Goal: Task Accomplishment & Management: Complete application form

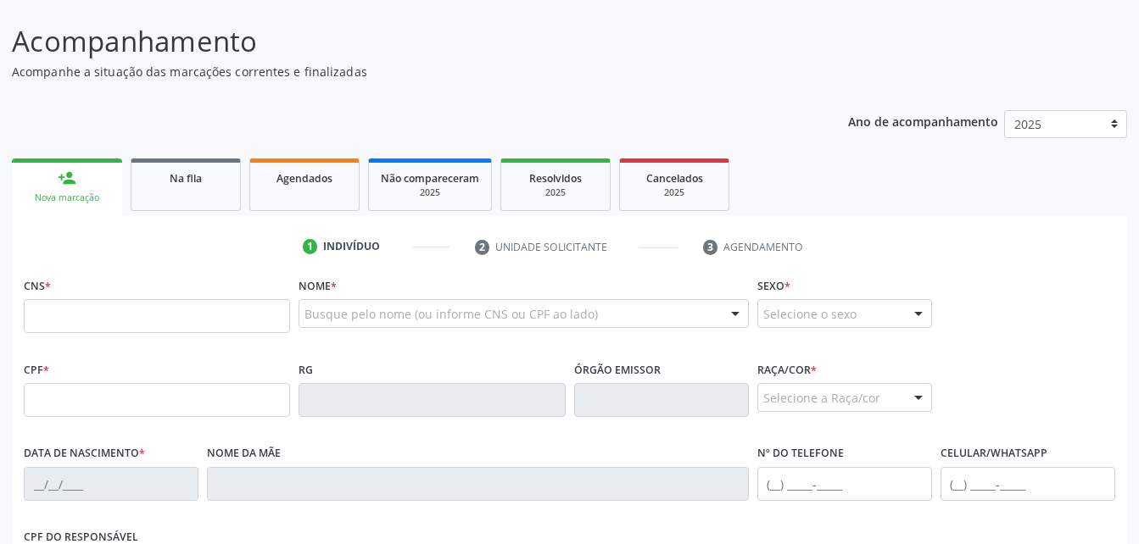
scroll to position [170, 0]
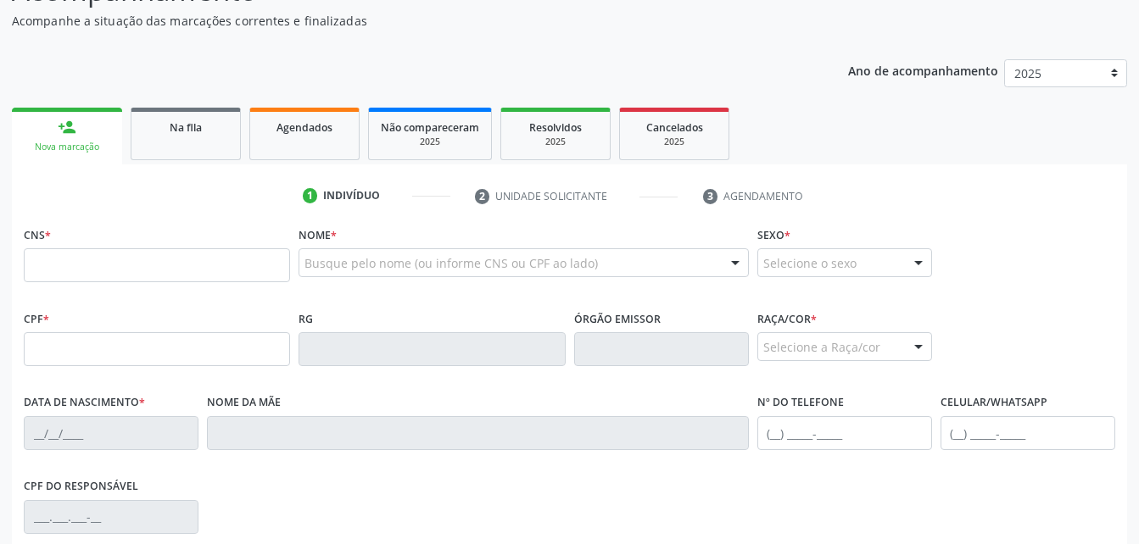
click at [264, 145] on link "Agendados" at bounding box center [304, 134] width 110 height 53
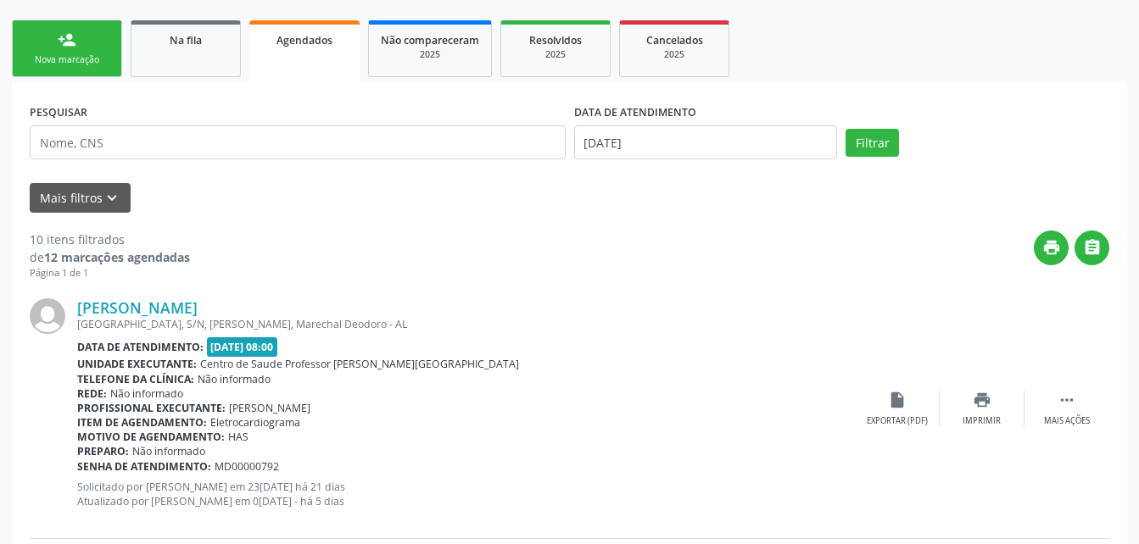
scroll to position [237, 0]
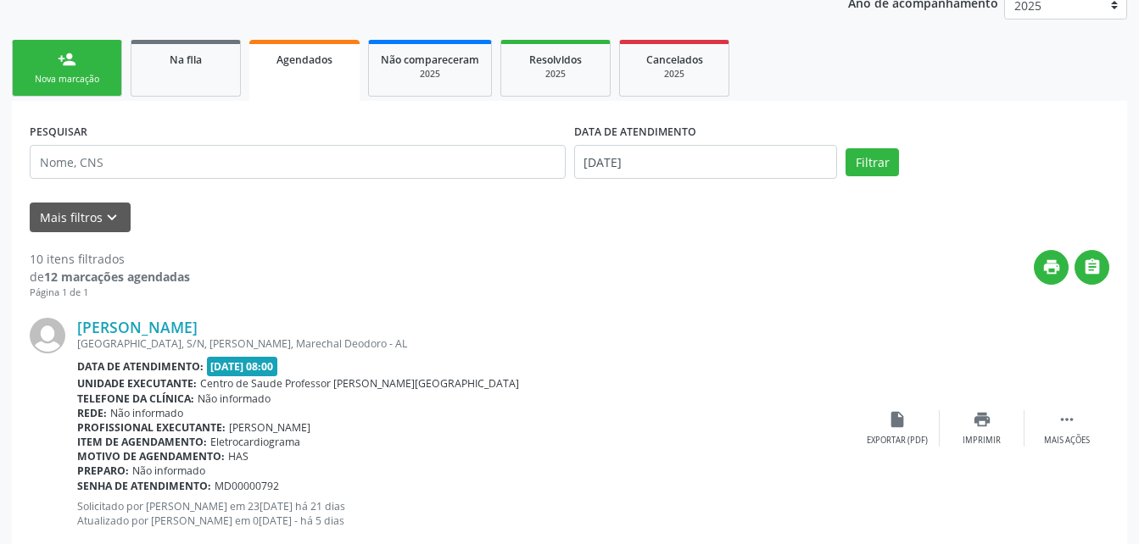
drag, startPoint x: 191, startPoint y: 76, endPoint x: 215, endPoint y: 70, distance: 24.7
click at [193, 76] on link "Na fila" at bounding box center [186, 68] width 110 height 57
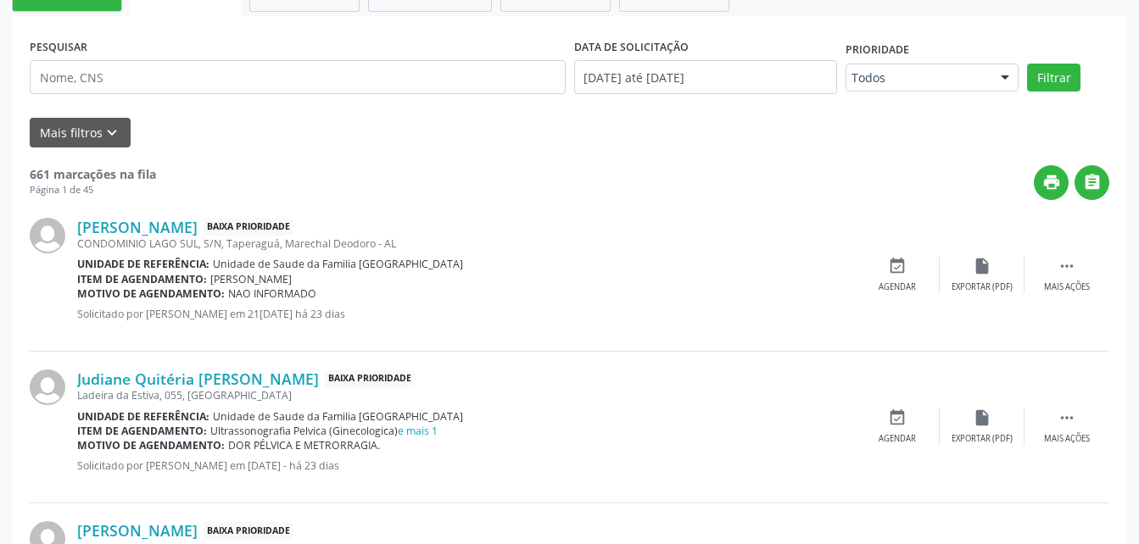
scroll to position [153, 0]
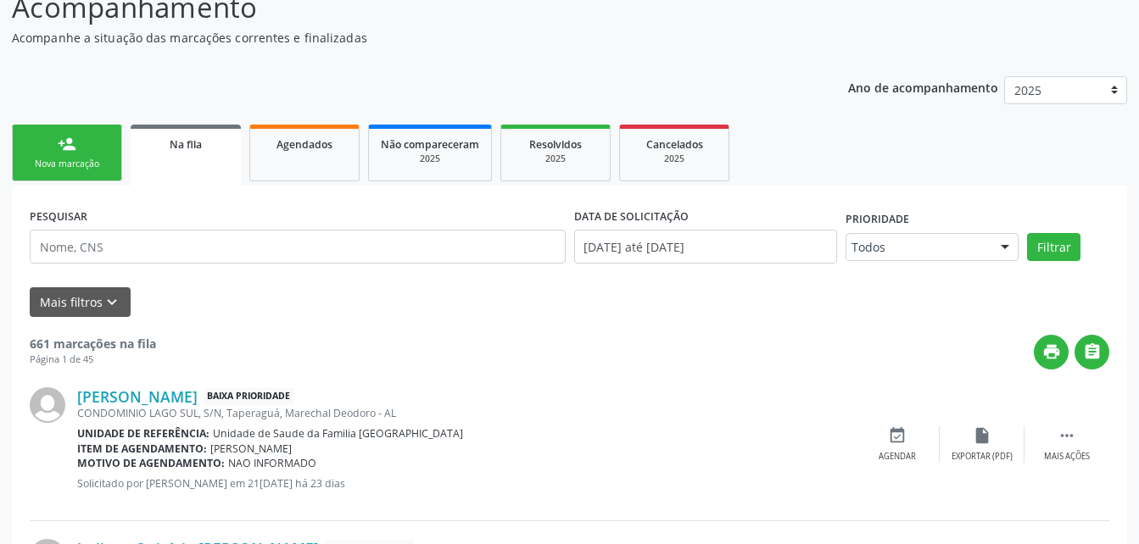
click at [98, 153] on link "person_add Nova marcação" at bounding box center [67, 153] width 110 height 57
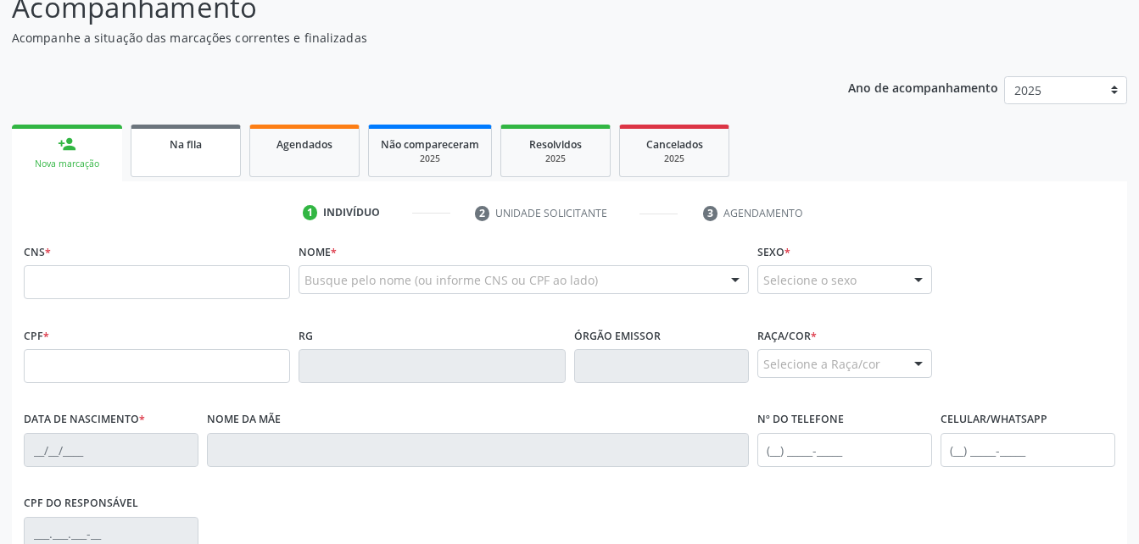
click at [200, 146] on span "Na fila" at bounding box center [186, 144] width 32 height 14
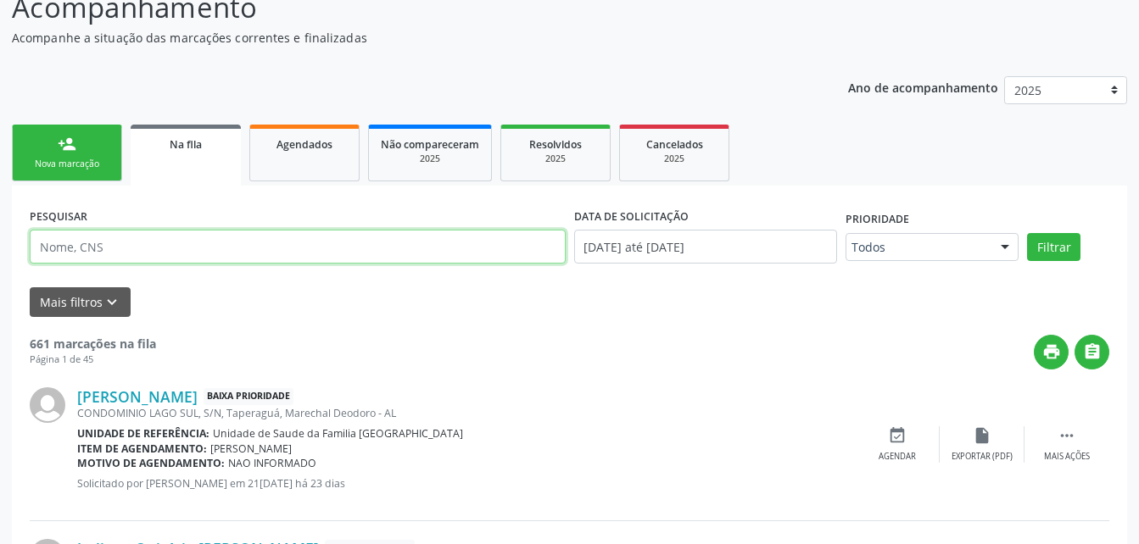
click at [210, 260] on input "text" at bounding box center [298, 247] width 536 height 34
click at [90, 253] on input "[PERSON_NAME]" at bounding box center [298, 247] width 536 height 34
type input "[PERSON_NAME]"
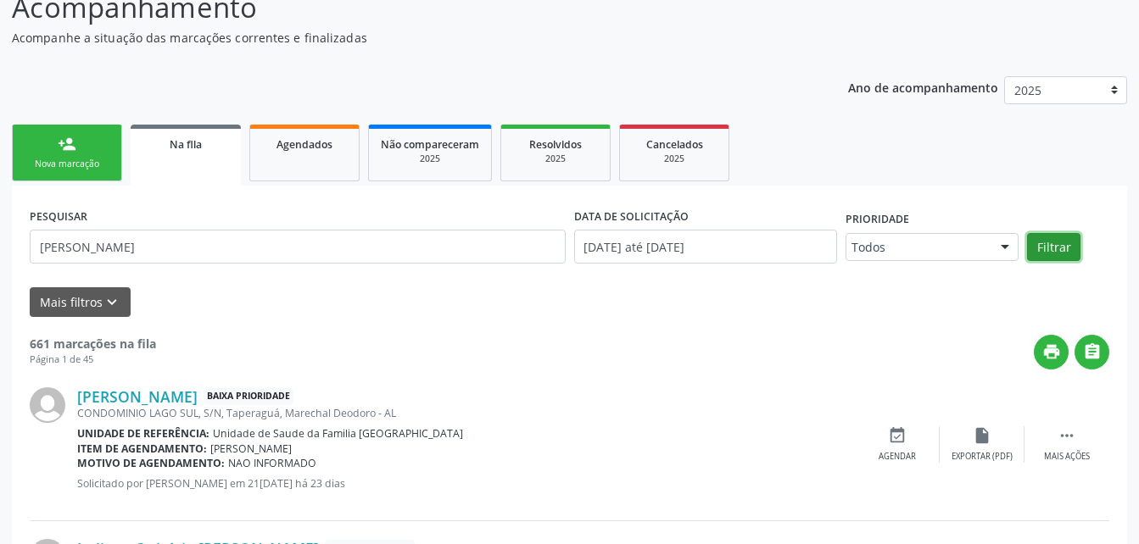
click at [1054, 237] on button "Filtrar" at bounding box center [1053, 247] width 53 height 29
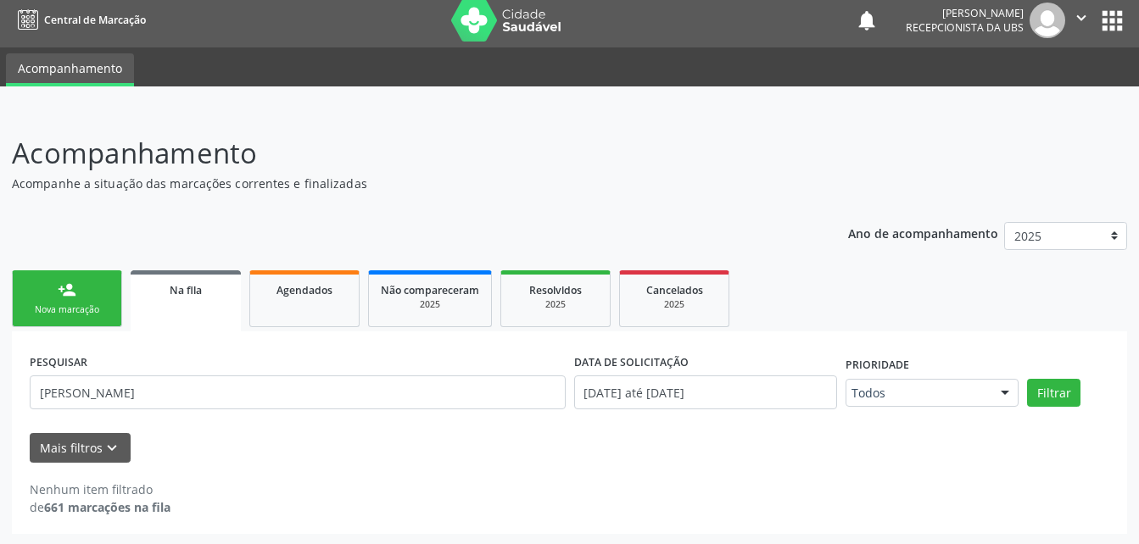
scroll to position [8, 0]
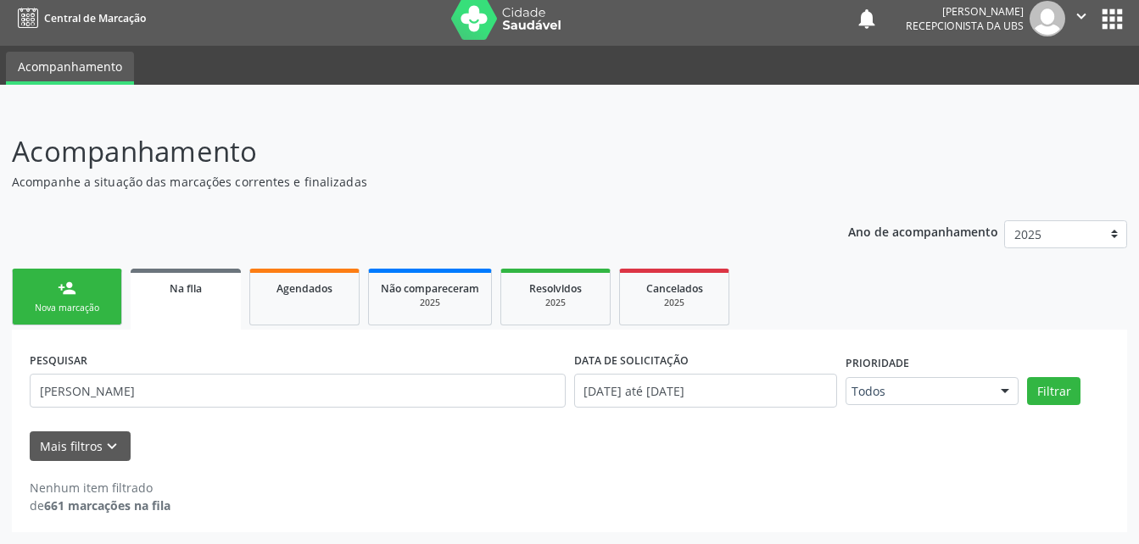
click at [105, 290] on link "person_add Nova marcação" at bounding box center [67, 297] width 110 height 57
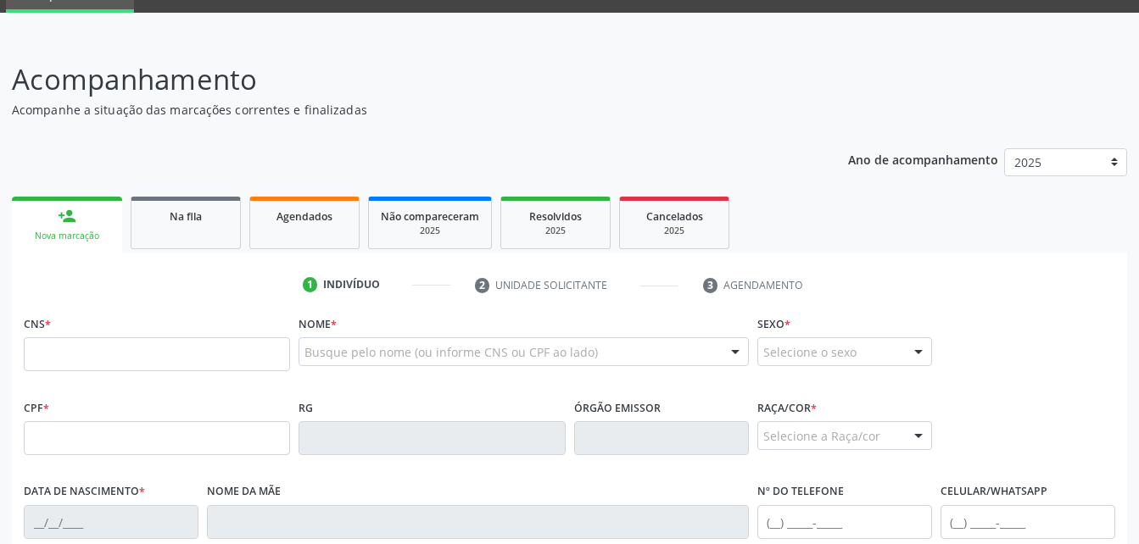
scroll to position [178, 0]
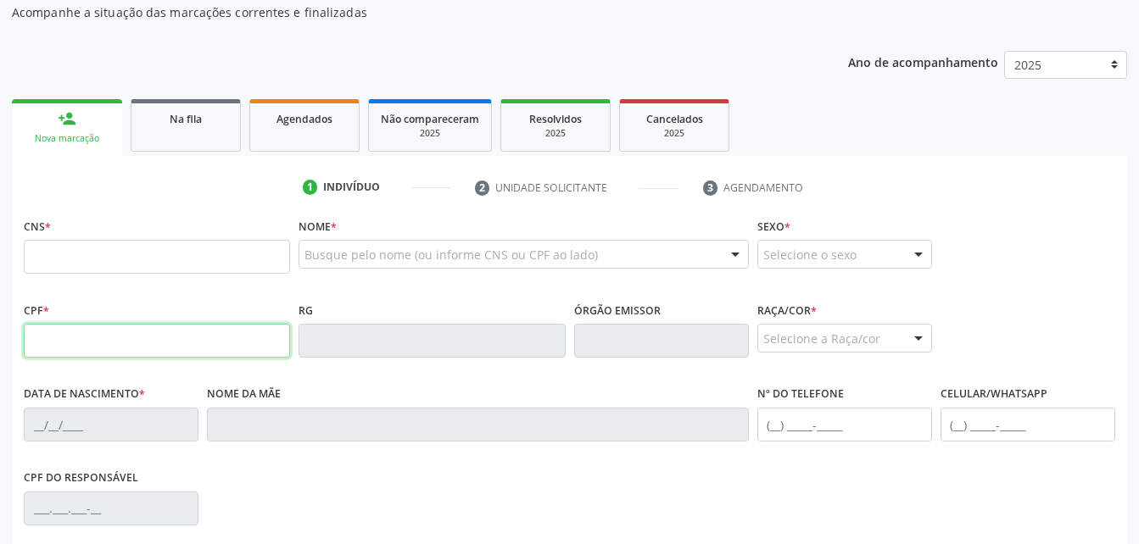
click at [183, 338] on input "text" at bounding box center [157, 341] width 266 height 34
type input "208.512.784-34"
type input "700 5079 5463 4450"
type input "2[DATE]"
type input "[PERSON_NAME]"
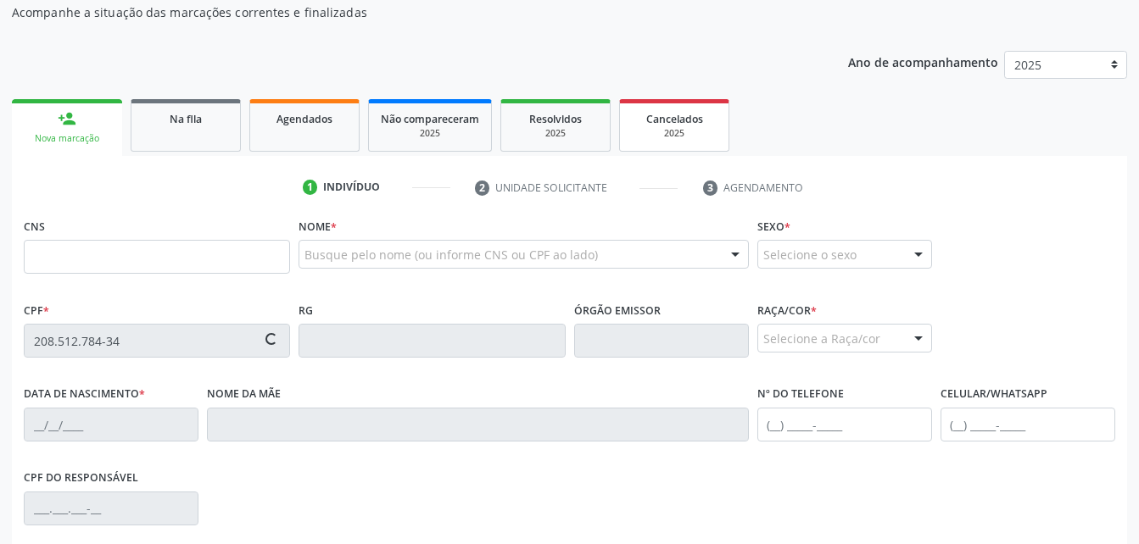
type input "[PHONE_NUMBER]"
type input "320"
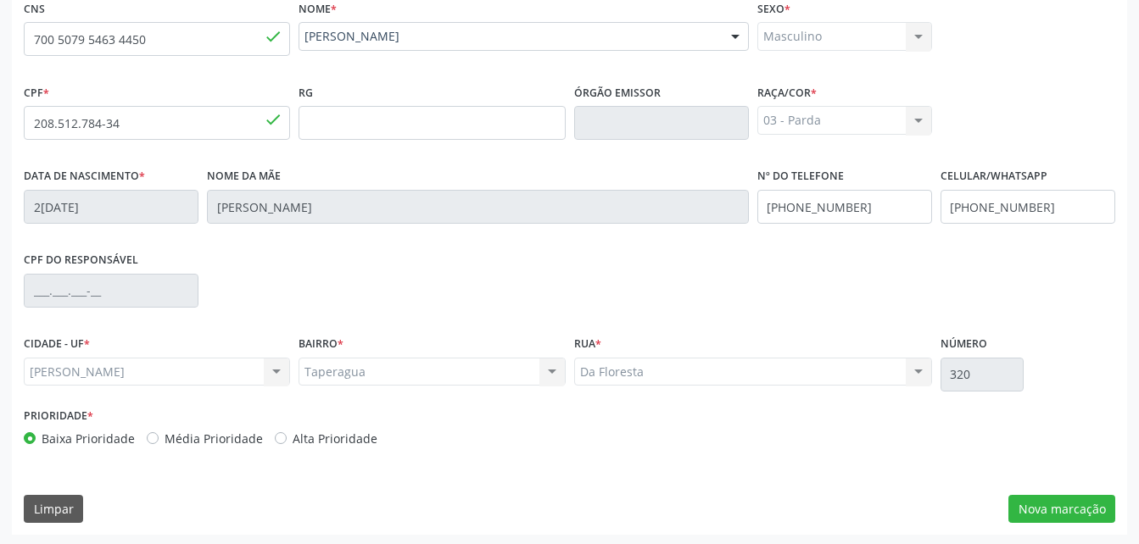
scroll to position [399, 0]
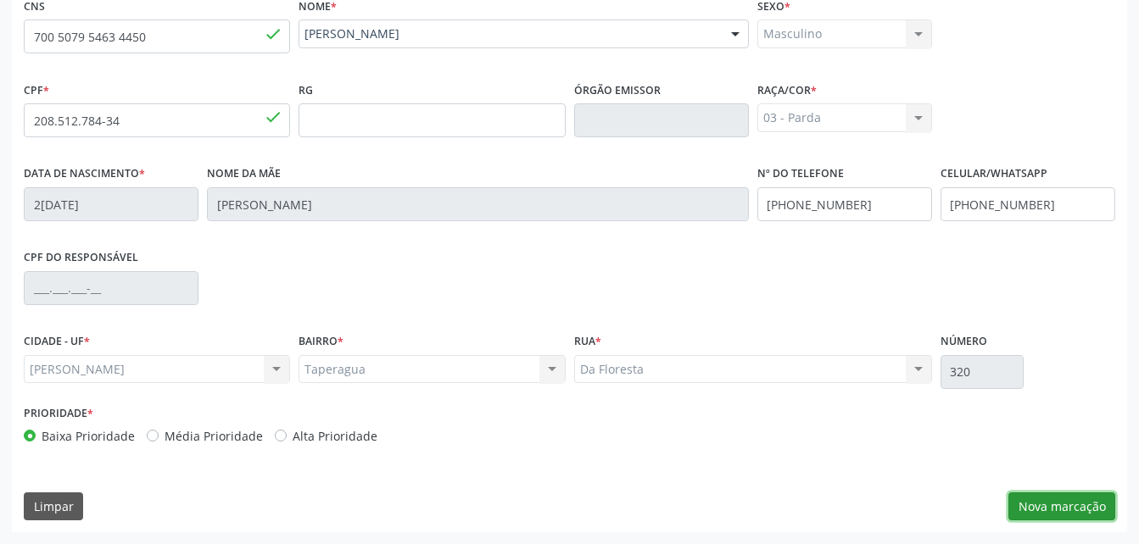
click at [1068, 511] on button "Nova marcação" at bounding box center [1061, 507] width 107 height 29
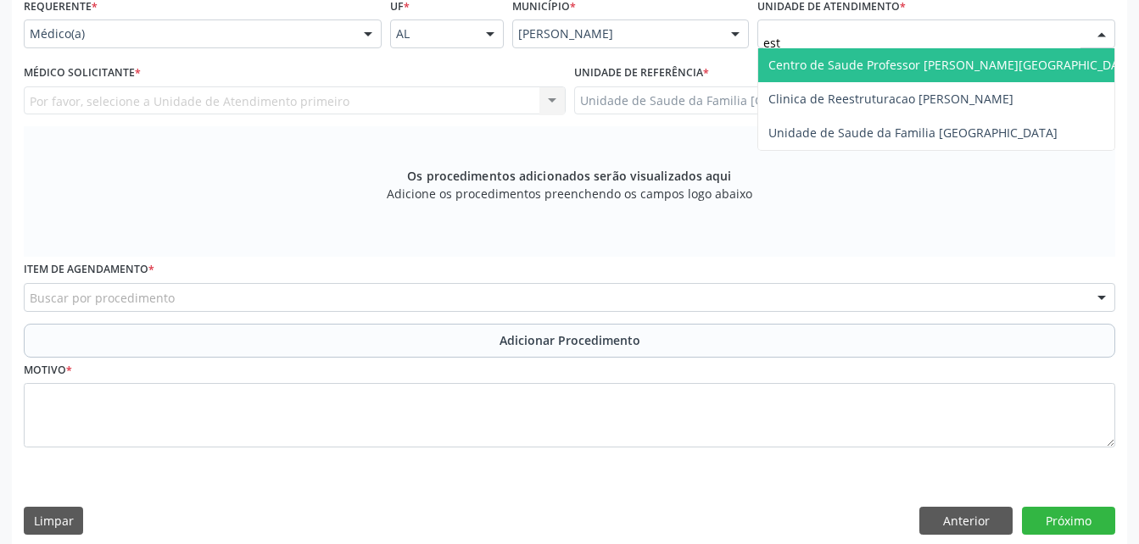
type input "esti"
click at [887, 67] on span "Unidade de Saude da Familia [GEOGRAPHIC_DATA]" at bounding box center [912, 65] width 289 height 16
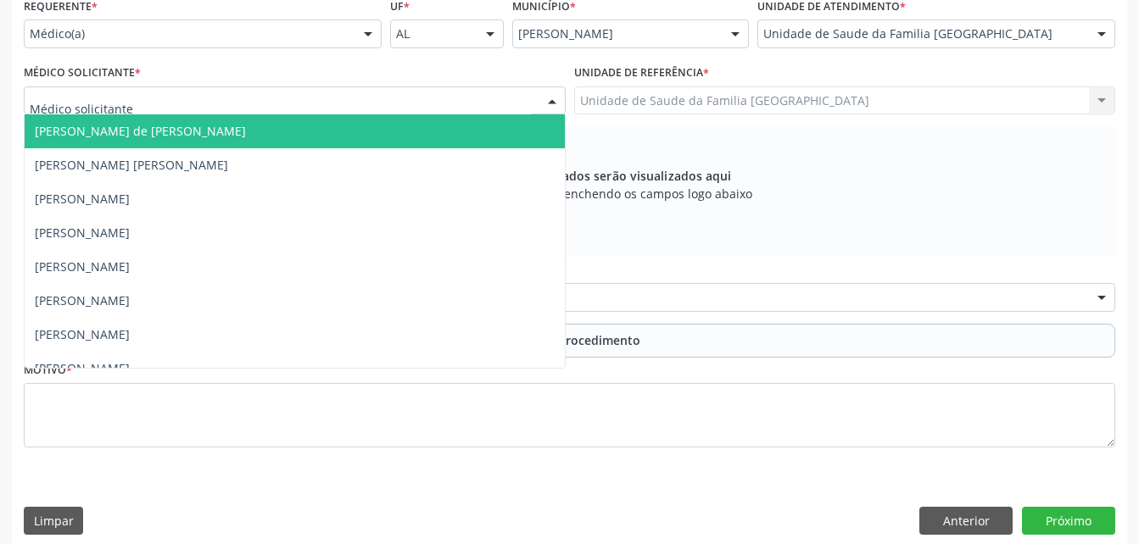
click at [198, 105] on div at bounding box center [295, 100] width 542 height 29
type input "rod"
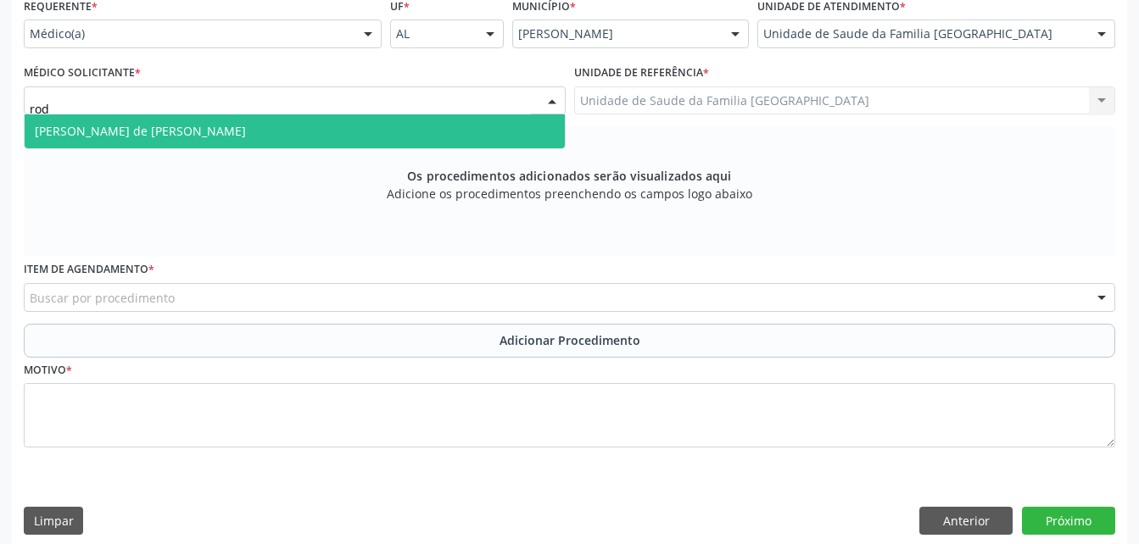
click at [218, 126] on span "[PERSON_NAME] de [PERSON_NAME]" at bounding box center [295, 131] width 540 height 34
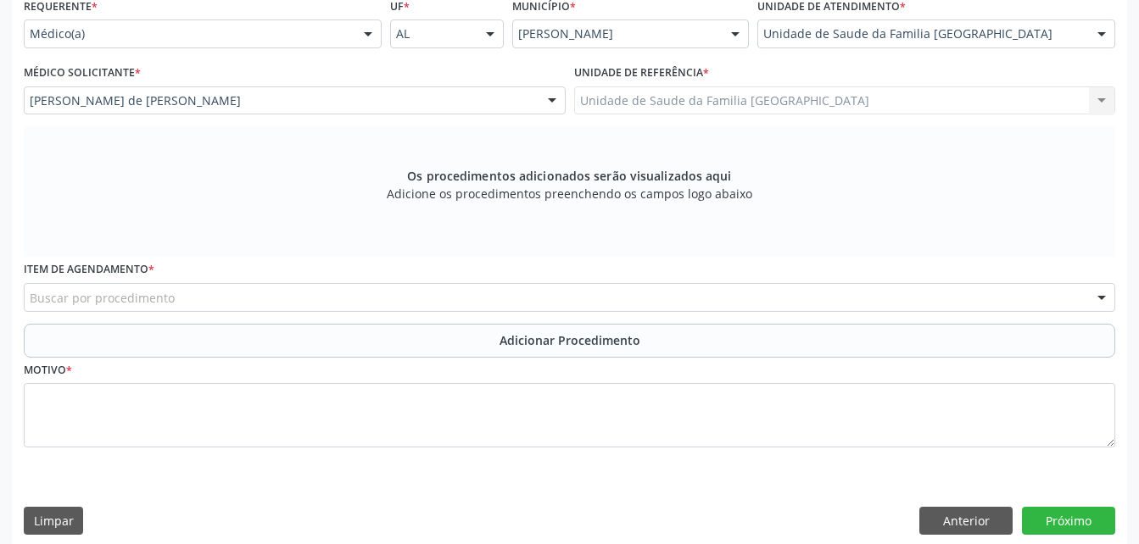
click at [360, 294] on div "Buscar por procedimento" at bounding box center [569, 297] width 1091 height 29
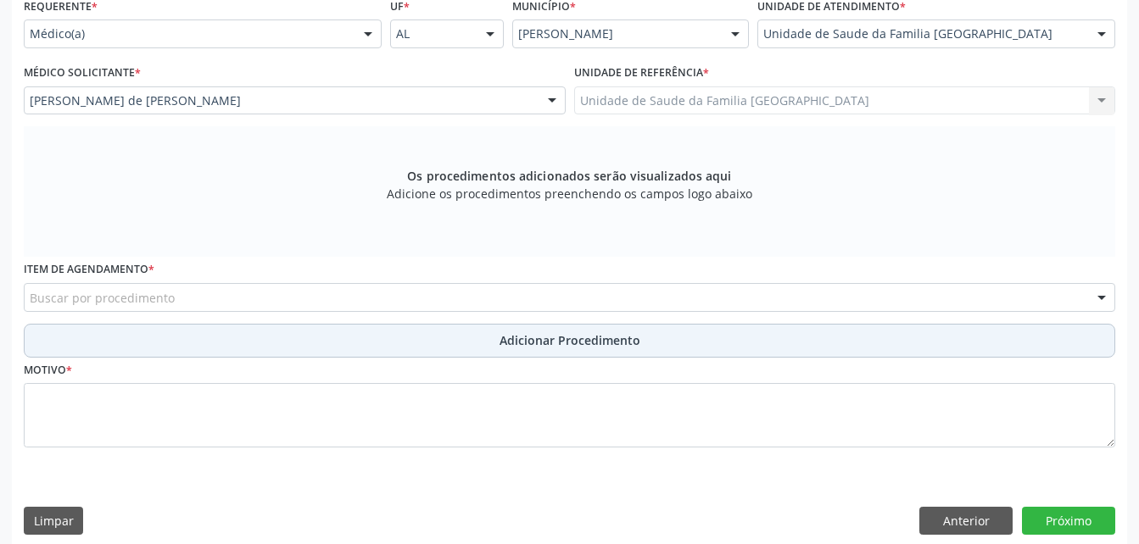
click at [30, 302] on input "text" at bounding box center [30, 306] width 0 height 34
click at [30, 306] on input "text" at bounding box center [30, 306] width 0 height 34
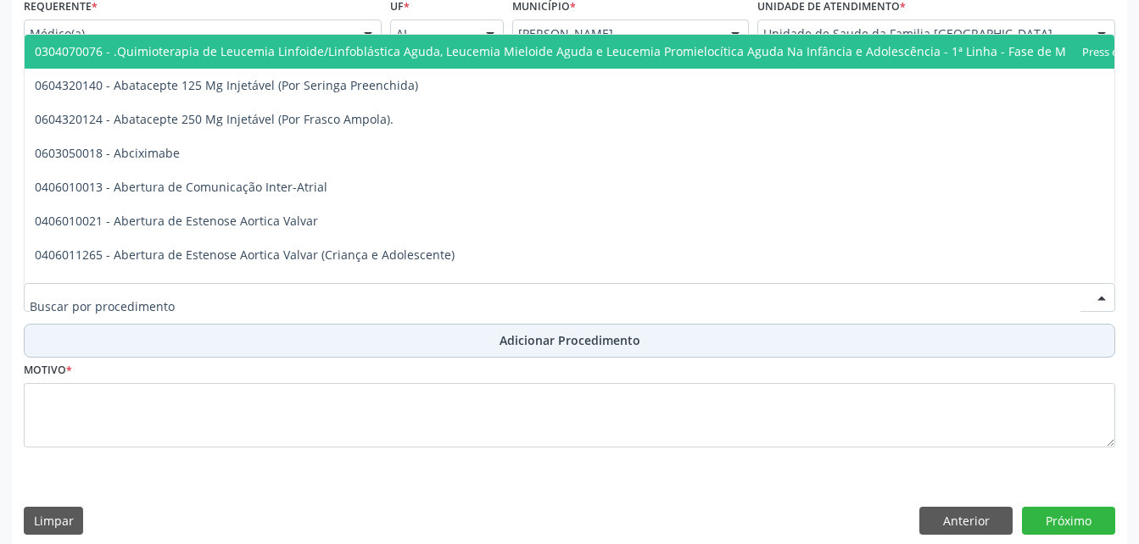
scroll to position [413, 0]
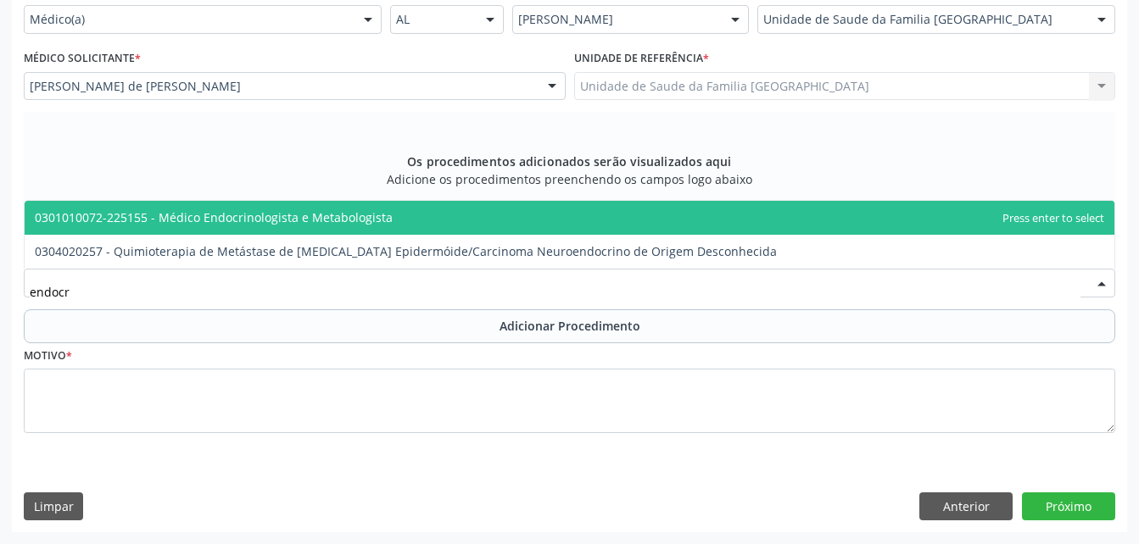
type input "endocri"
click at [384, 228] on span "0301010072-225155 - Médico Endocrinologista e Metabologista" at bounding box center [570, 218] width 1090 height 34
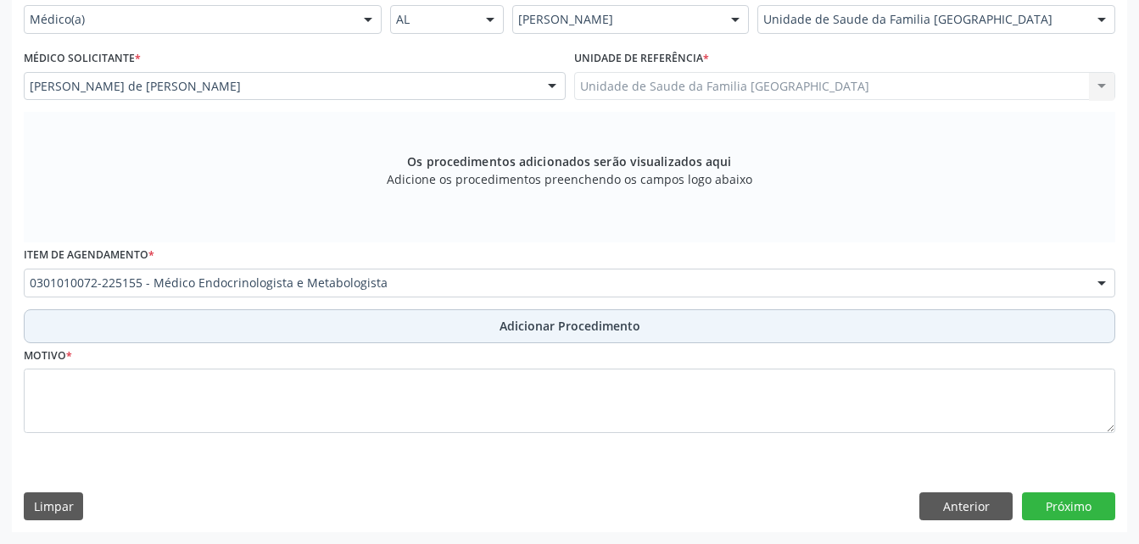
click at [414, 324] on button "Adicionar Procedimento" at bounding box center [569, 327] width 1091 height 34
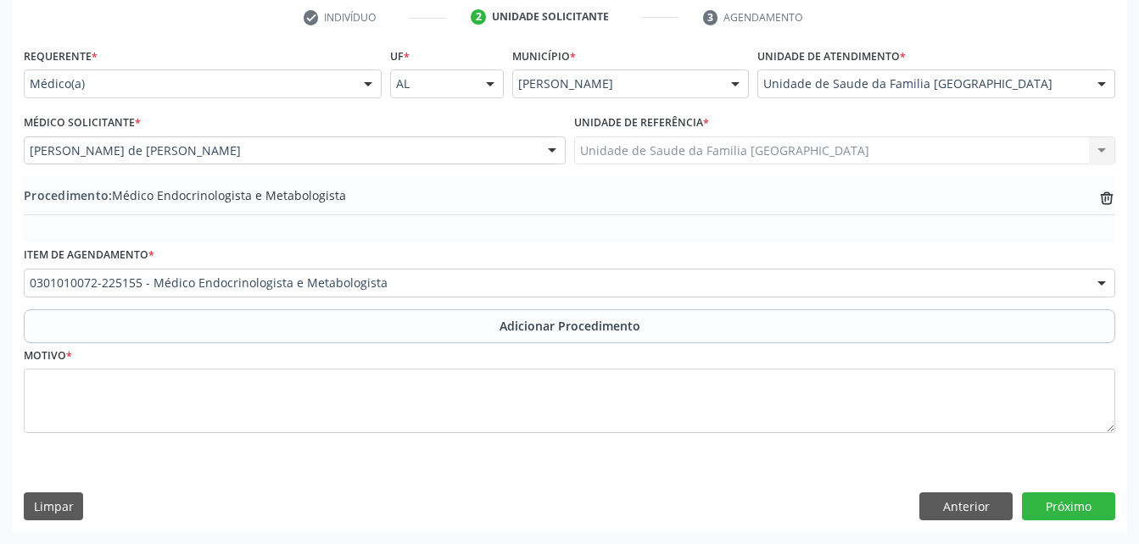
scroll to position [349, 0]
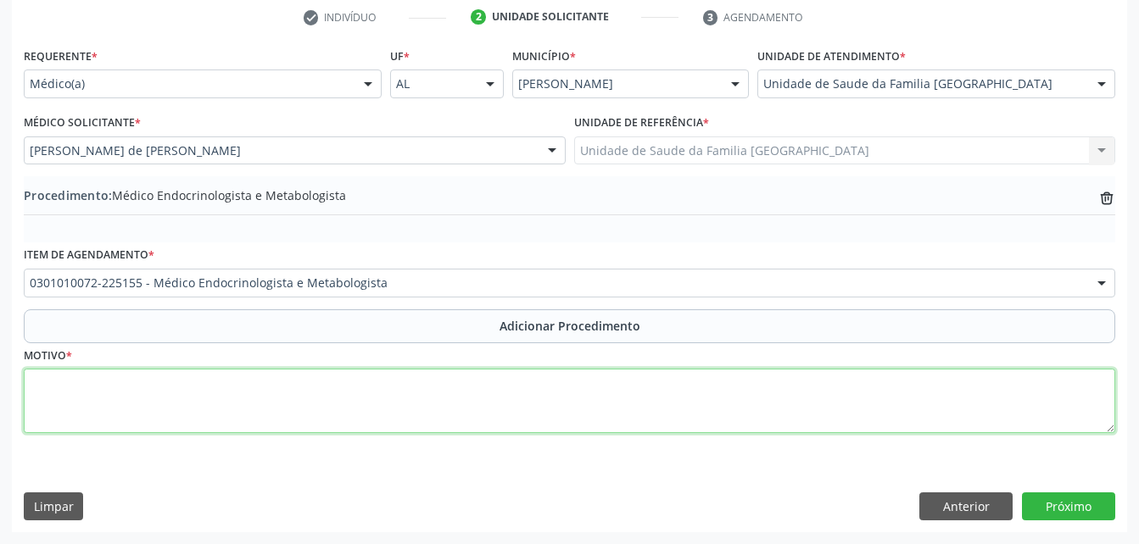
click at [401, 405] on textarea at bounding box center [569, 401] width 1091 height 64
type textarea "[MEDICAL_DATA] mellitus"
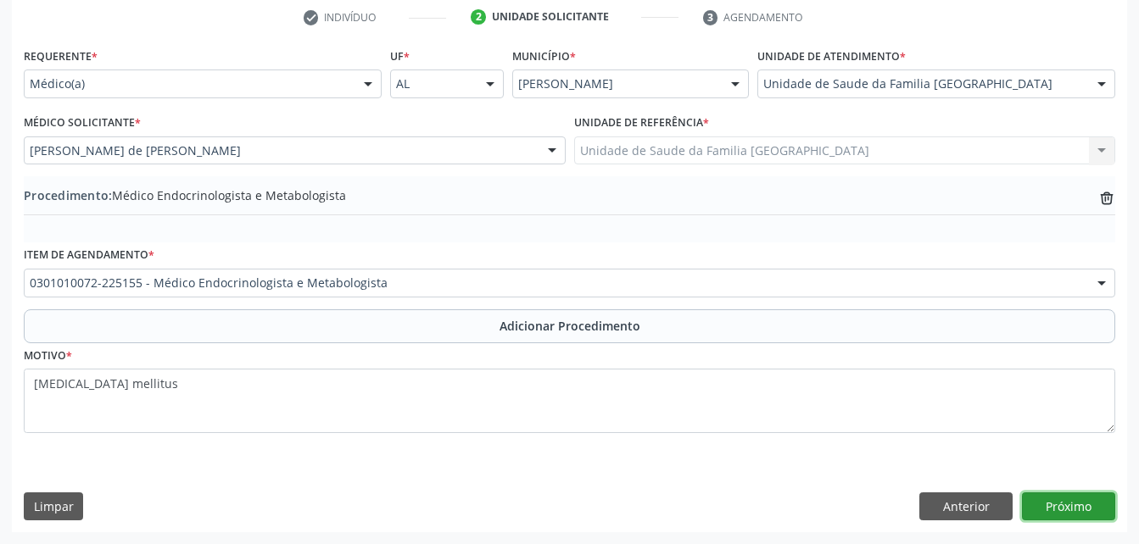
click at [1088, 511] on button "Próximo" at bounding box center [1068, 507] width 93 height 29
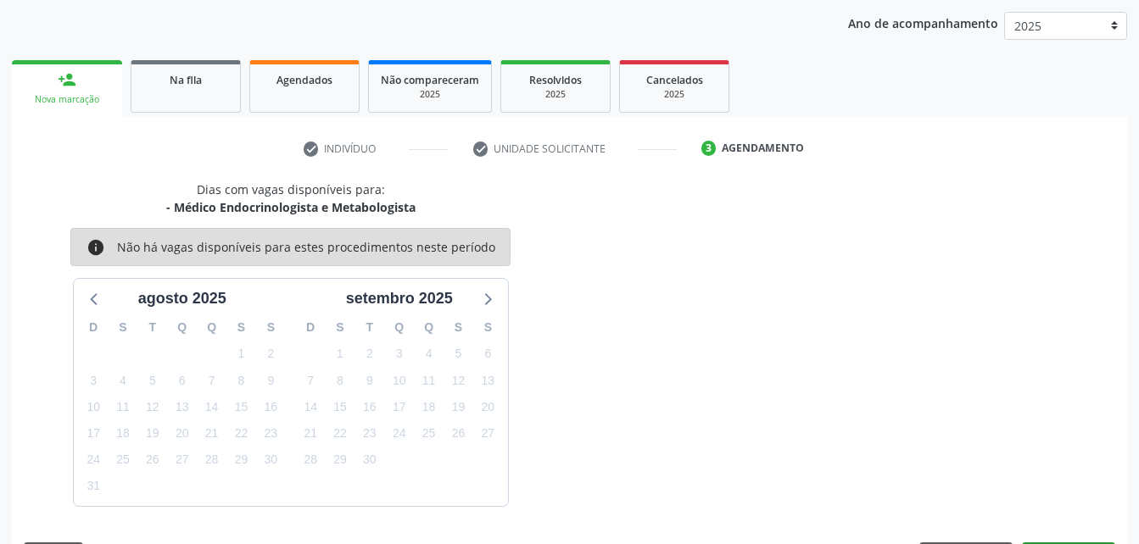
scroll to position [267, 0]
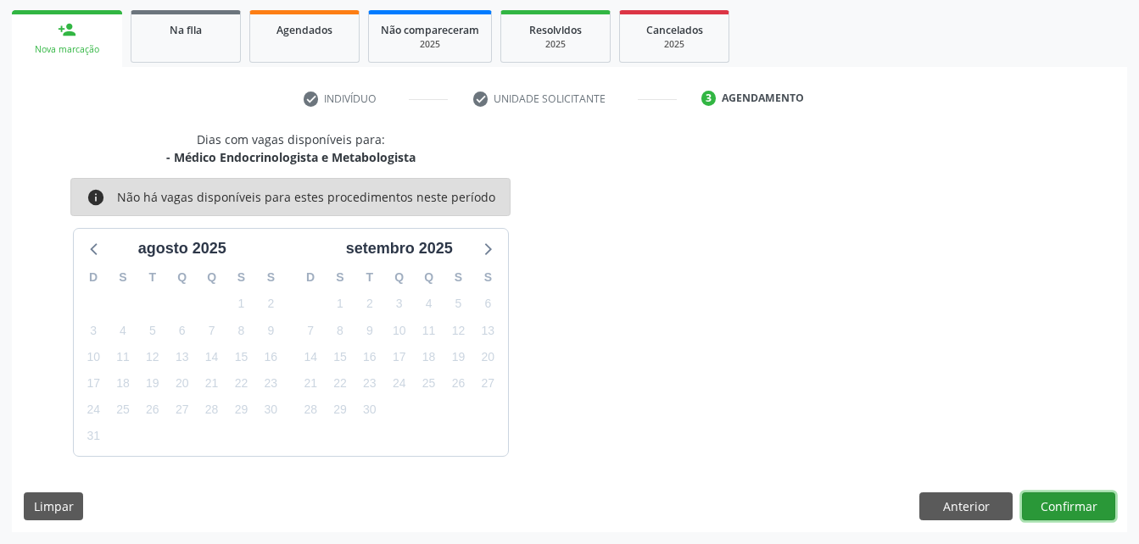
click at [1061, 496] on button "Confirmar" at bounding box center [1068, 507] width 93 height 29
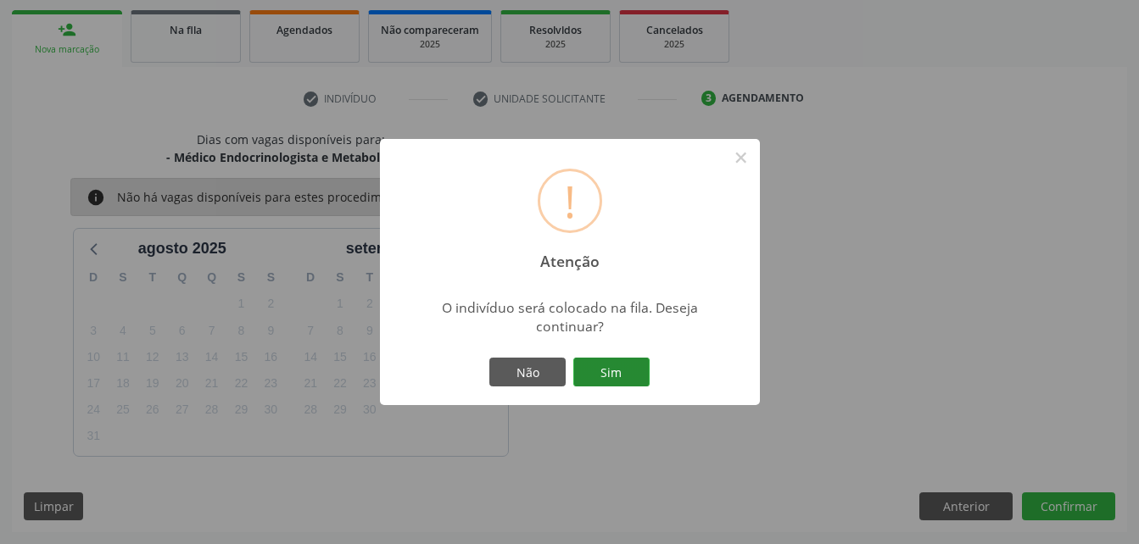
click at [612, 371] on button "Sim" at bounding box center [611, 372] width 76 height 29
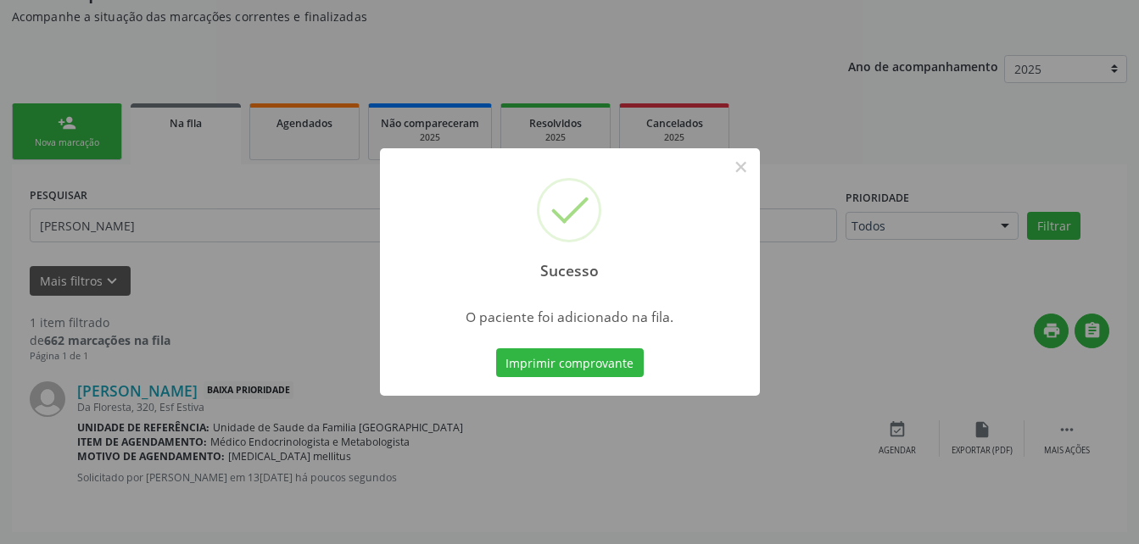
scroll to position [45, 0]
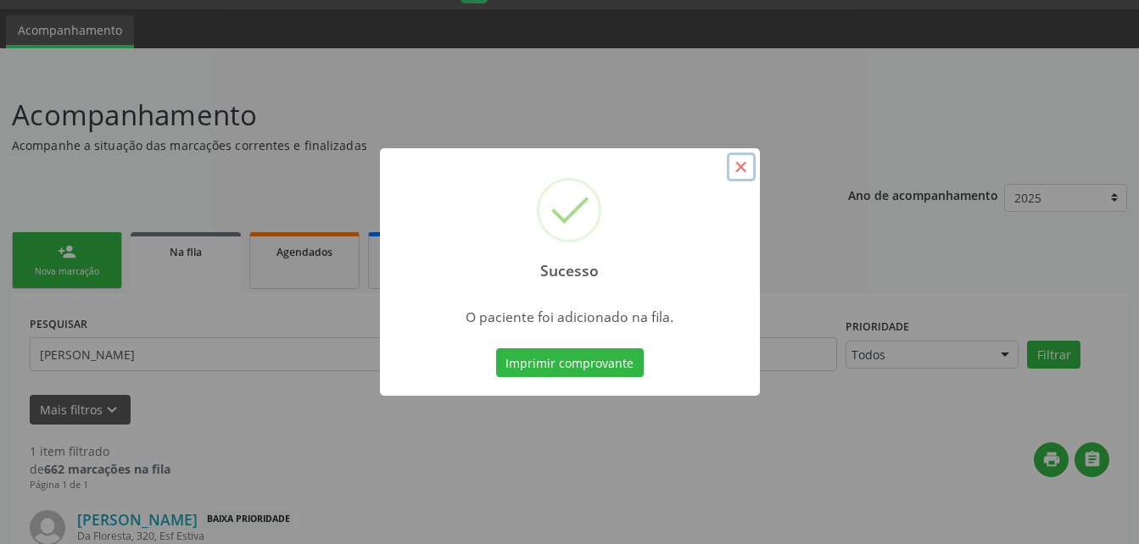
click at [747, 171] on button "×" at bounding box center [741, 167] width 29 height 29
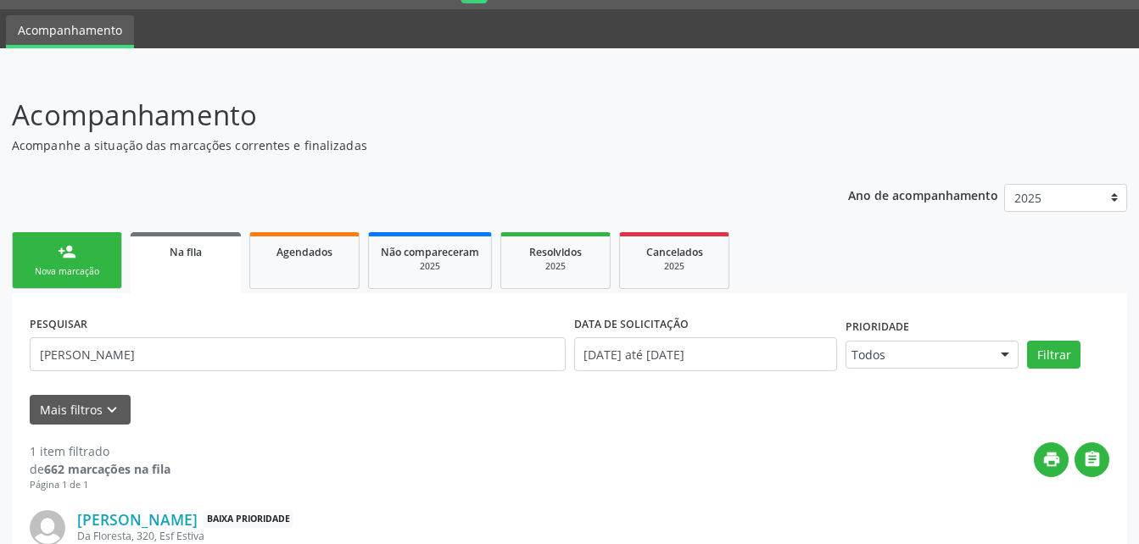
click at [105, 254] on link "person_add Nova marcação" at bounding box center [67, 260] width 110 height 57
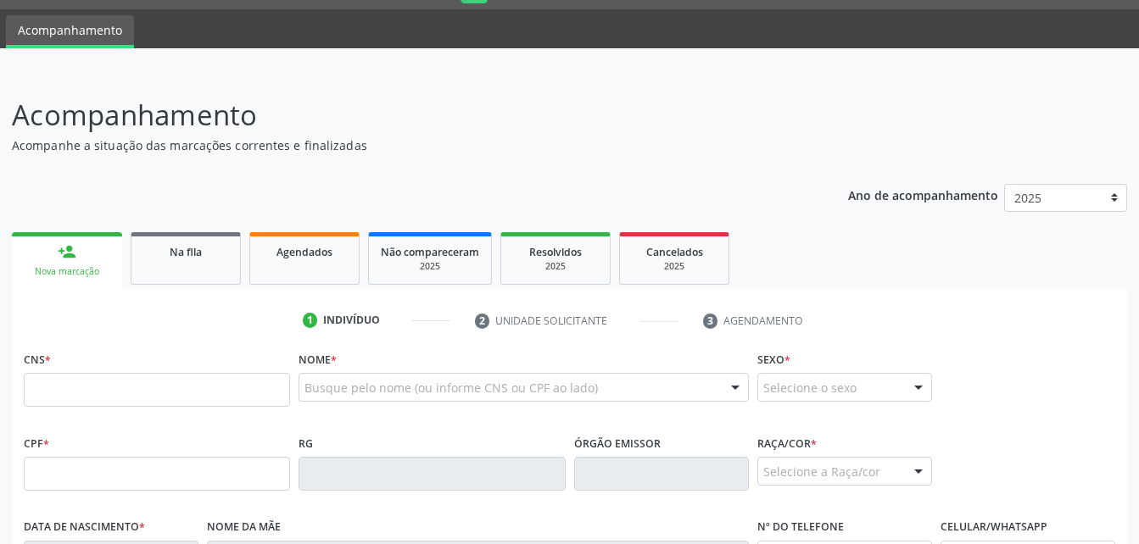
scroll to position [130, 0]
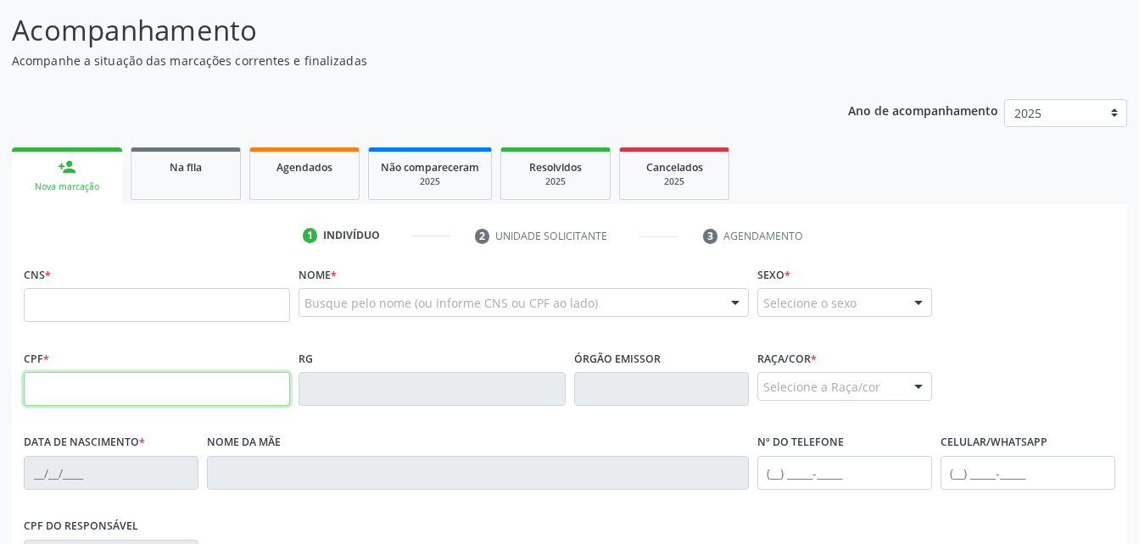
click at [166, 373] on input "text" at bounding box center [157, 389] width 266 height 34
type input "163.923.884-00"
type input "706 3017 7774 4572"
type input "09[DATE]"
type input "[PERSON_NAME] da Conceicao"
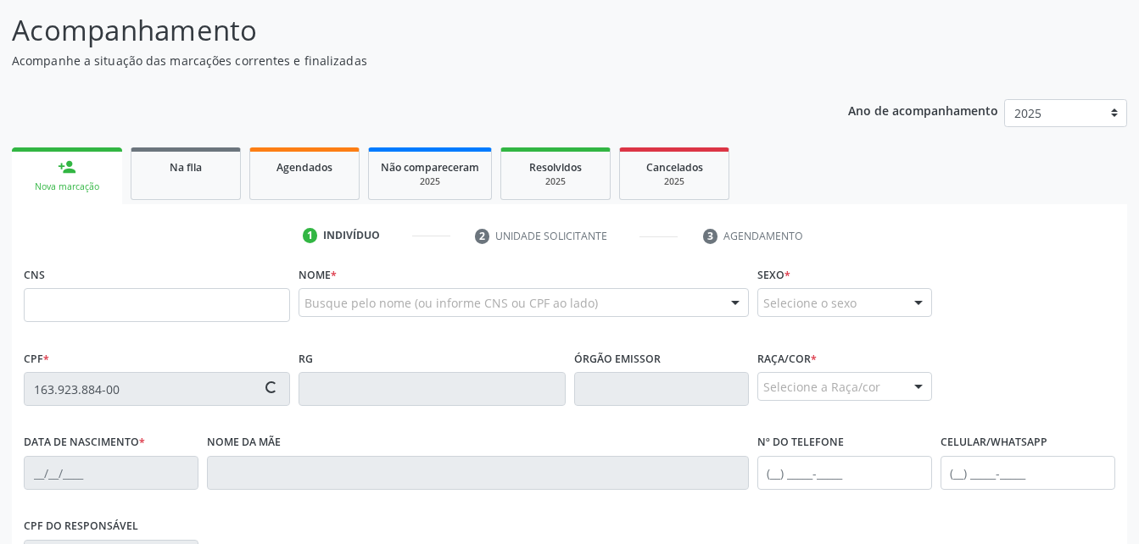
type input "[PHONE_NUMBER]"
type input "S/N"
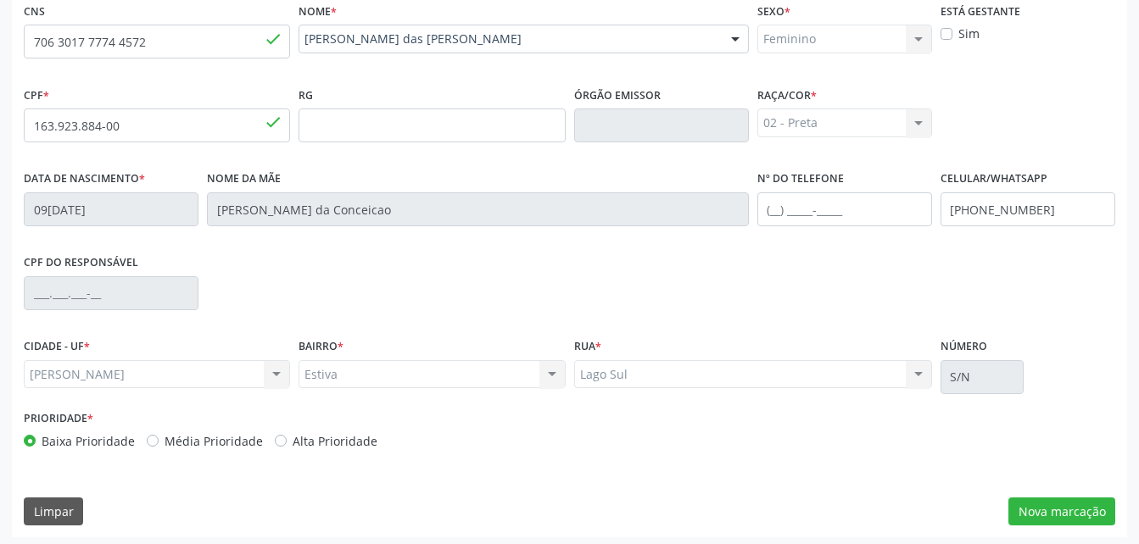
scroll to position [399, 0]
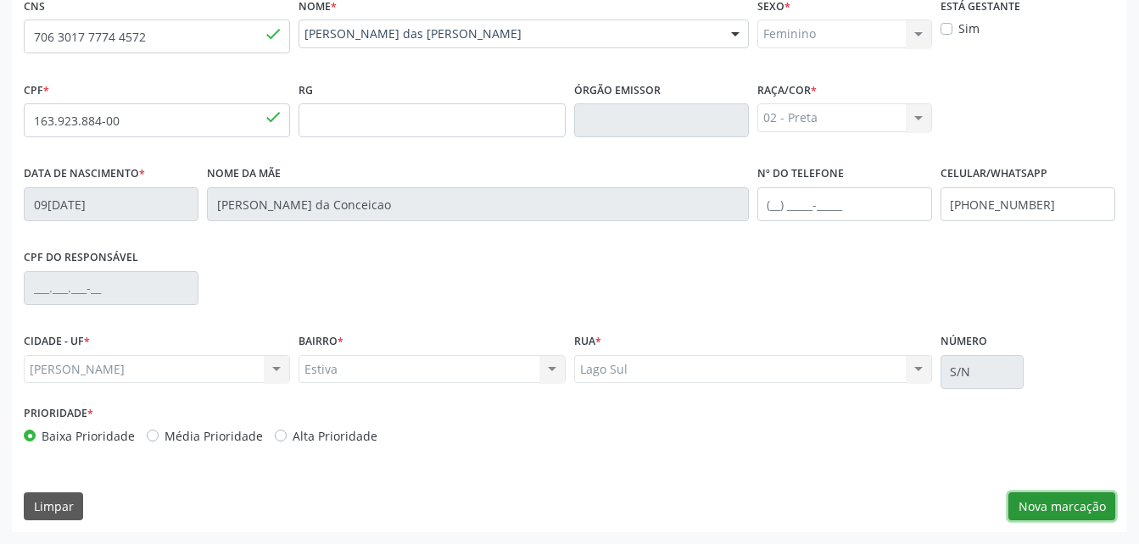
click at [1093, 502] on button "Nova marcação" at bounding box center [1061, 507] width 107 height 29
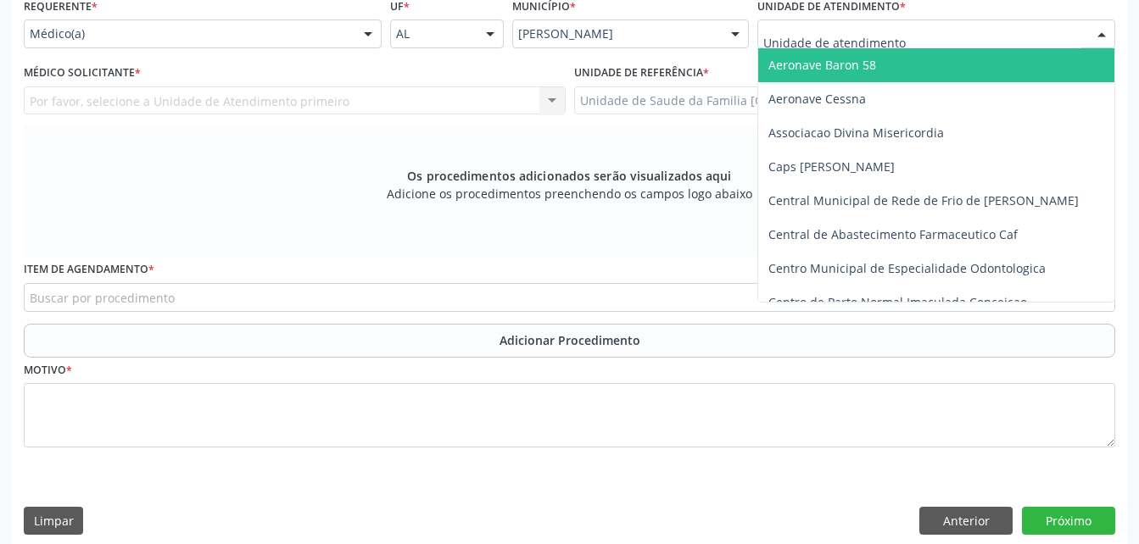
click at [951, 31] on div at bounding box center [936, 34] width 358 height 29
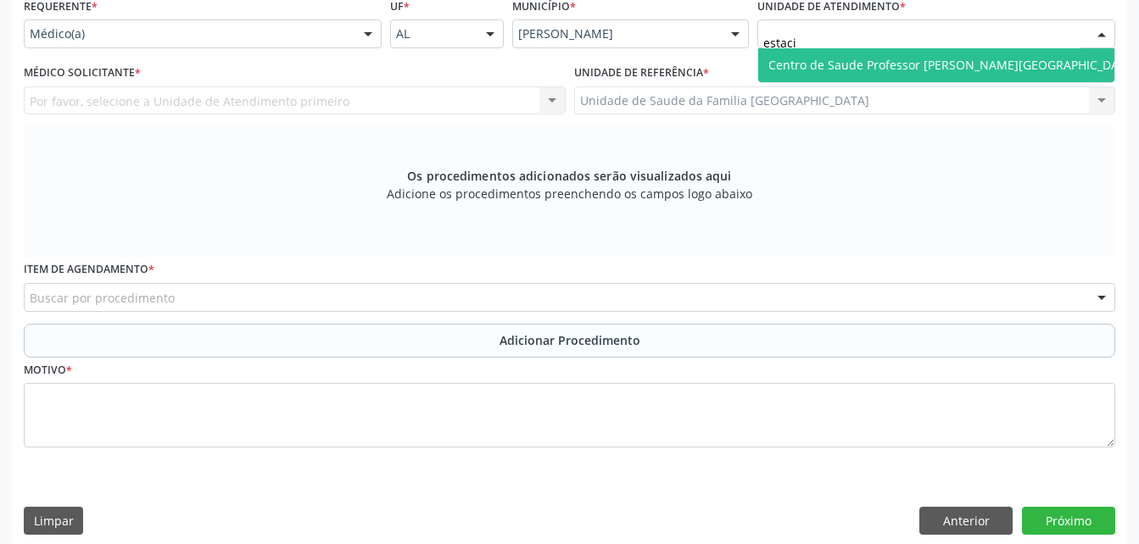
type input "estacio"
click at [870, 64] on span "Centro de Saude Professor [PERSON_NAME][GEOGRAPHIC_DATA]" at bounding box center [952, 65] width 369 height 16
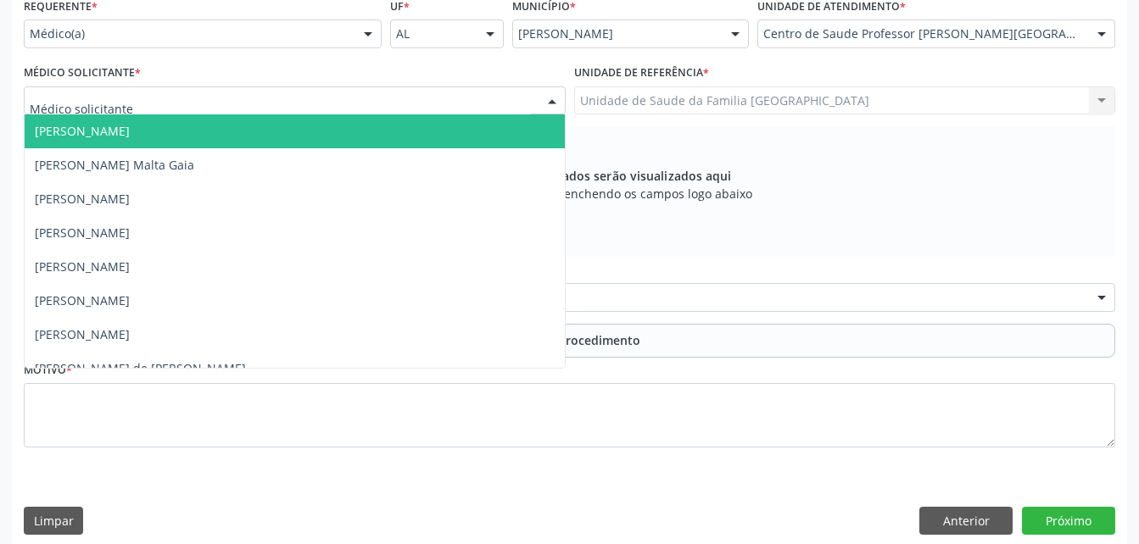
click at [412, 96] on div at bounding box center [295, 100] width 542 height 29
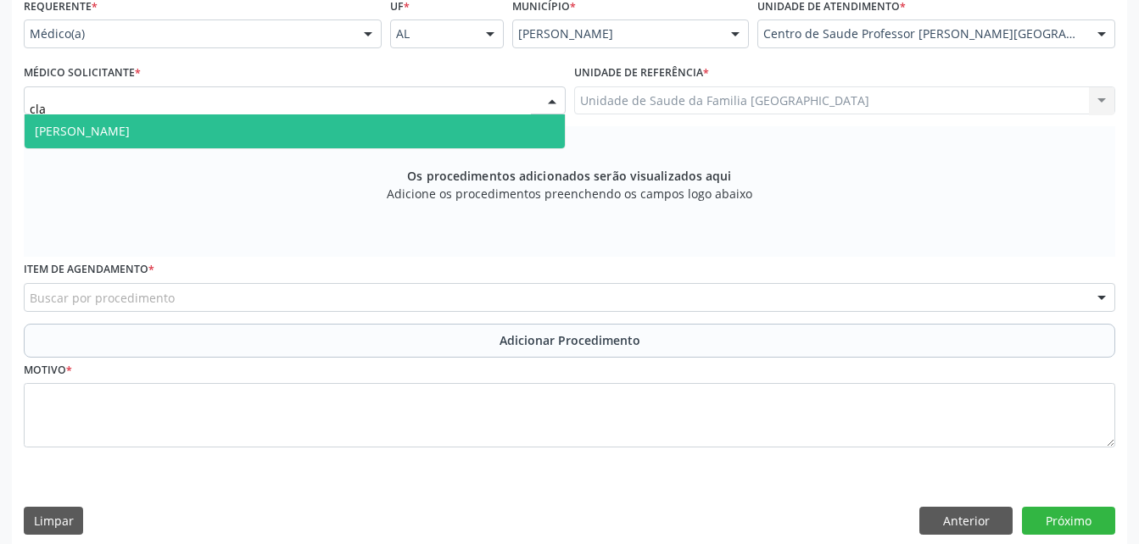
type input "clau"
click at [417, 131] on span "[PERSON_NAME]" at bounding box center [295, 131] width 540 height 34
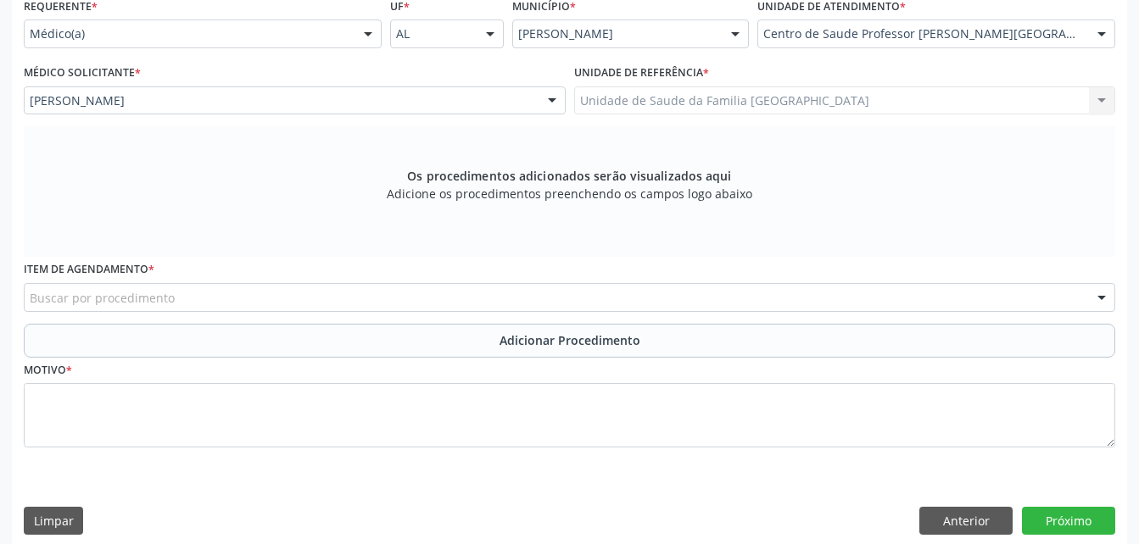
click at [418, 295] on div "Buscar por procedimento" at bounding box center [569, 297] width 1091 height 29
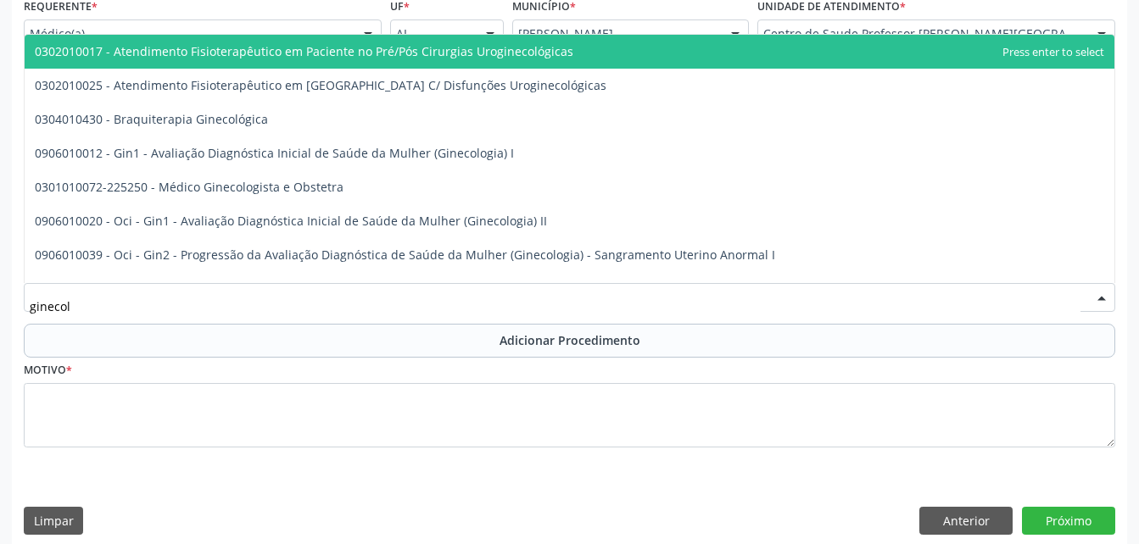
type input "ginecolo"
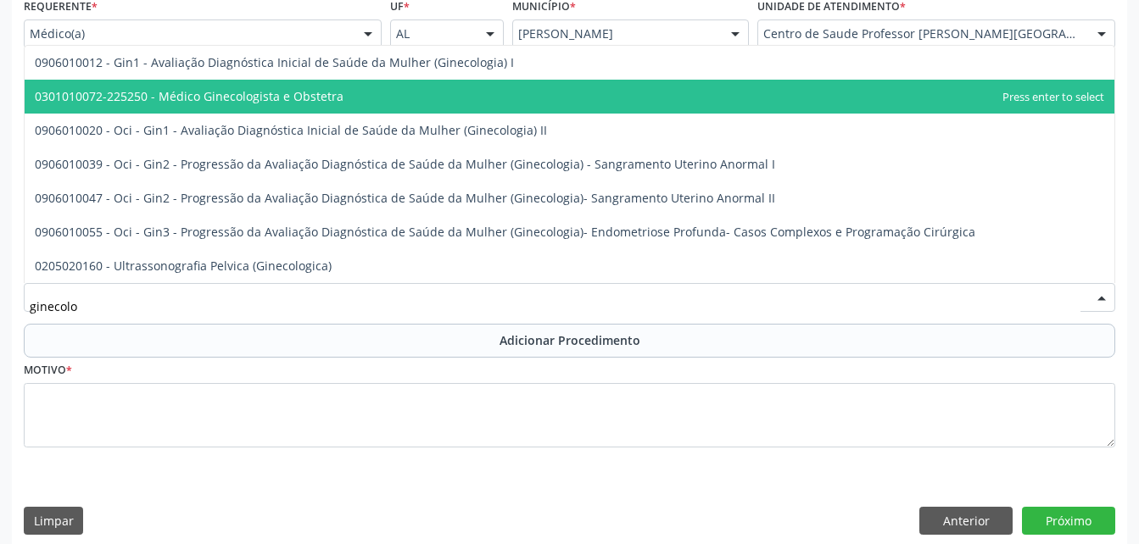
click at [367, 104] on span "0301010072-225250 - Médico Ginecologista e Obstetra" at bounding box center [570, 97] width 1090 height 34
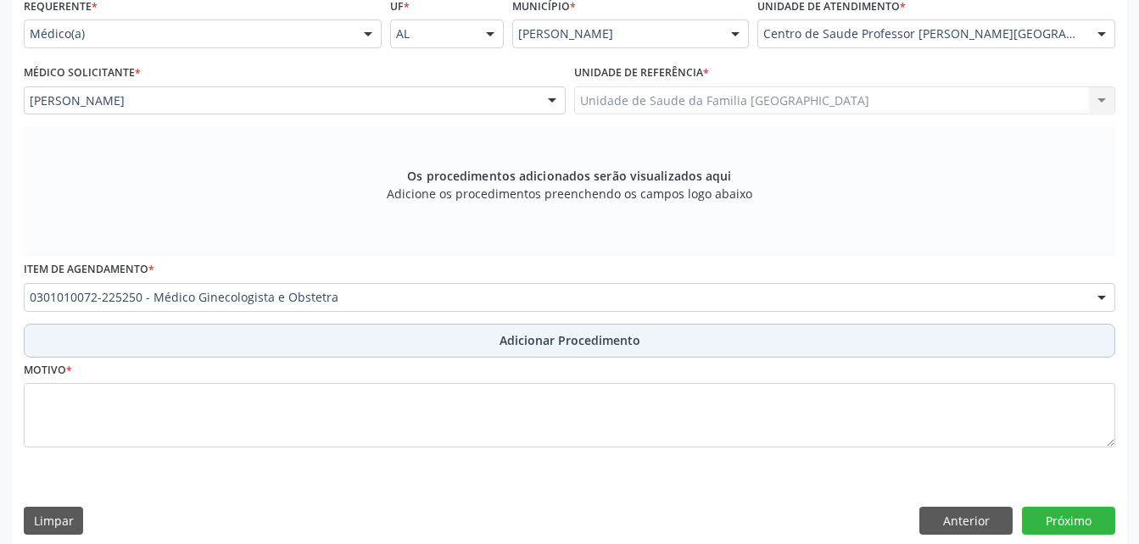
click at [546, 343] on span "Adicionar Procedimento" at bounding box center [569, 341] width 141 height 18
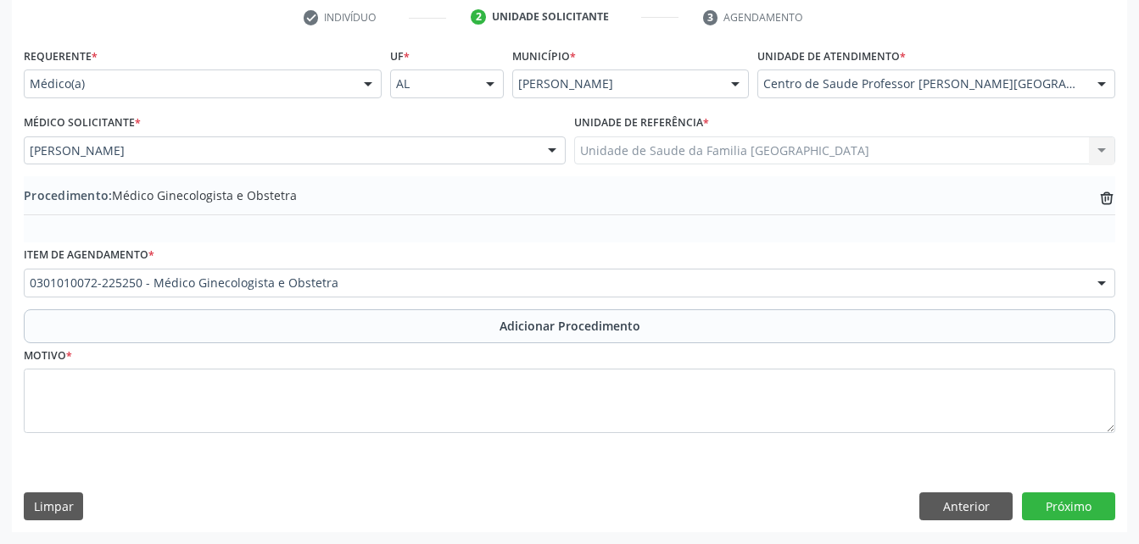
scroll to position [349, 0]
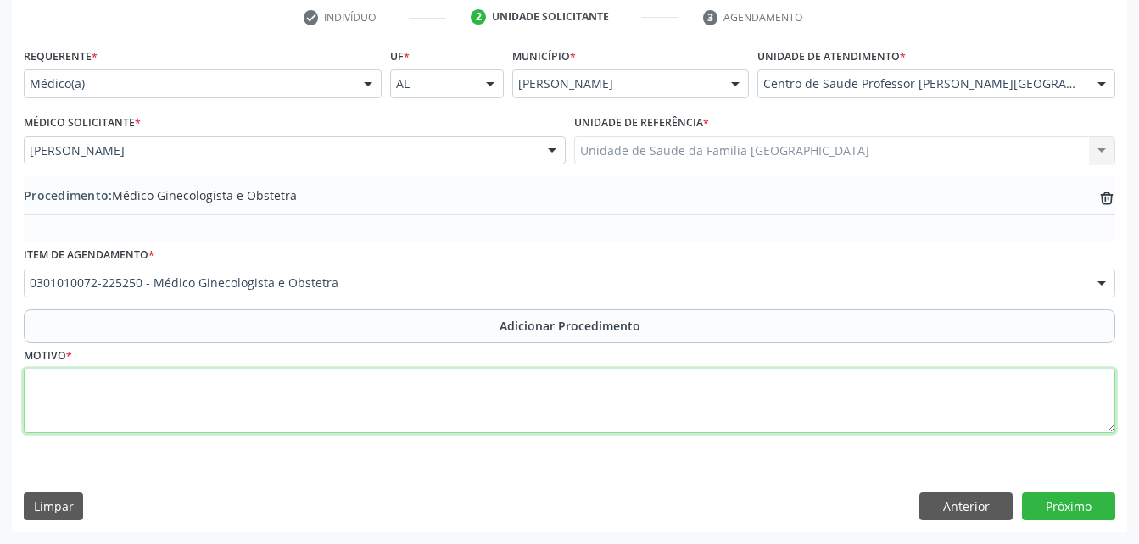
click at [546, 395] on textarea at bounding box center [569, 401] width 1091 height 64
type textarea "sem just."
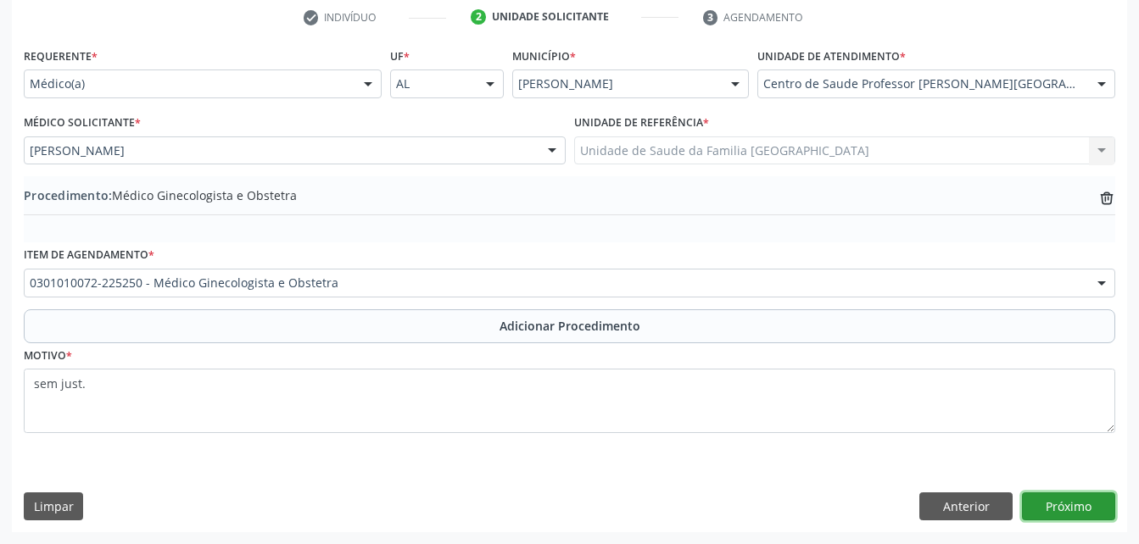
click at [1045, 499] on button "Próximo" at bounding box center [1068, 507] width 93 height 29
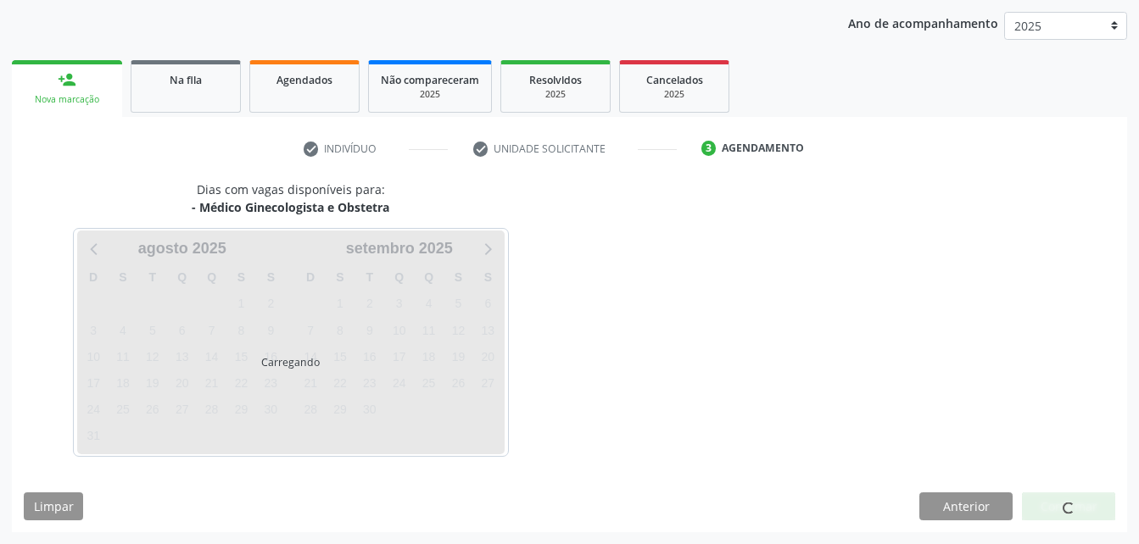
scroll to position [267, 0]
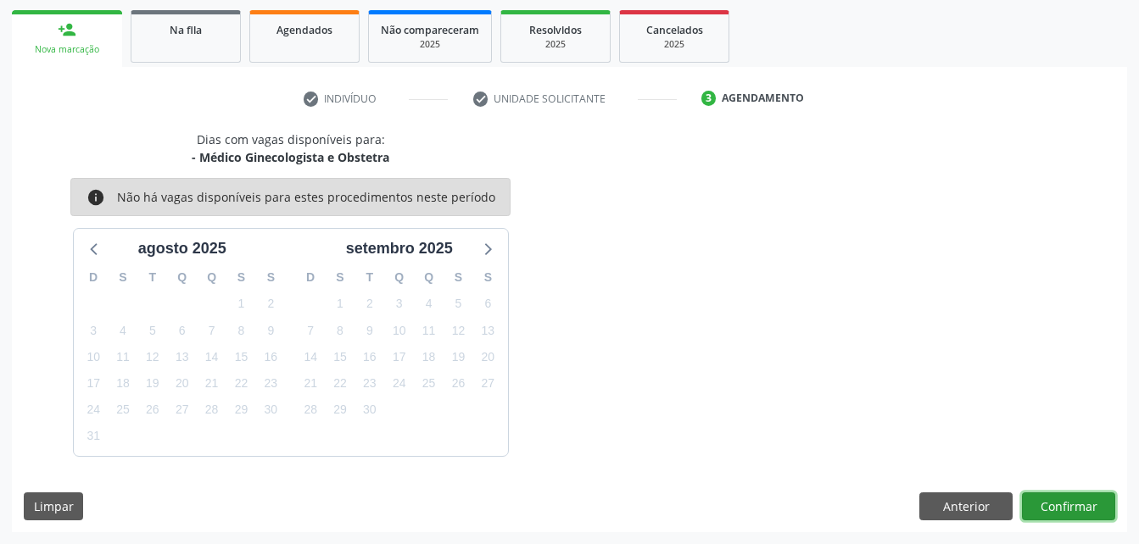
click at [1065, 496] on button "Confirmar" at bounding box center [1068, 507] width 93 height 29
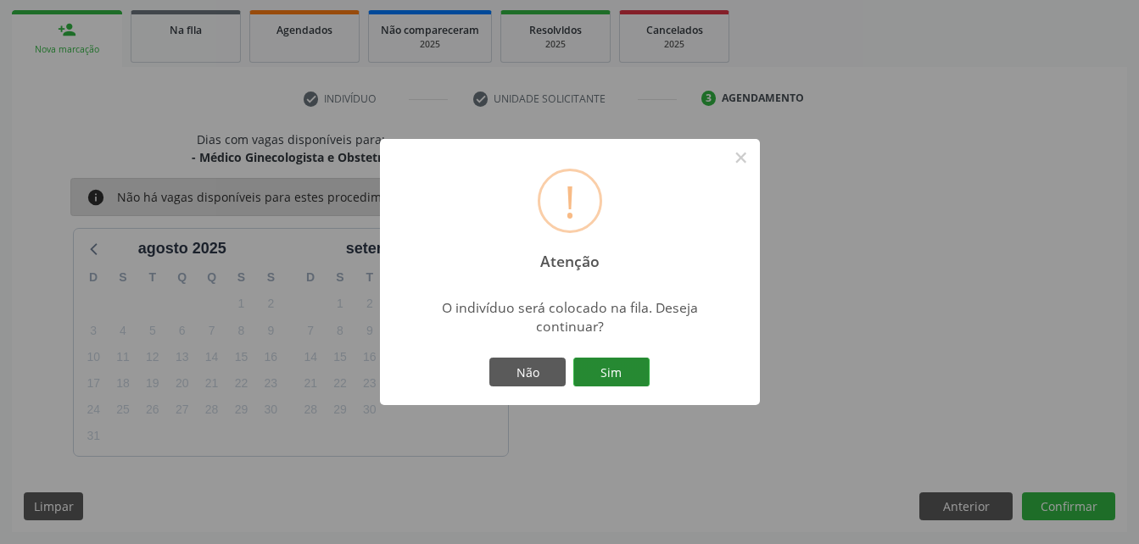
click at [626, 367] on button "Sim" at bounding box center [611, 372] width 76 height 29
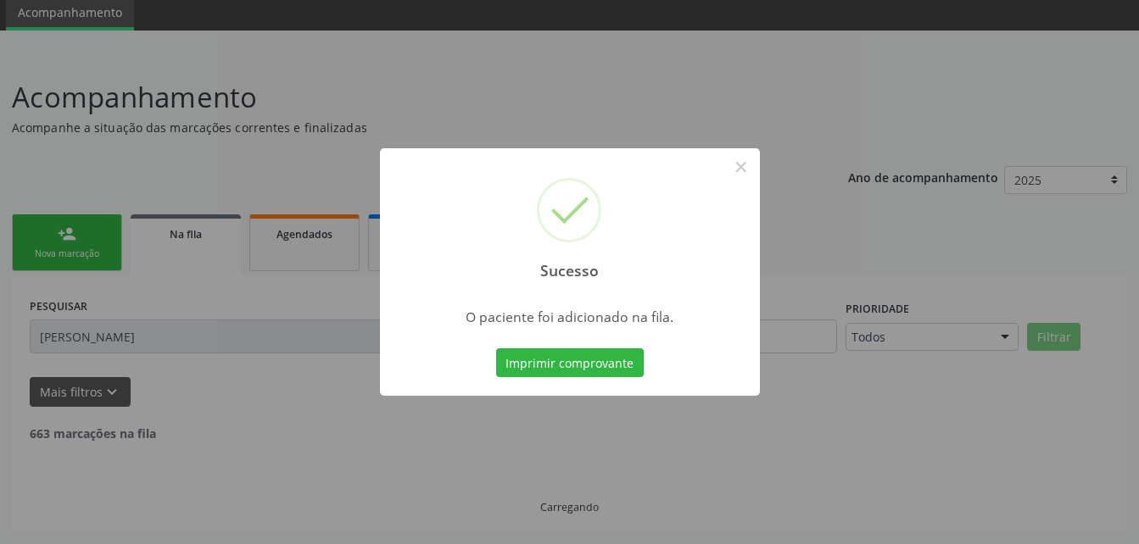
scroll to position [45, 0]
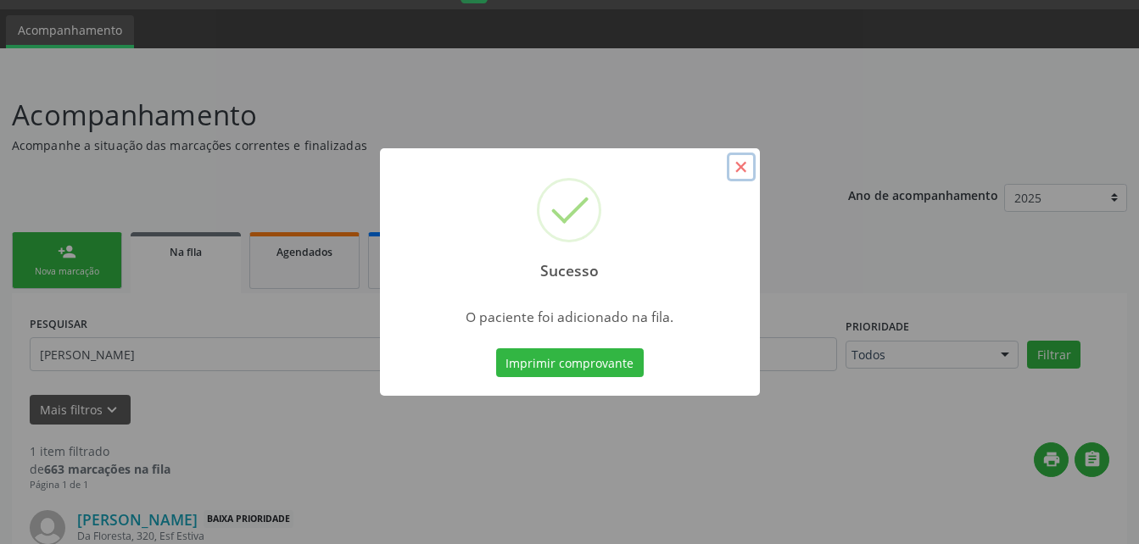
click at [743, 174] on button "×" at bounding box center [741, 167] width 29 height 29
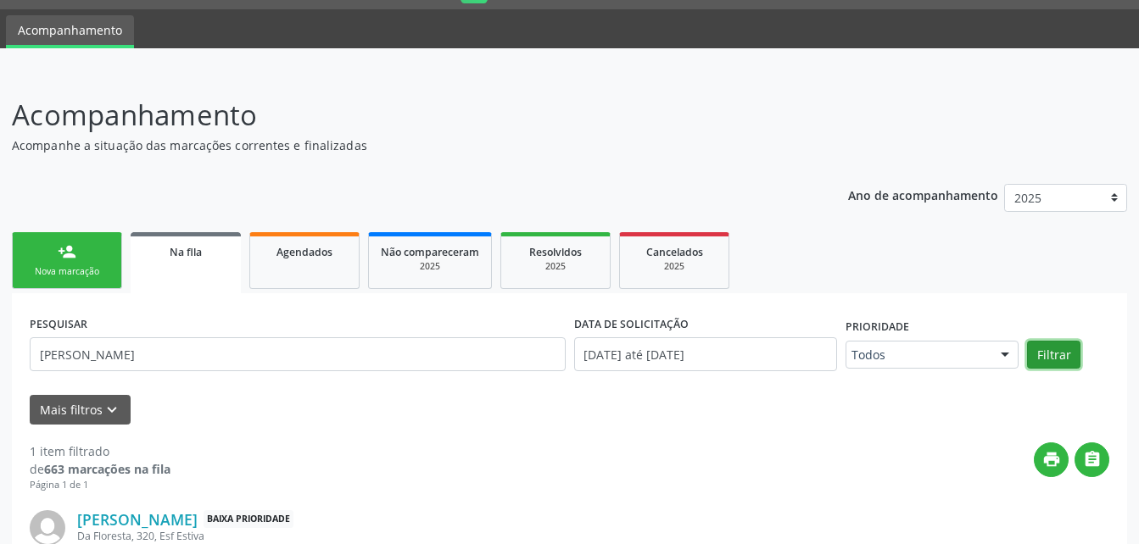
click at [1052, 354] on button "Filtrar" at bounding box center [1053, 355] width 53 height 29
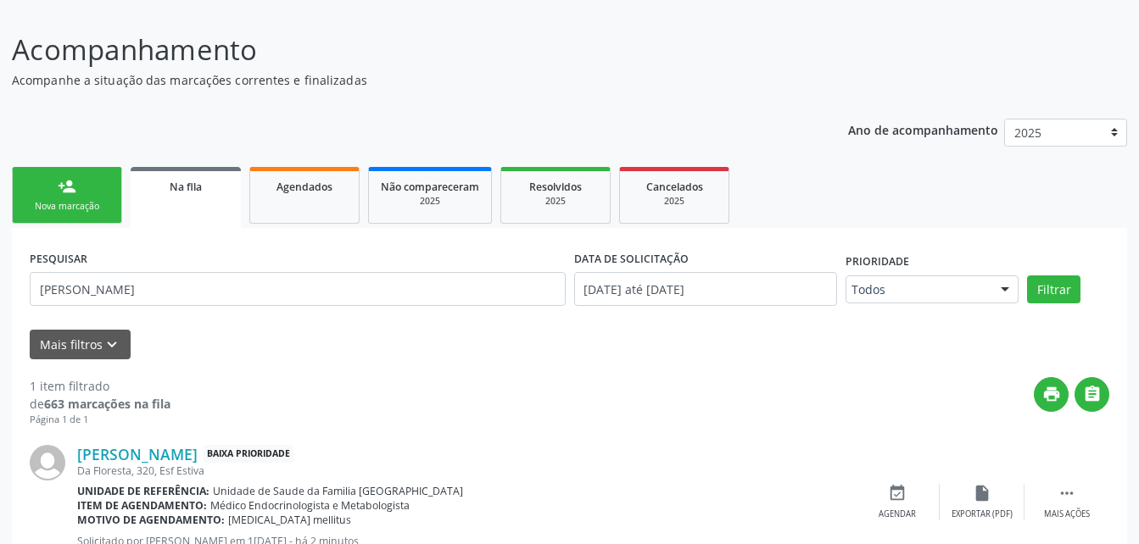
scroll to position [174, 0]
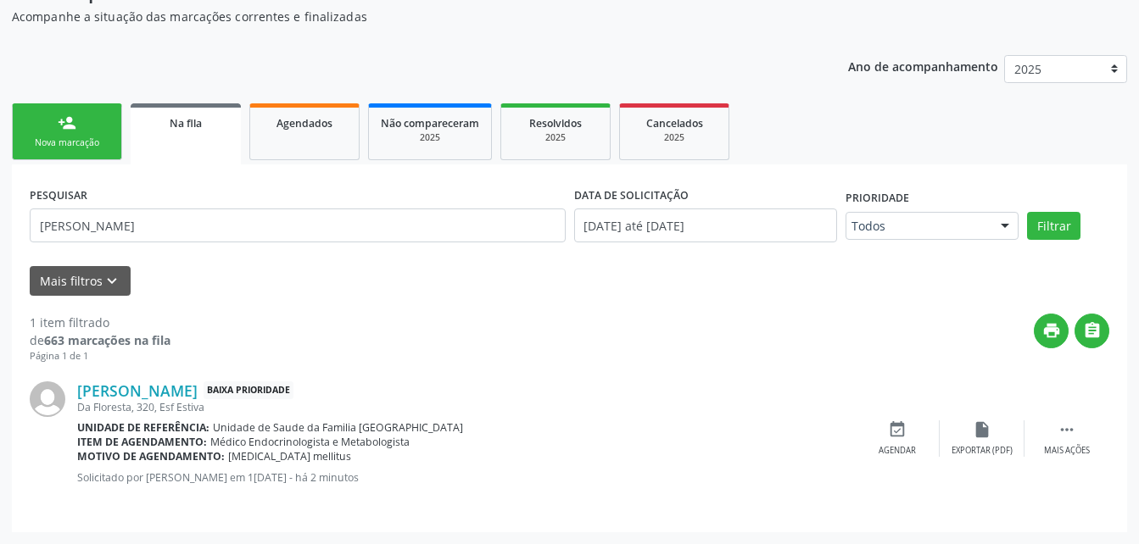
click at [97, 126] on link "person_add Nova marcação" at bounding box center [67, 131] width 110 height 57
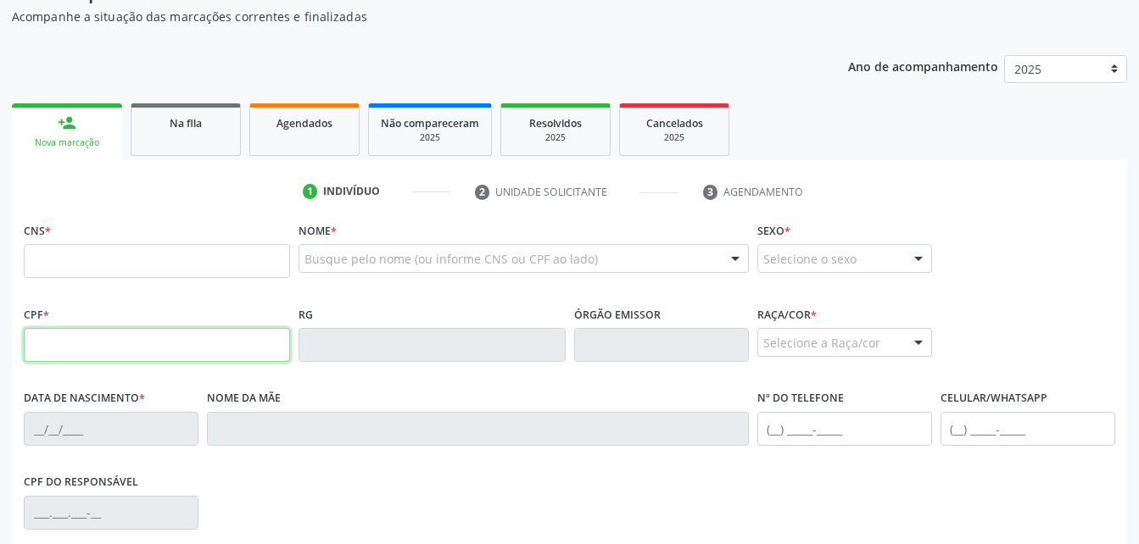
drag, startPoint x: 214, startPoint y: 343, endPoint x: 194, endPoint y: 335, distance: 20.9
click at [204, 342] on input "text" at bounding box center [157, 345] width 266 height 34
type input "5"
type input "208.512.784-34"
type input "700 5079 5463 4450"
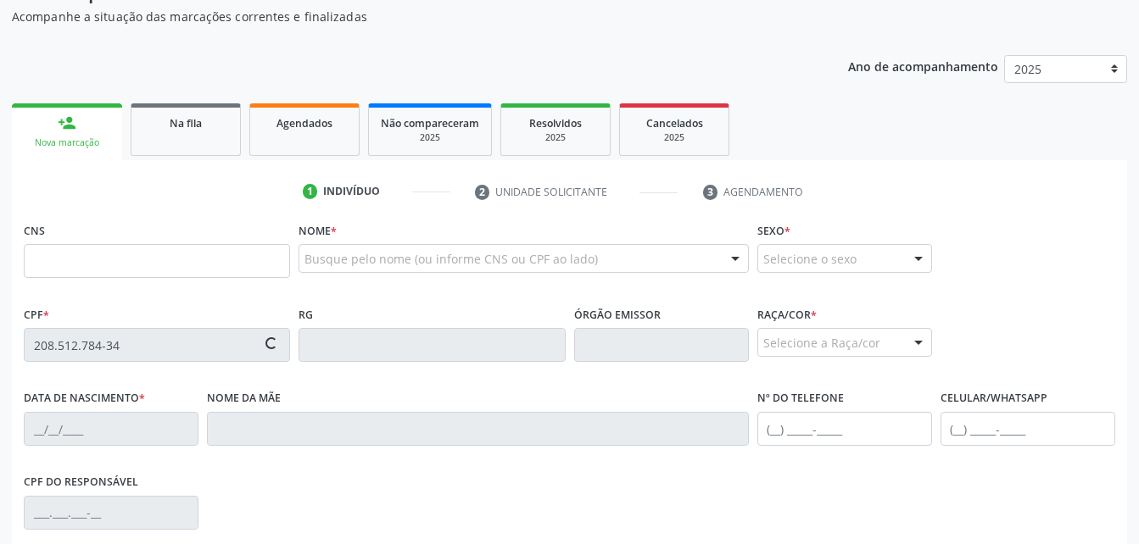
type input "2[DATE]"
type input "[PERSON_NAME]"
type input "[PHONE_NUMBER]"
type input "320"
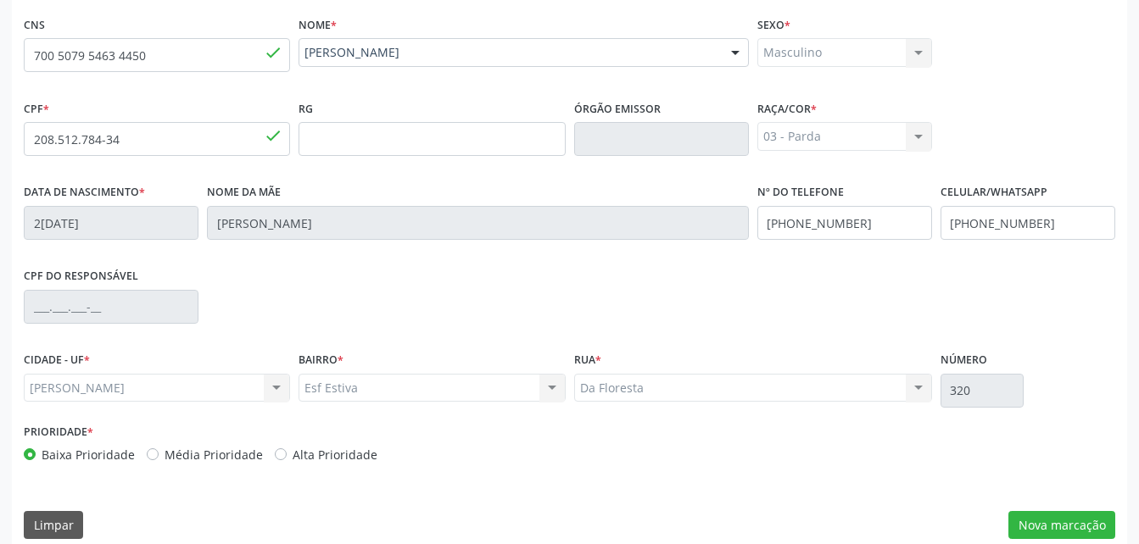
scroll to position [399, 0]
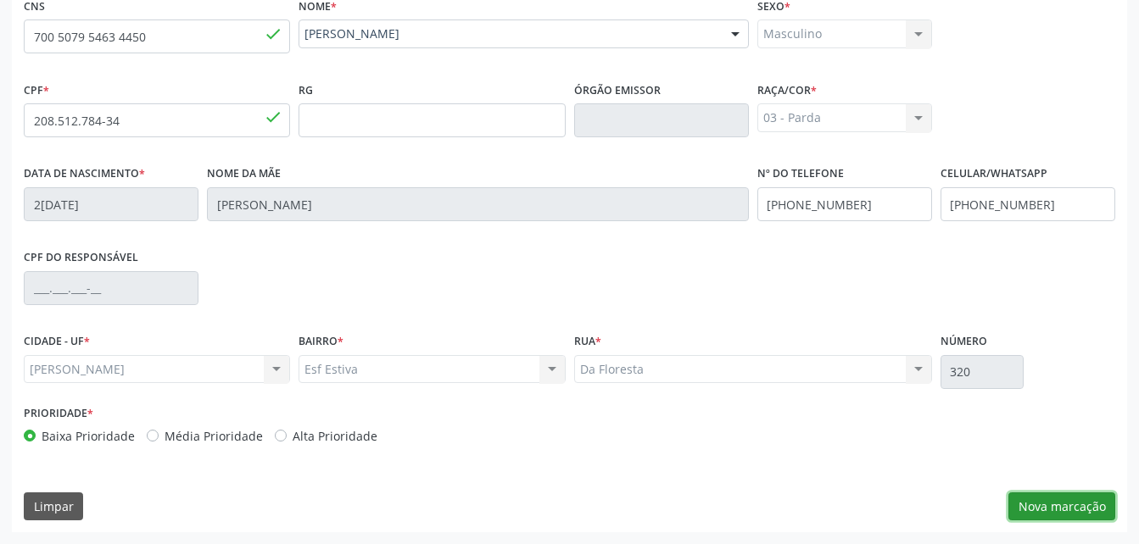
click at [1075, 500] on button "Nova marcação" at bounding box center [1061, 507] width 107 height 29
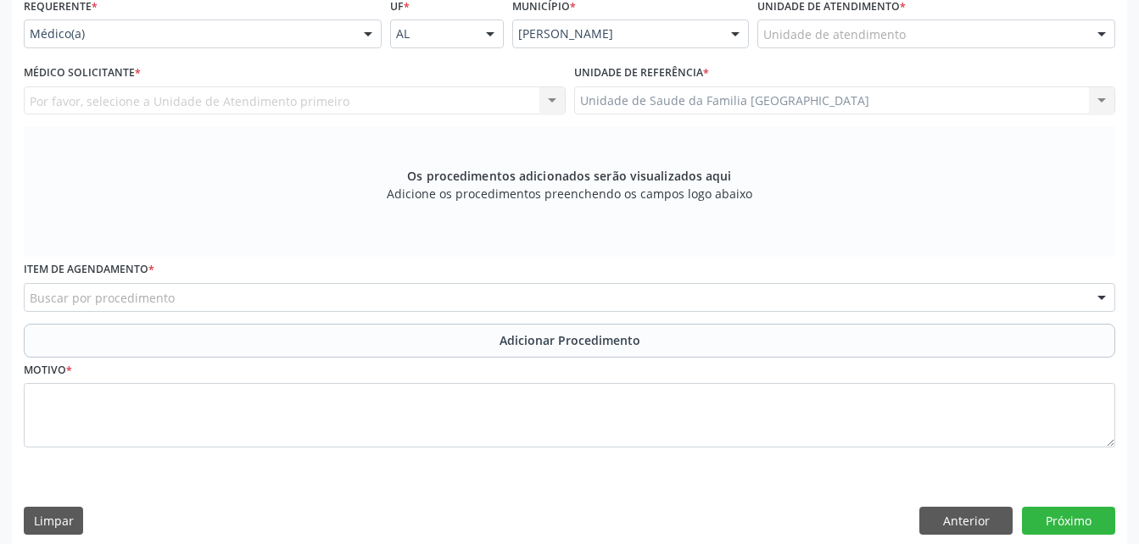
click at [907, 31] on div "Unidade de atendimento" at bounding box center [936, 34] width 358 height 29
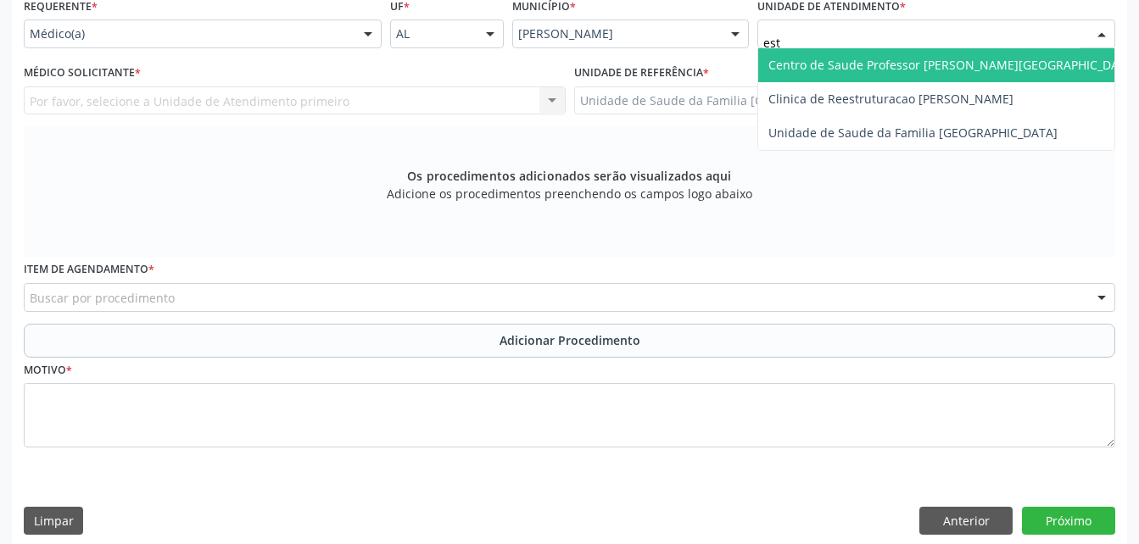
type input "esti"
drag, startPoint x: 921, startPoint y: 62, endPoint x: 734, endPoint y: 87, distance: 189.1
click at [918, 62] on span "Unidade de Saude da Familia [GEOGRAPHIC_DATA]" at bounding box center [912, 65] width 289 height 16
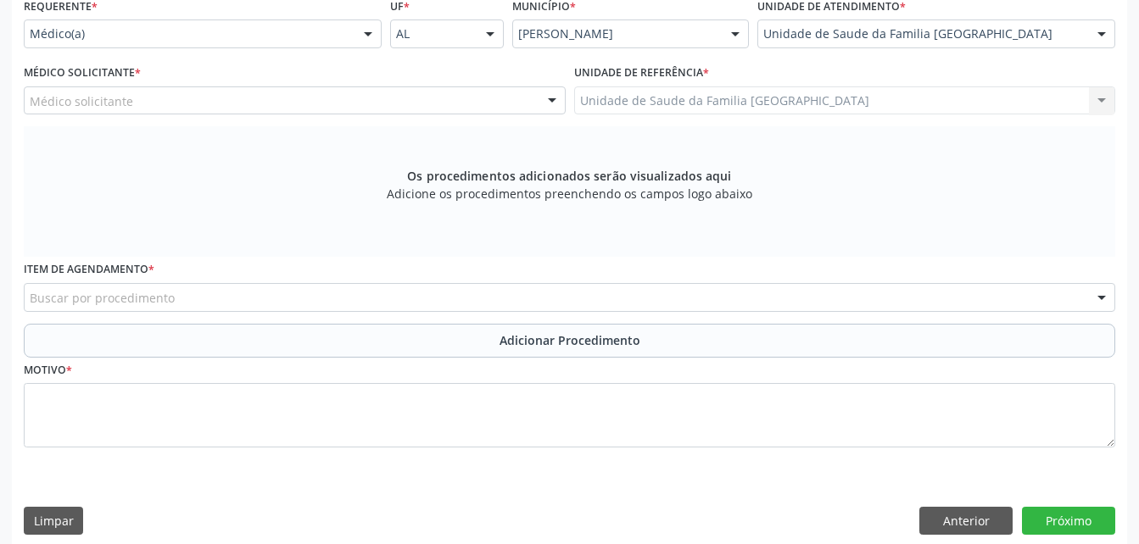
click at [127, 112] on div "Médico solicitante" at bounding box center [295, 100] width 542 height 29
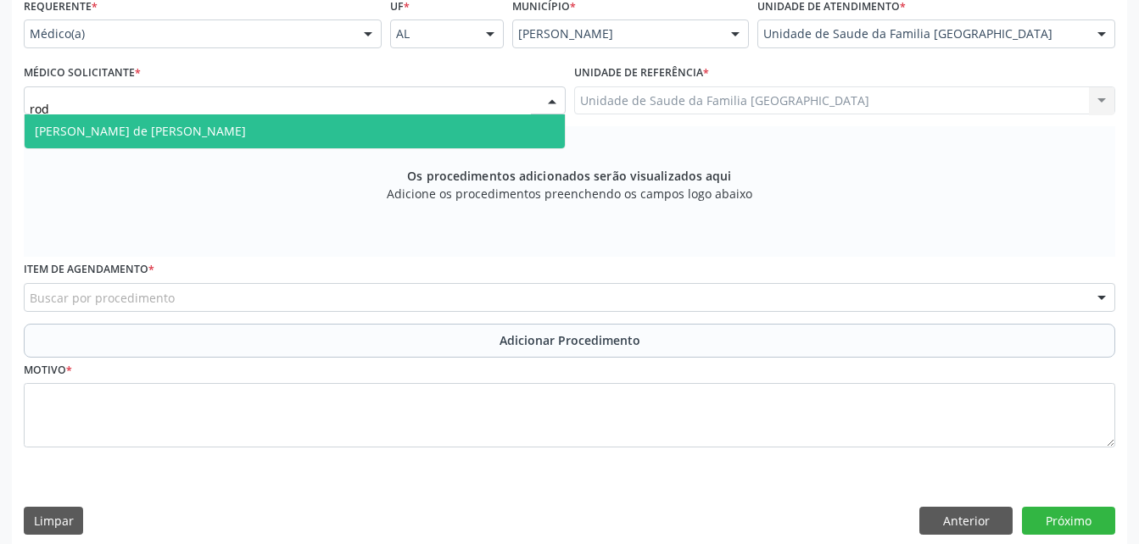
type input "rodr"
click at [162, 141] on span "[PERSON_NAME] de [PERSON_NAME]" at bounding box center [295, 131] width 540 height 34
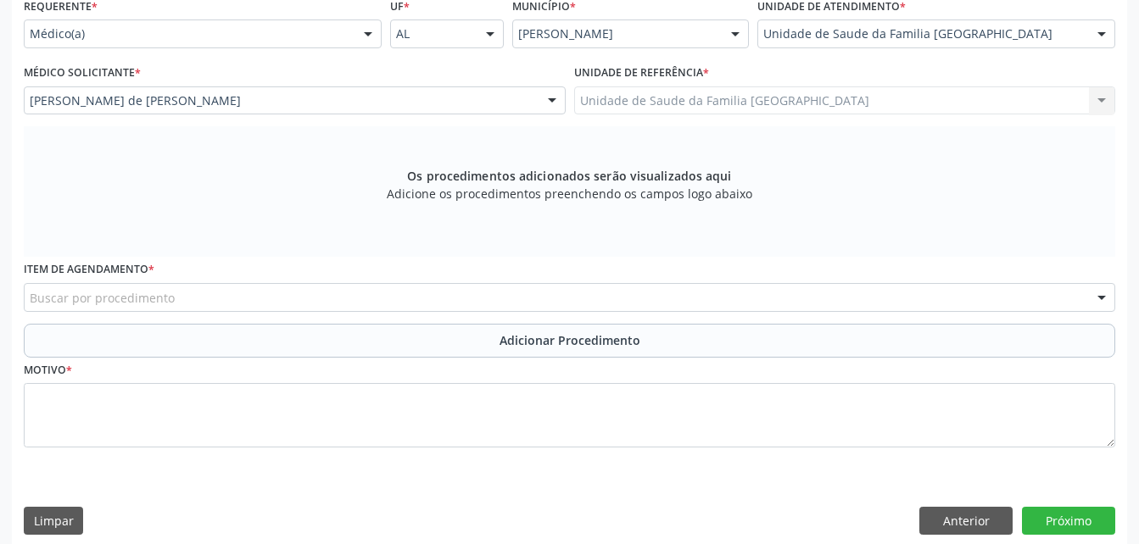
click at [237, 289] on div "Buscar por procedimento" at bounding box center [569, 297] width 1091 height 29
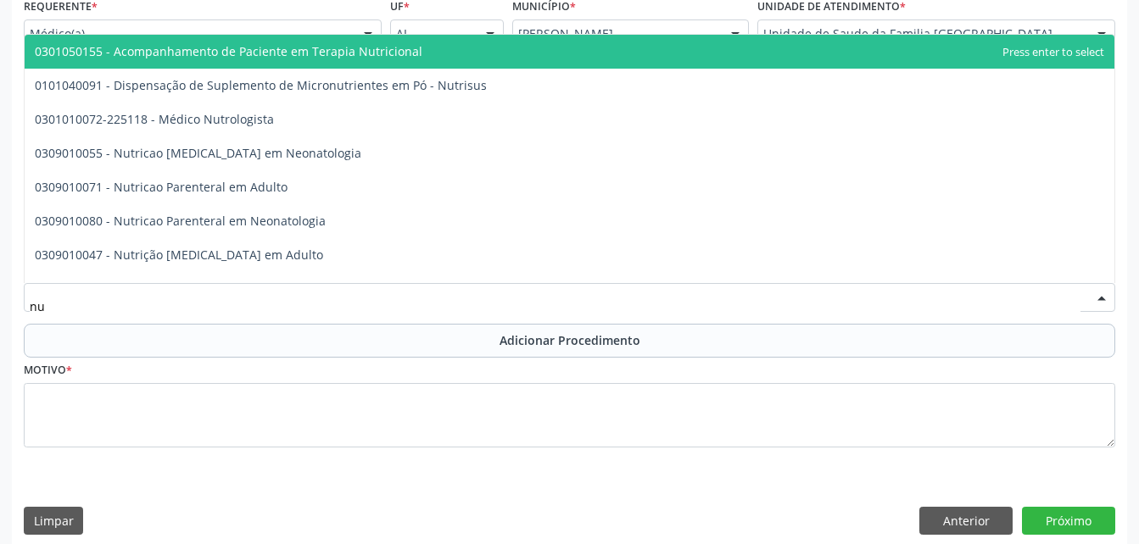
type input "n"
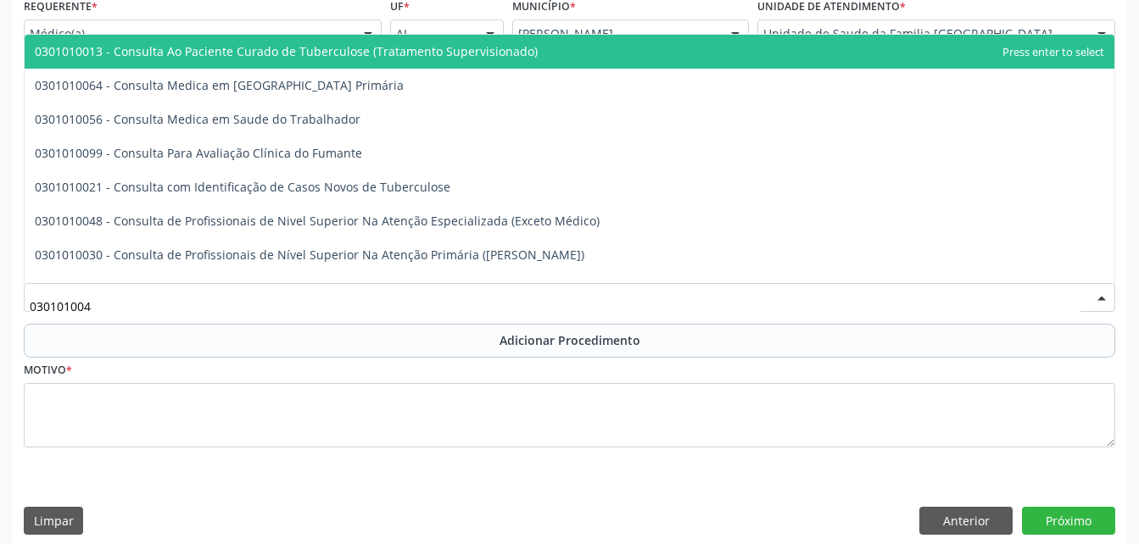
type input "0301010048"
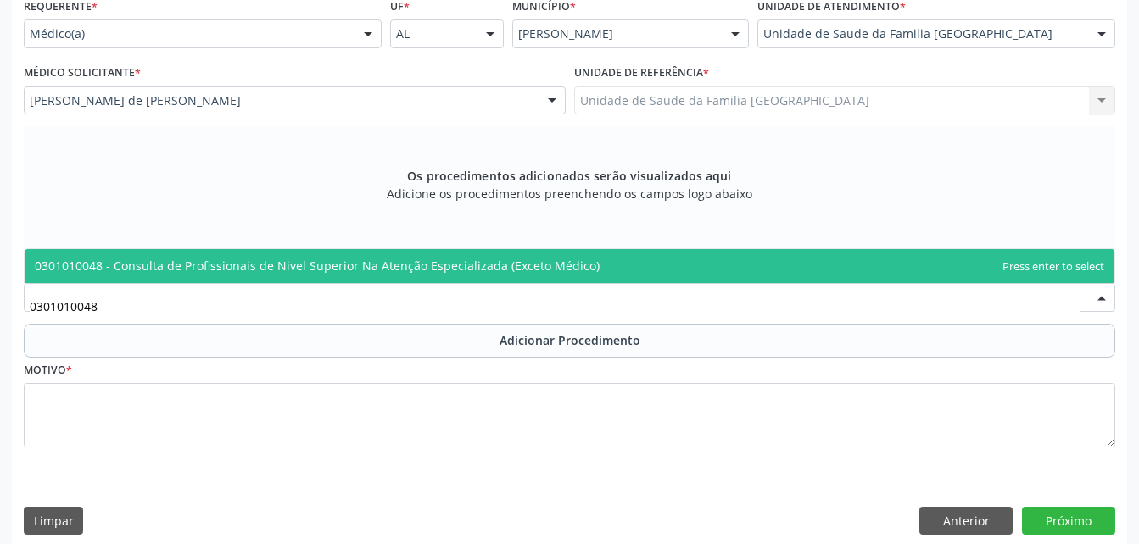
click at [491, 268] on span "0301010048 - Consulta de Profissionais de Nivel Superior Na Atenção Especializa…" at bounding box center [317, 266] width 565 height 16
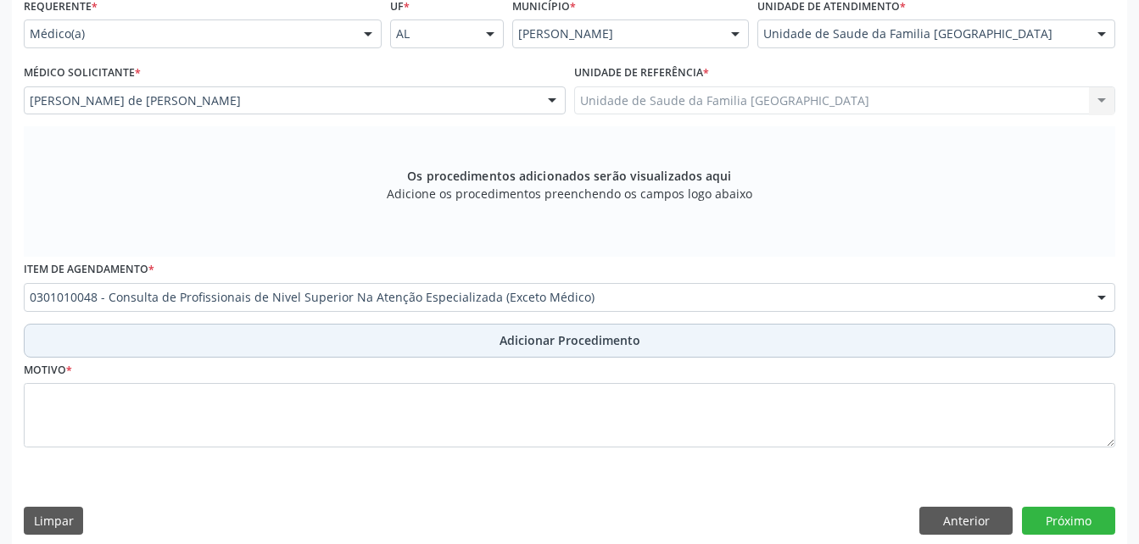
click at [505, 342] on span "Adicionar Procedimento" at bounding box center [569, 341] width 141 height 18
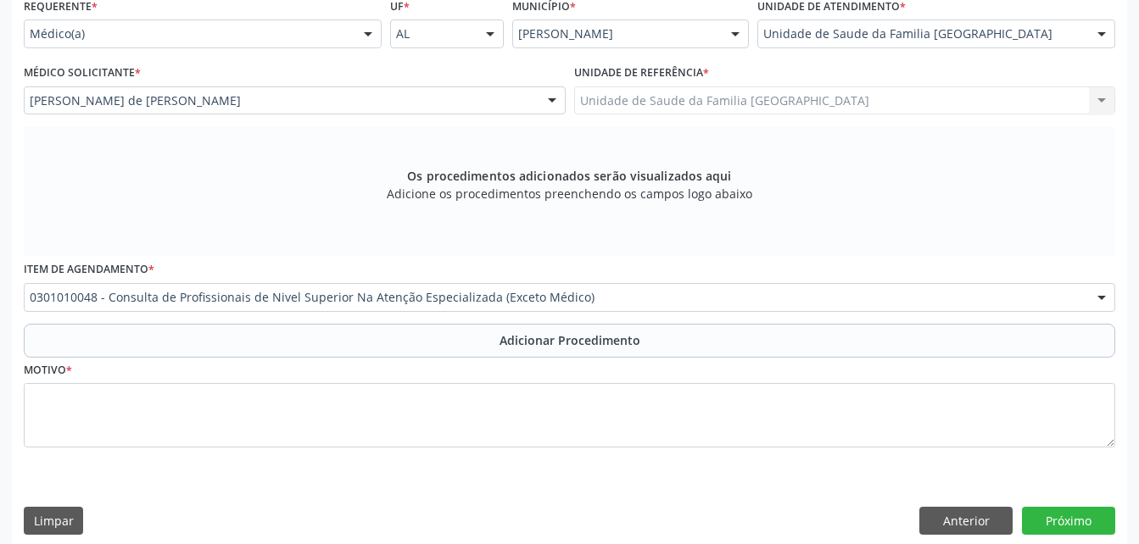
scroll to position [349, 0]
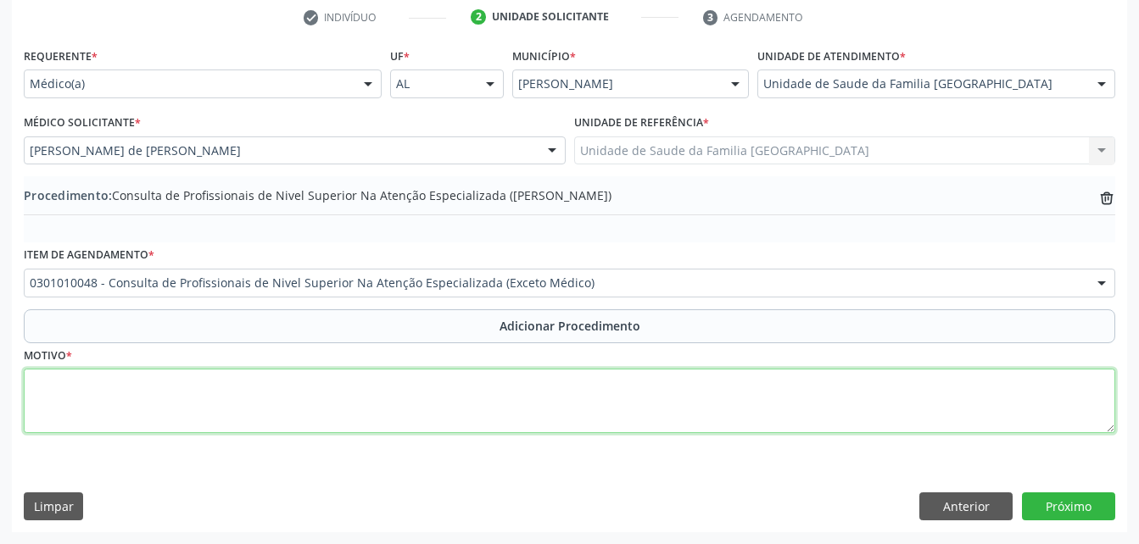
click at [450, 399] on textarea at bounding box center [569, 401] width 1091 height 64
type textarea "nutricionista"
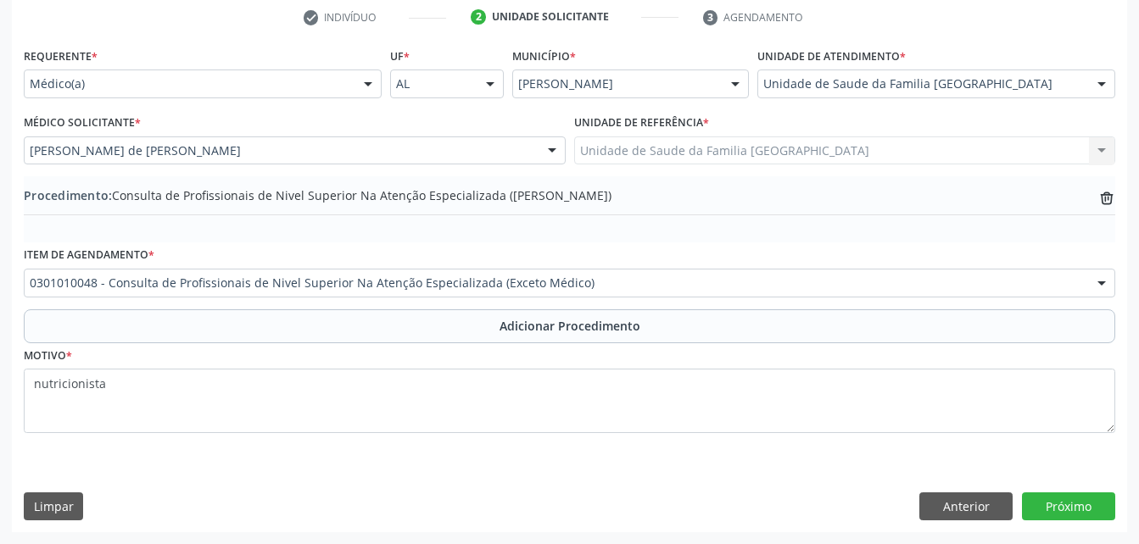
click at [1098, 526] on div "Requerente * Médico(a) Médico(a) Enfermeiro(a) Paciente Nenhum resultado encont…" at bounding box center [569, 287] width 1115 height 489
click at [1086, 501] on button "Próximo" at bounding box center [1068, 507] width 93 height 29
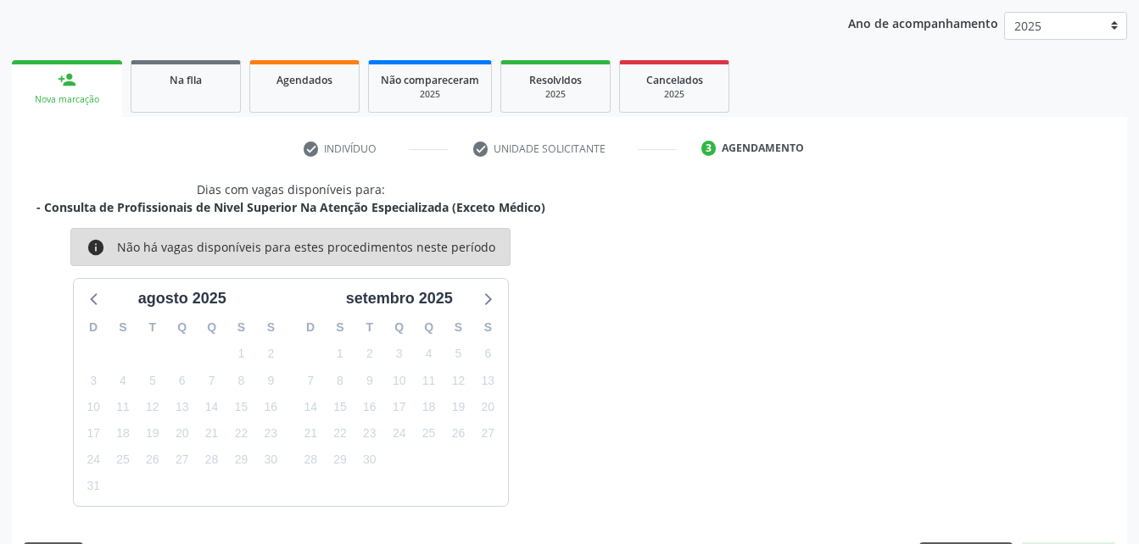
scroll to position [267, 0]
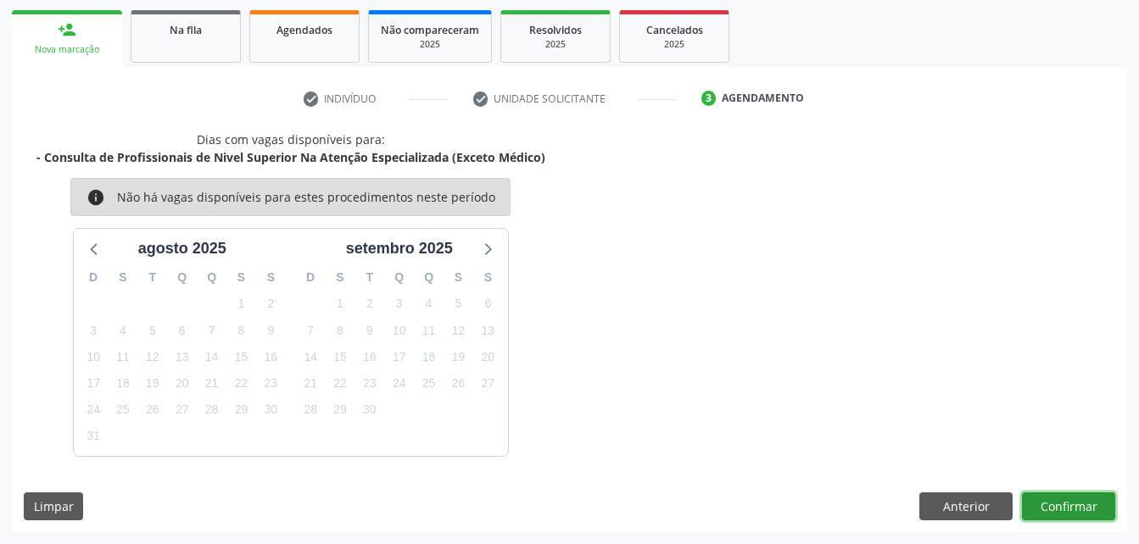
click at [1082, 496] on button "Confirmar" at bounding box center [1068, 507] width 93 height 29
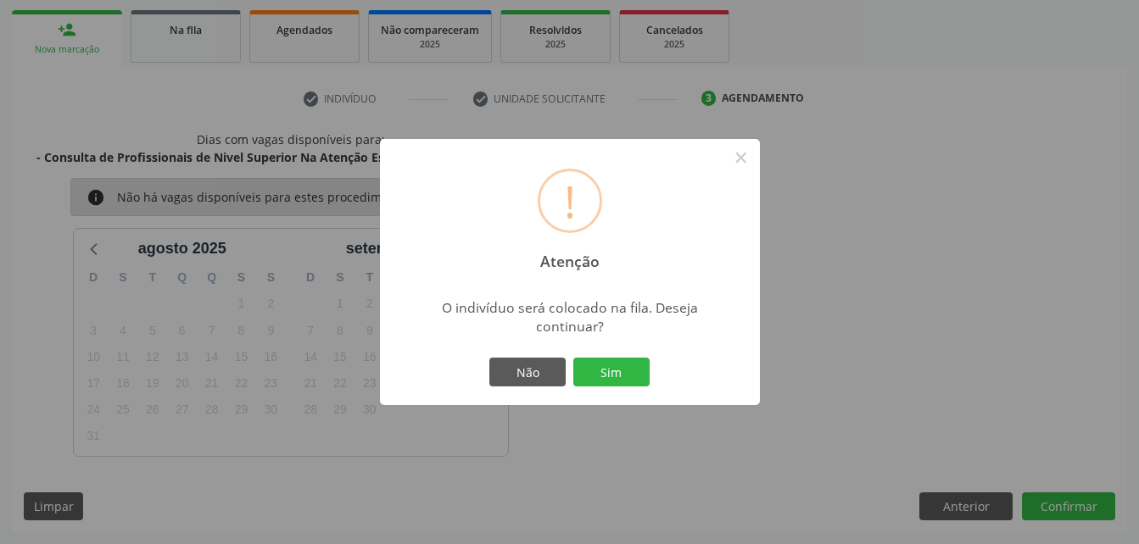
click at [594, 349] on div "! Atenção × O indivíduo será colocado na fila. Deseja continuar? Não Sim" at bounding box center [570, 272] width 380 height 266
click at [611, 366] on button "Sim" at bounding box center [611, 372] width 76 height 29
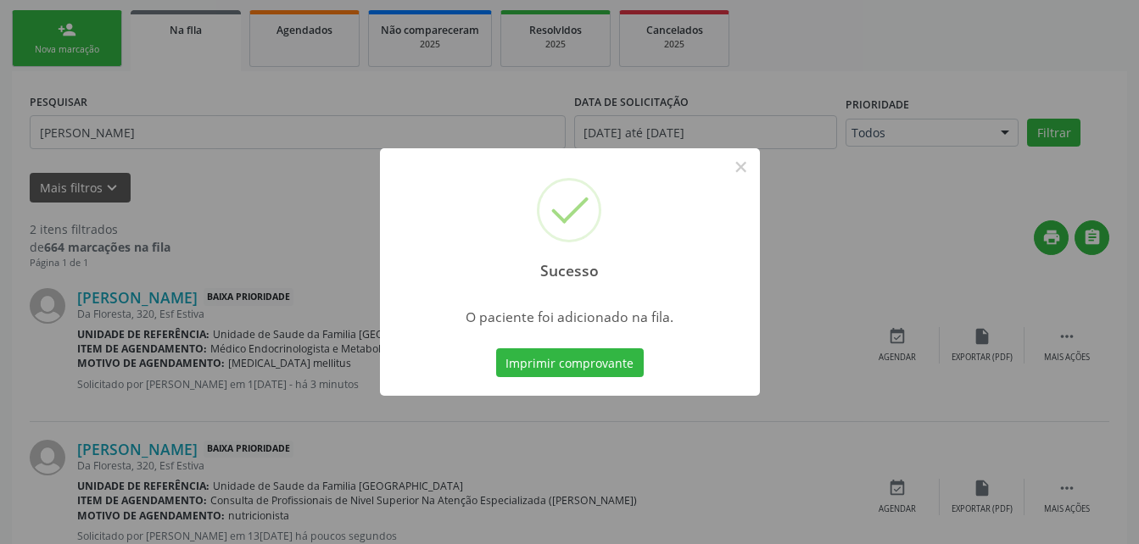
scroll to position [45, 0]
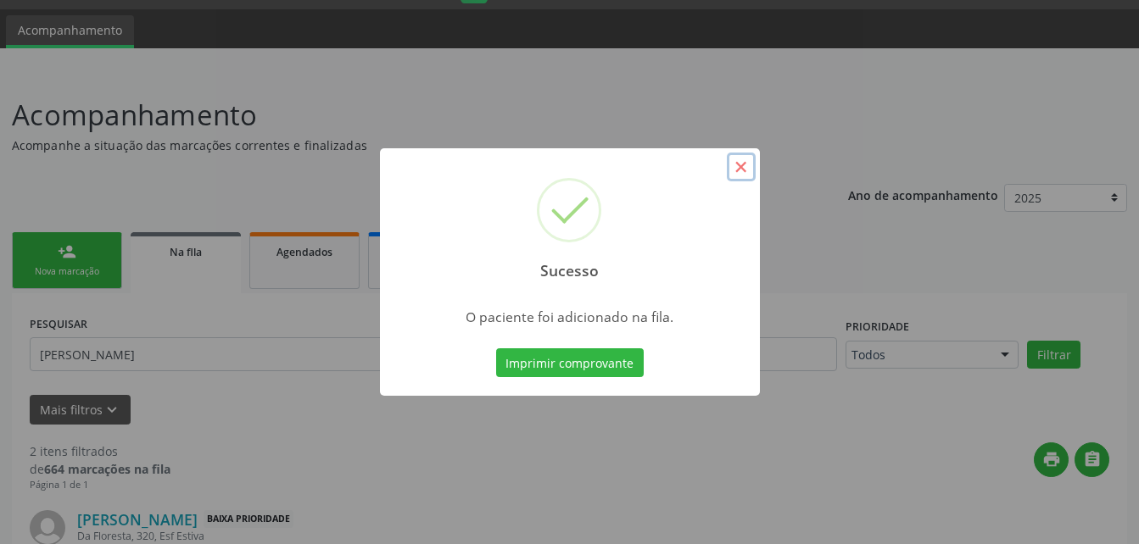
click at [738, 169] on button "×" at bounding box center [741, 167] width 29 height 29
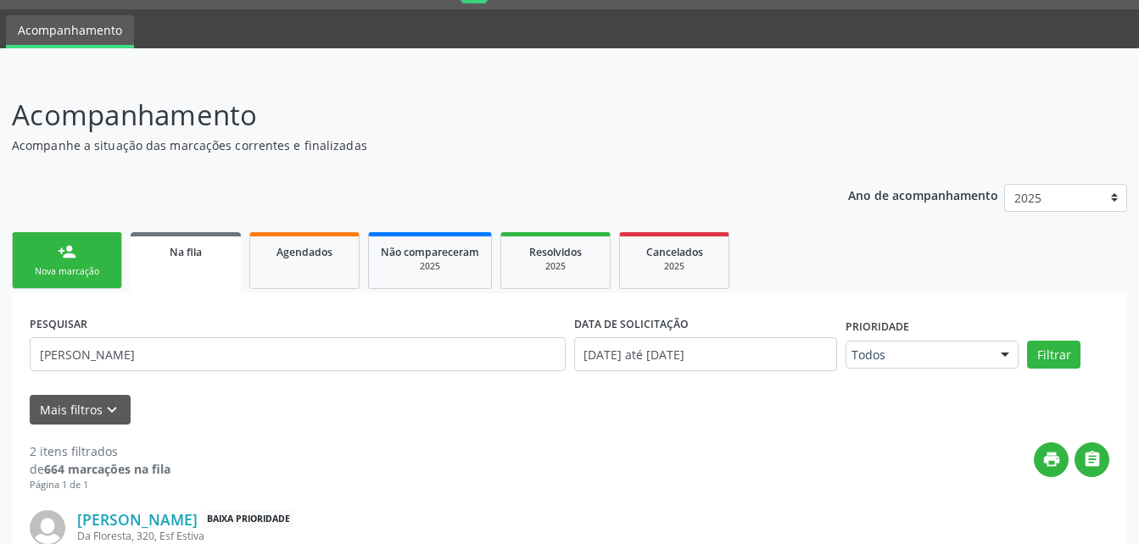
click at [88, 285] on link "person_add Nova marcação" at bounding box center [67, 260] width 110 height 57
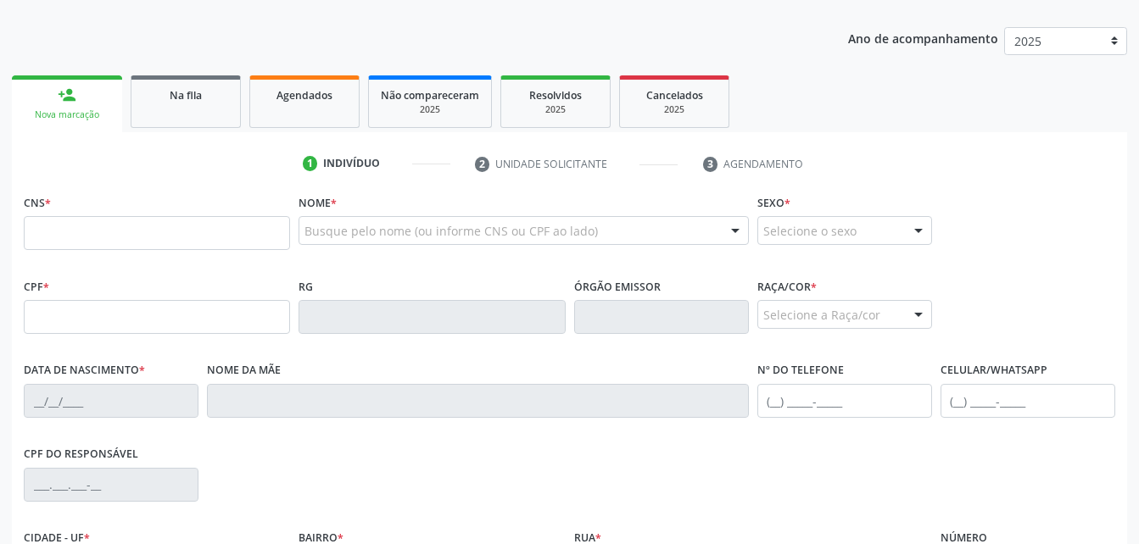
scroll to position [215, 0]
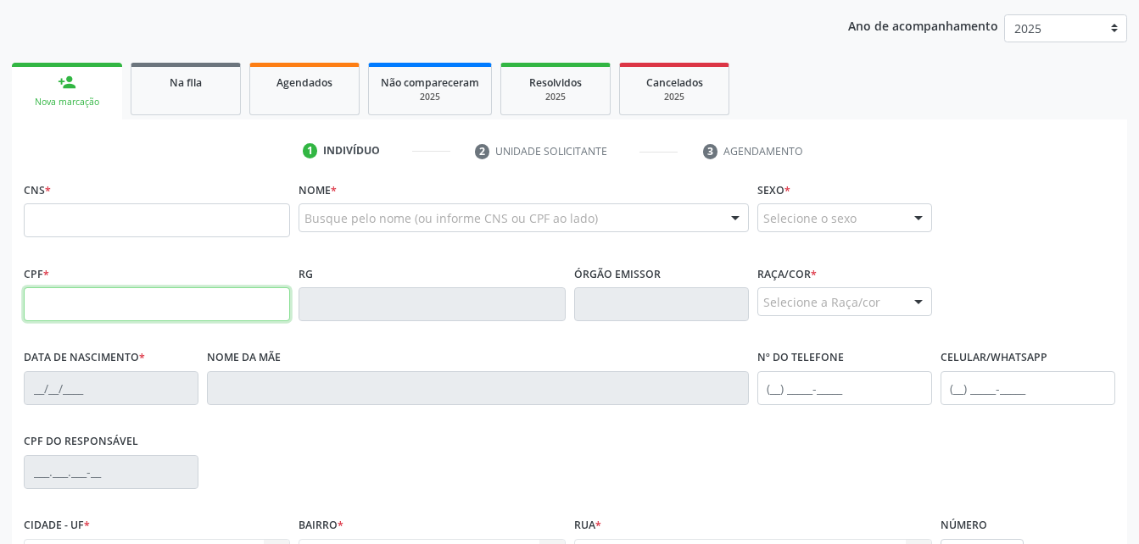
click at [109, 294] on input "text" at bounding box center [157, 304] width 266 height 34
type input "208.512.784-34"
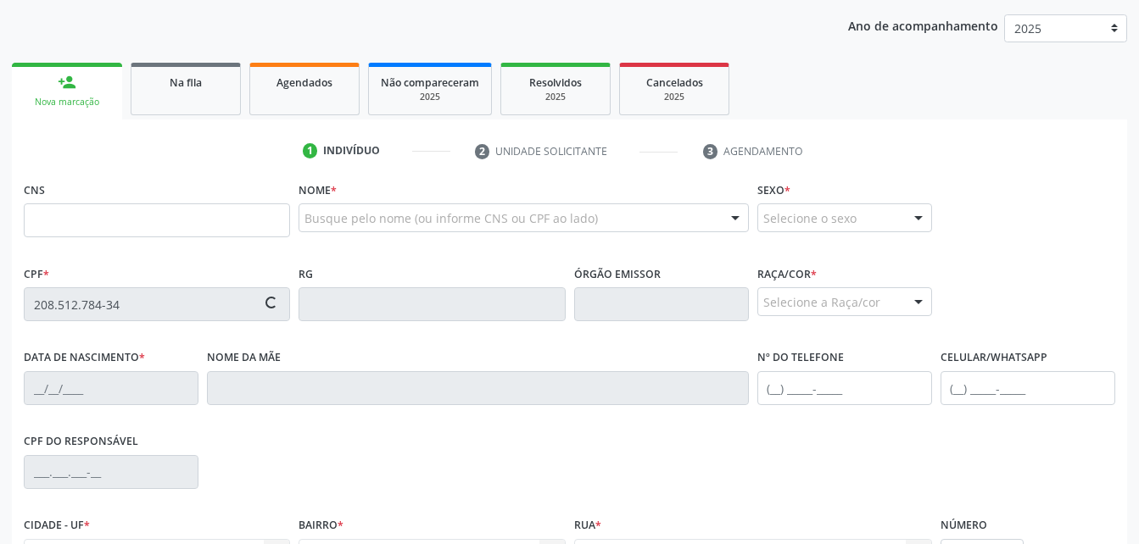
type input "700 5079 5463 4450"
type input "2[DATE]"
type input "[PERSON_NAME]"
type input "[PHONE_NUMBER]"
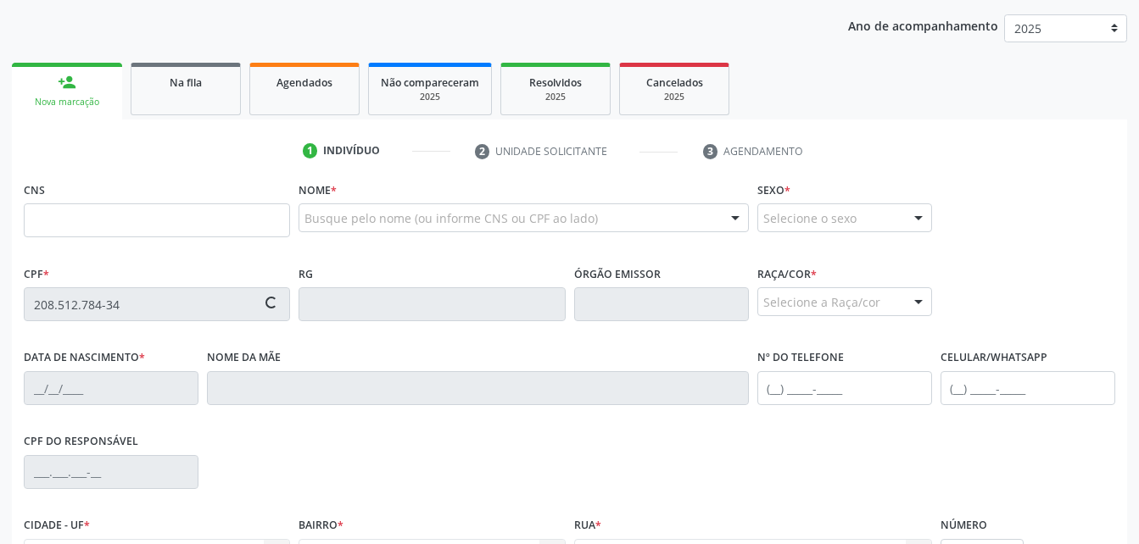
type input "320"
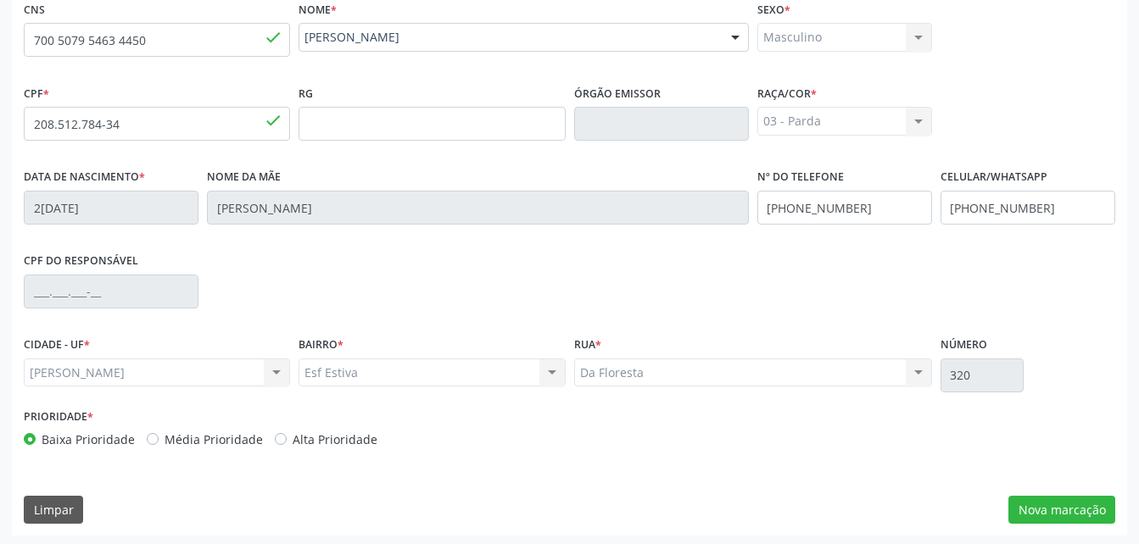
scroll to position [399, 0]
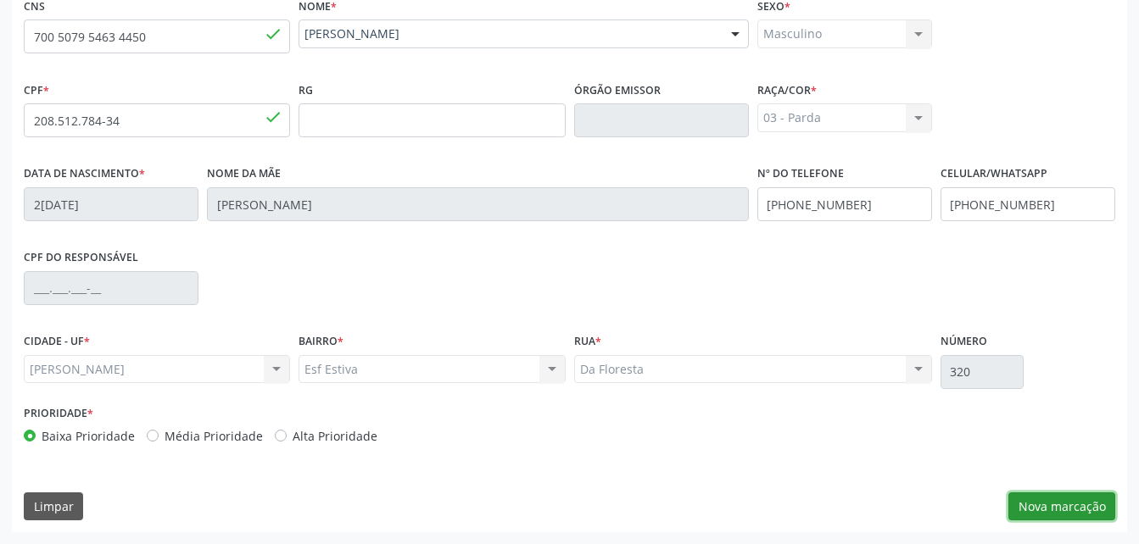
click at [1075, 501] on button "Nova marcação" at bounding box center [1061, 507] width 107 height 29
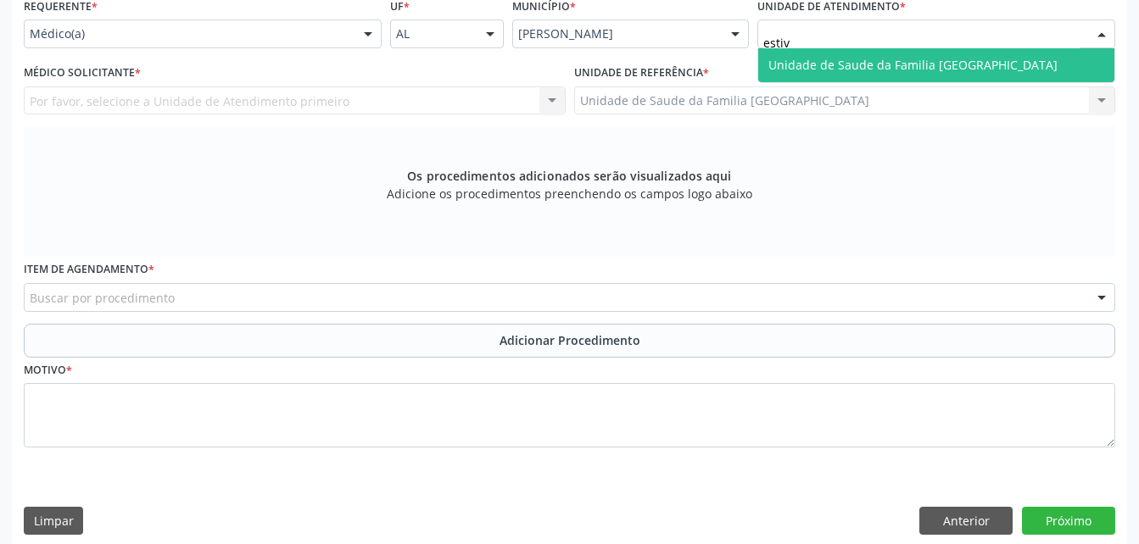
type input "estiva"
click at [859, 53] on span "Unidade de Saude da Familia [GEOGRAPHIC_DATA]" at bounding box center [936, 65] width 356 height 34
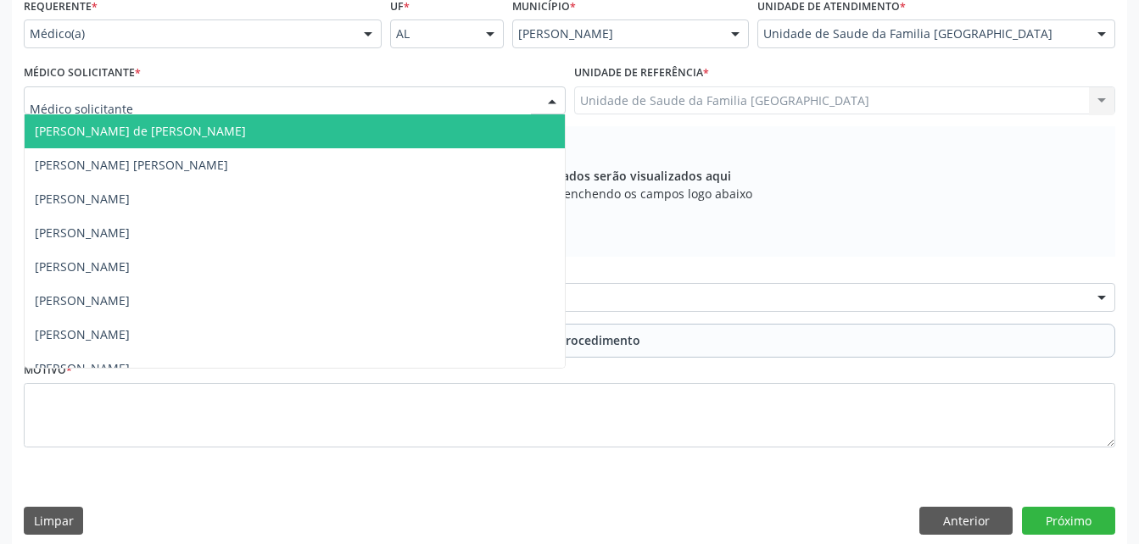
click at [249, 101] on div at bounding box center [295, 100] width 542 height 29
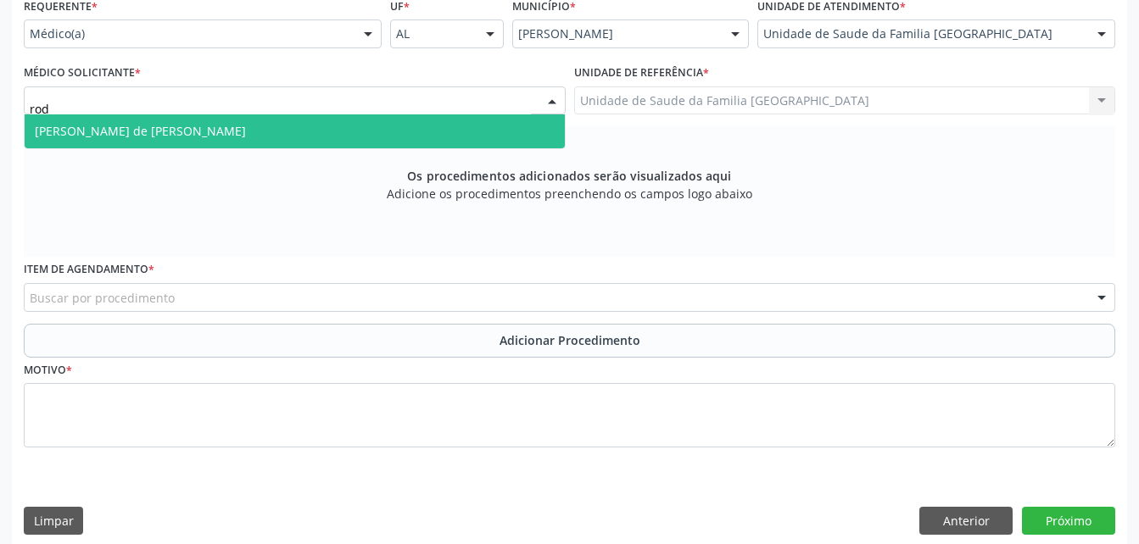
type input "rodr"
click at [252, 124] on span "[PERSON_NAME] de [PERSON_NAME]" at bounding box center [295, 131] width 540 height 34
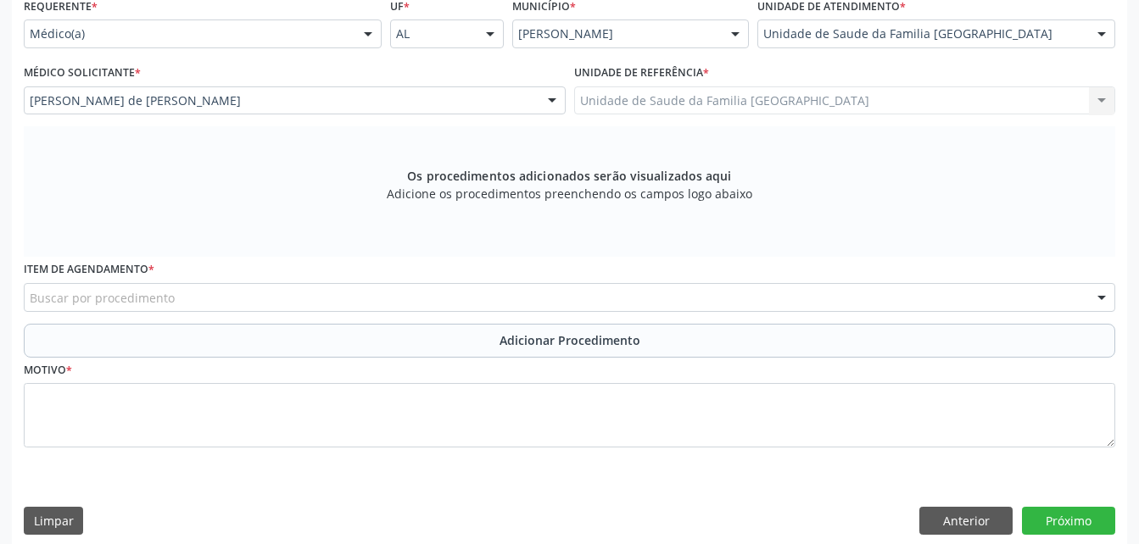
click at [248, 289] on div "Buscar por procedimento" at bounding box center [569, 297] width 1091 height 29
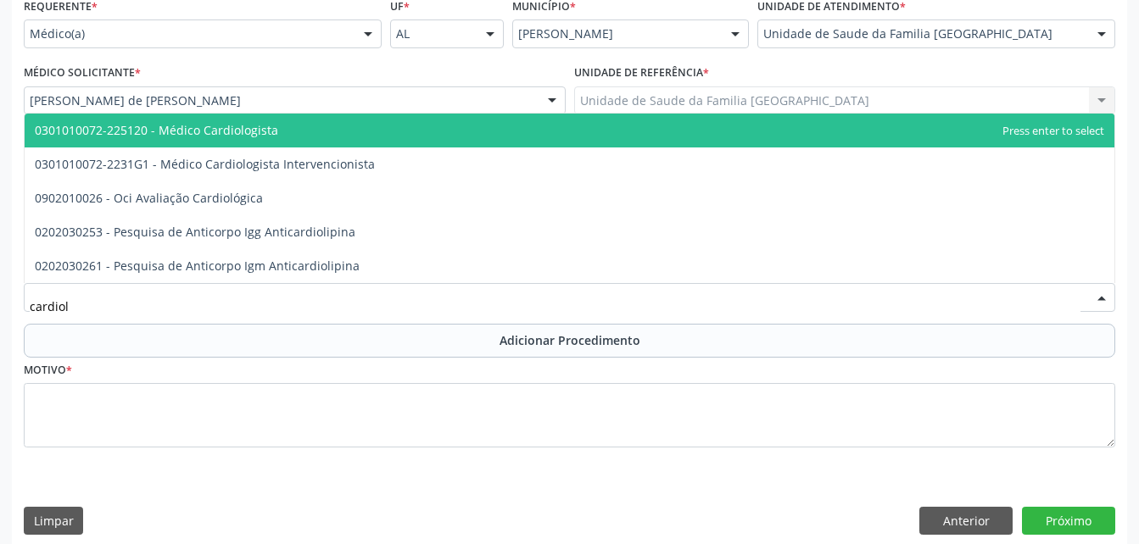
type input "cardiolo"
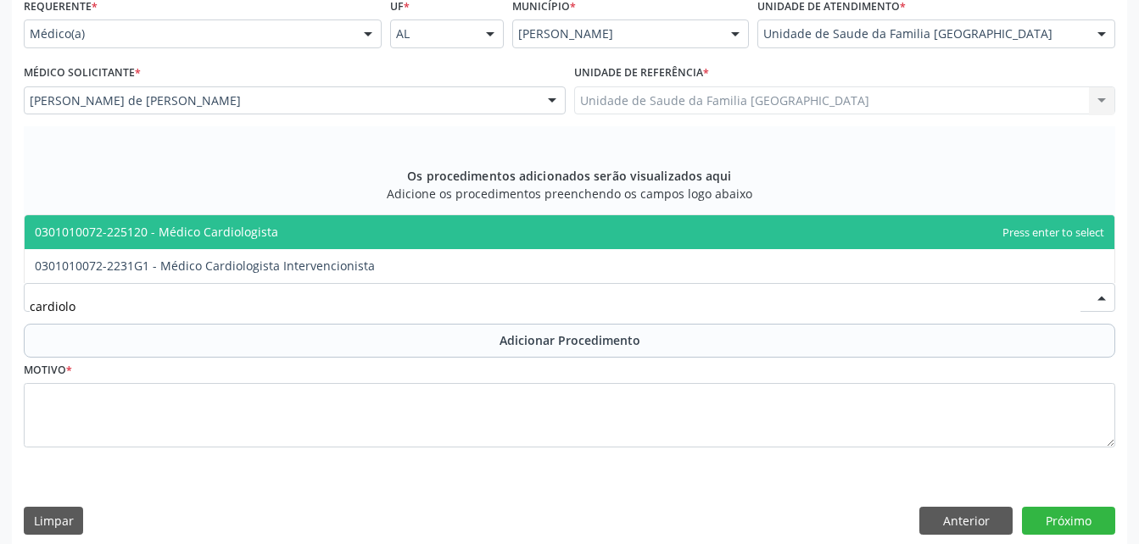
click at [259, 235] on span "0301010072-225120 - Médico Cardiologista" at bounding box center [156, 232] width 243 height 16
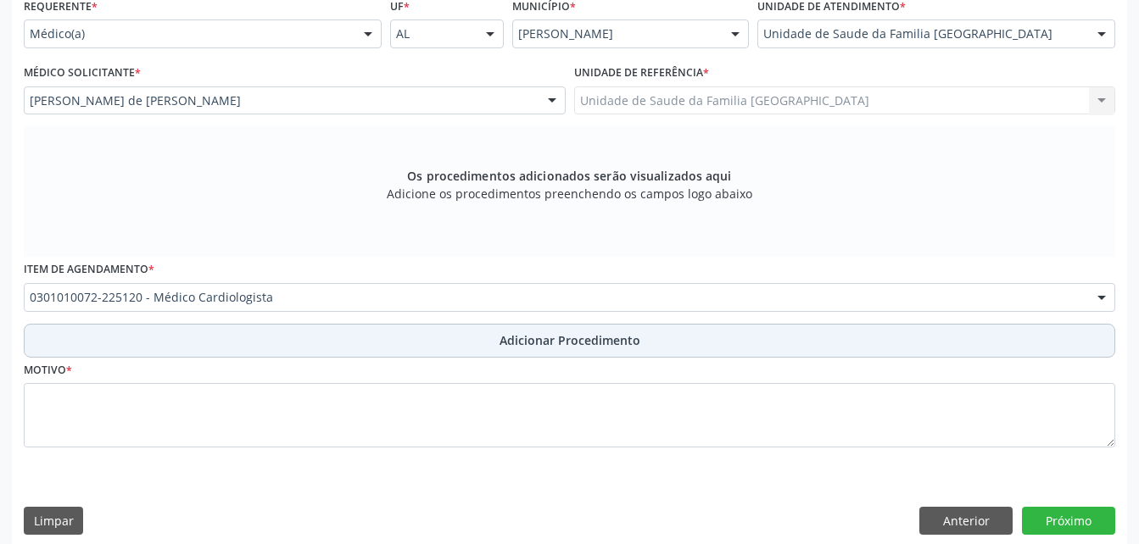
click at [280, 336] on button "Adicionar Procedimento" at bounding box center [569, 341] width 1091 height 34
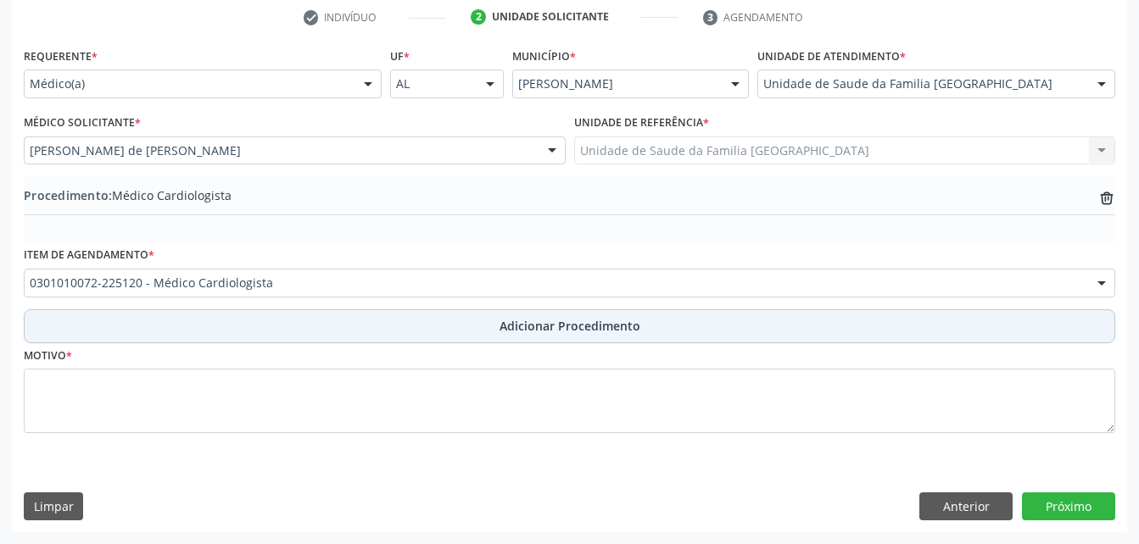
scroll to position [349, 0]
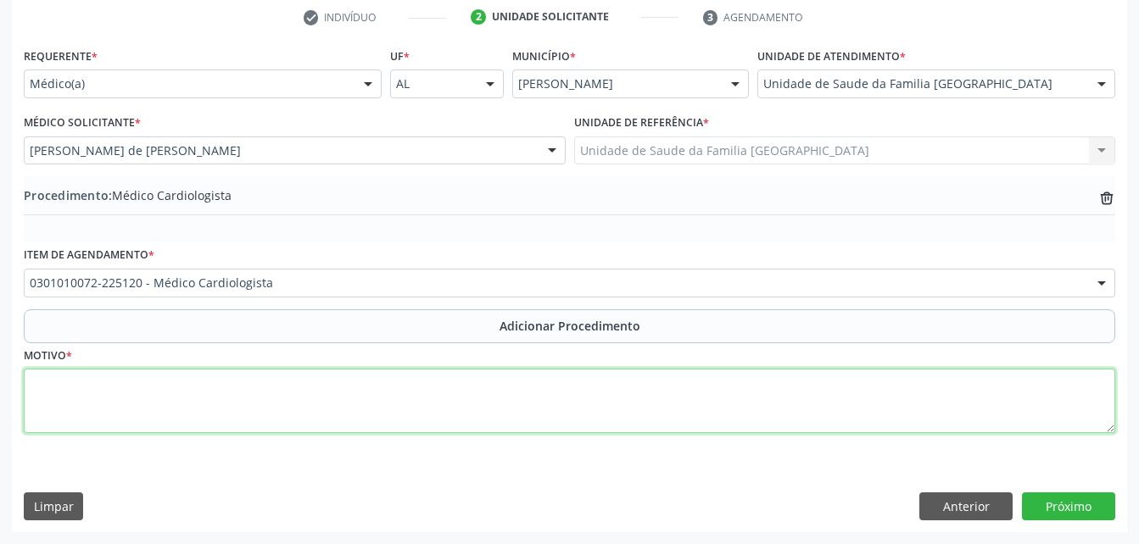
click at [302, 395] on textarea at bounding box center [569, 401] width 1091 height 64
type textarea "hipertensão essensial"
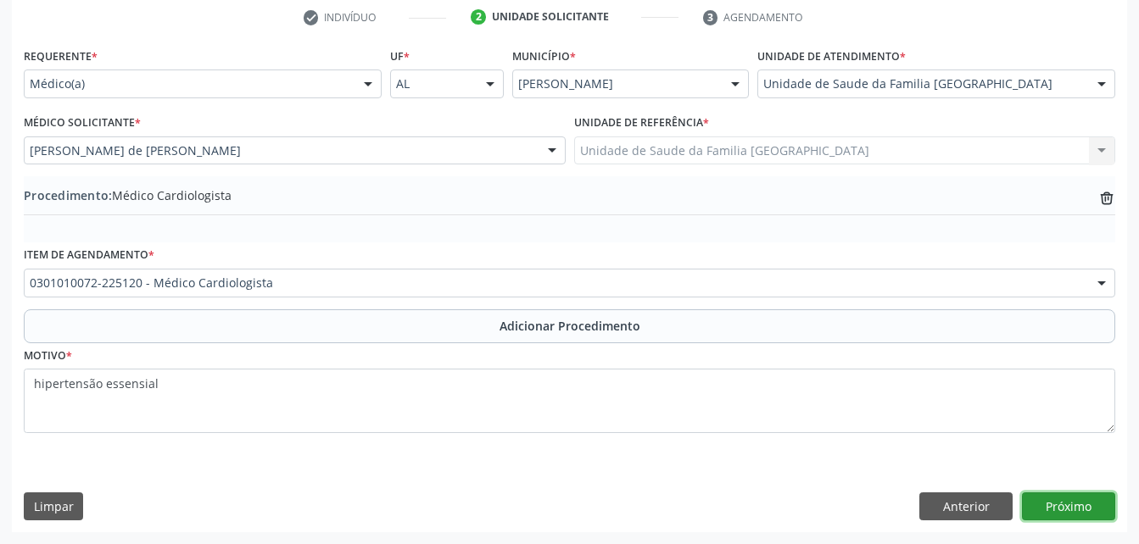
click at [1049, 506] on button "Próximo" at bounding box center [1068, 507] width 93 height 29
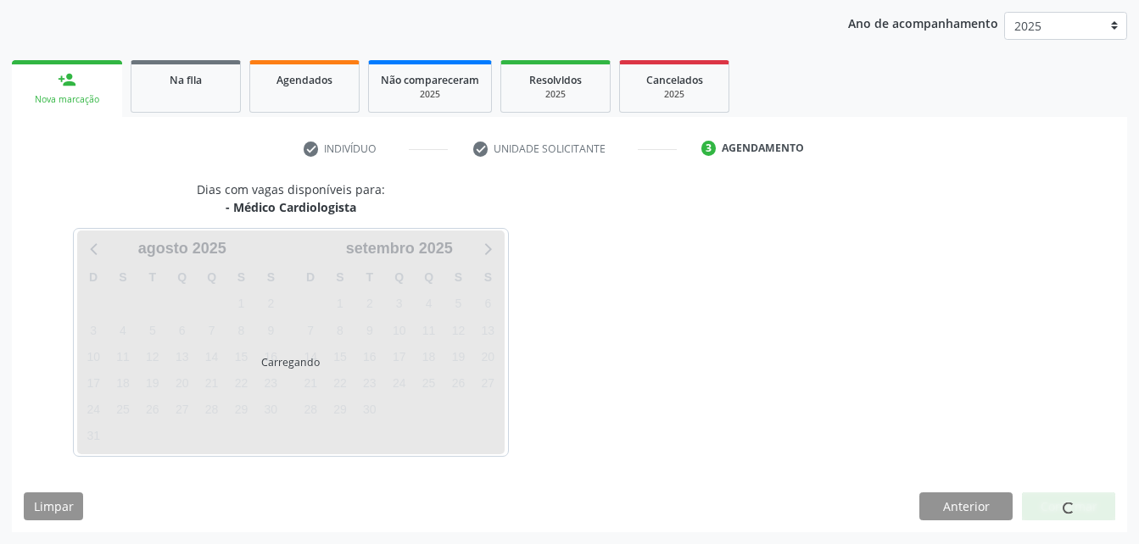
scroll to position [267, 0]
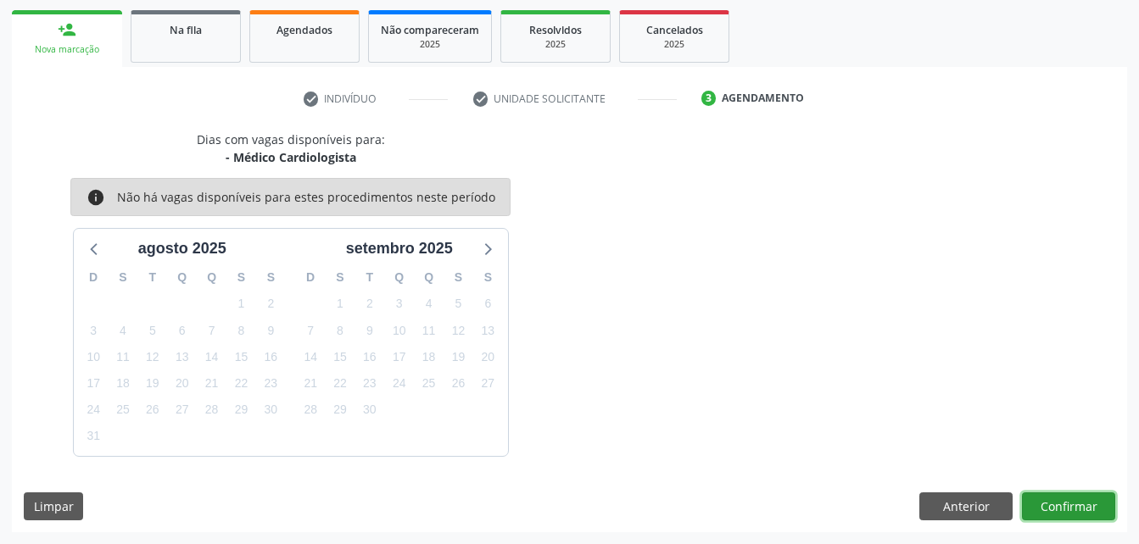
click at [1049, 506] on button "Confirmar" at bounding box center [1068, 507] width 93 height 29
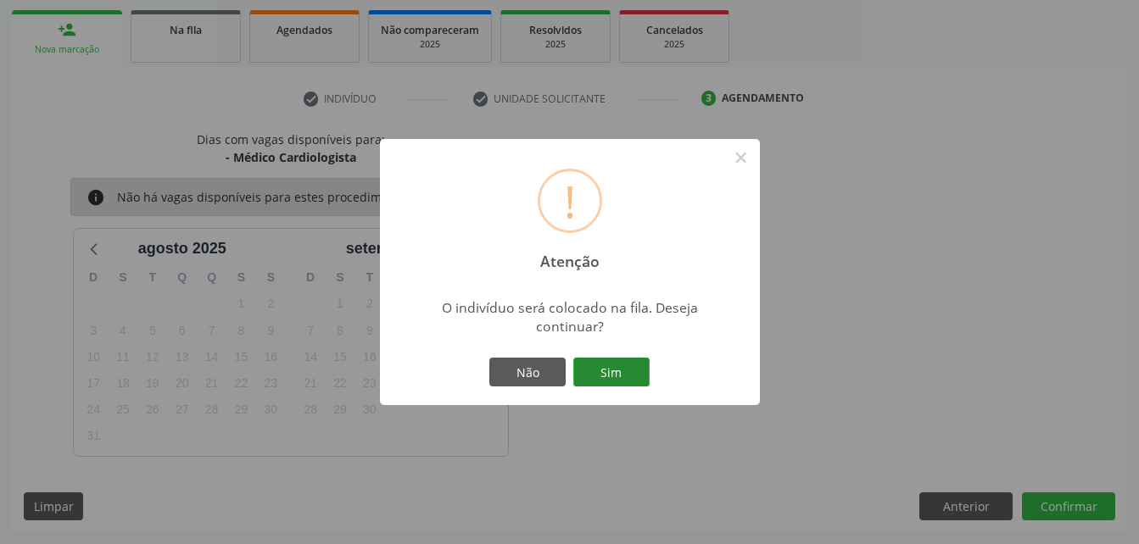
click at [632, 369] on button "Sim" at bounding box center [611, 372] width 76 height 29
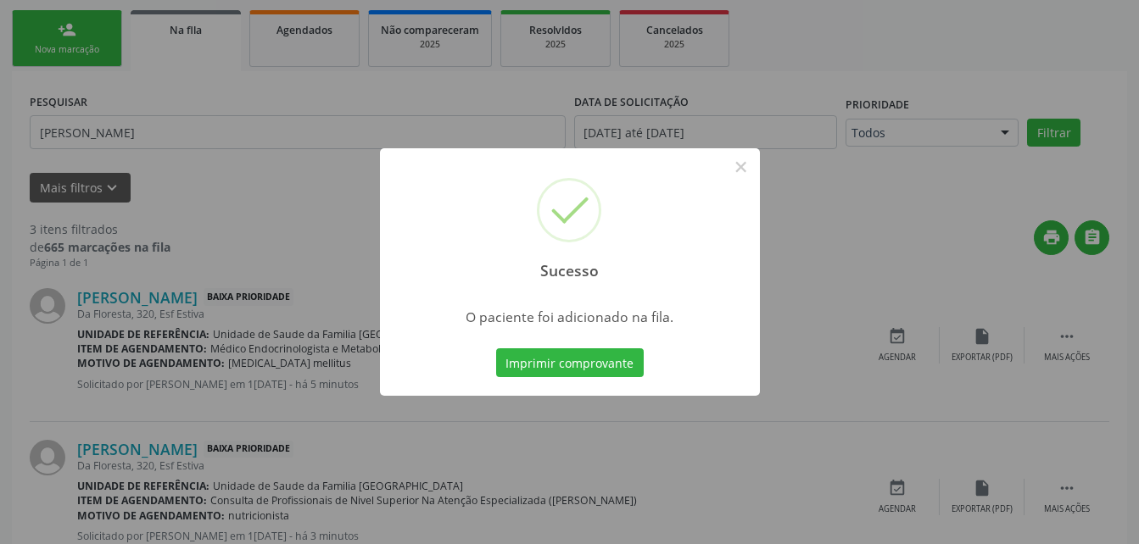
scroll to position [45, 0]
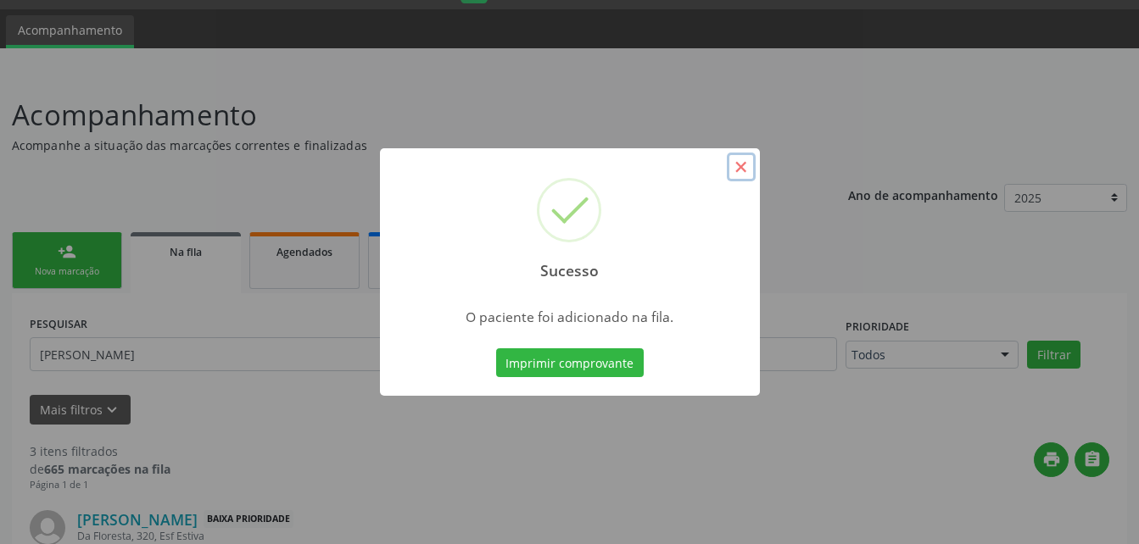
click at [736, 171] on button "×" at bounding box center [741, 167] width 29 height 29
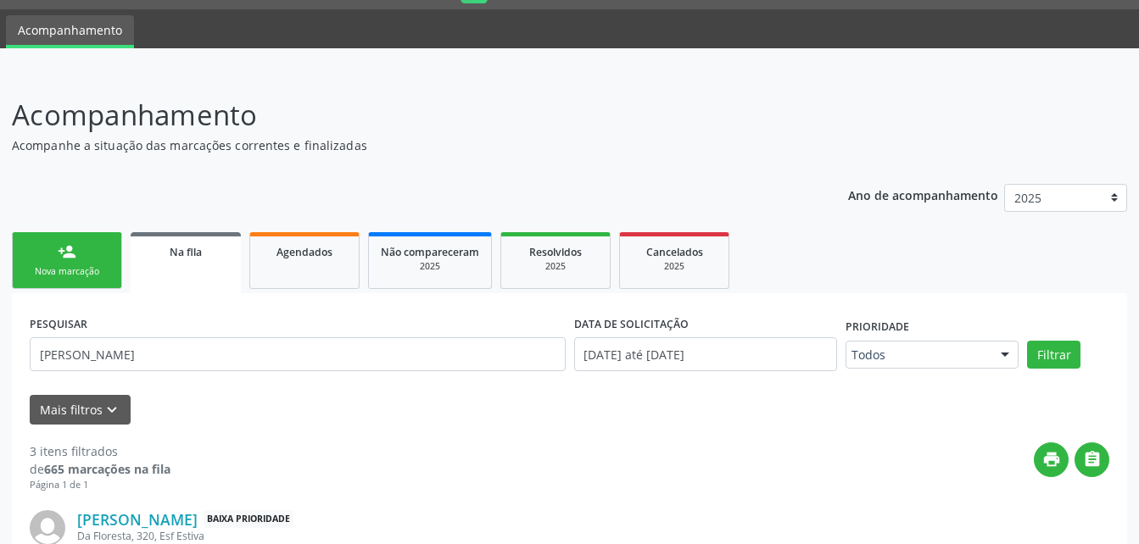
click at [98, 275] on div "Nova marcação" at bounding box center [67, 271] width 85 height 13
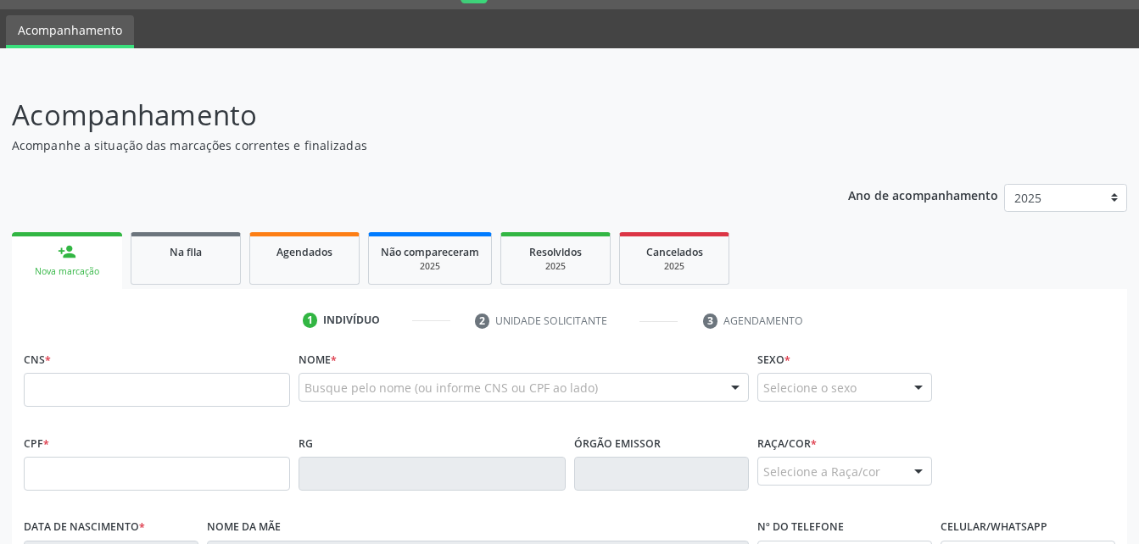
scroll to position [215, 0]
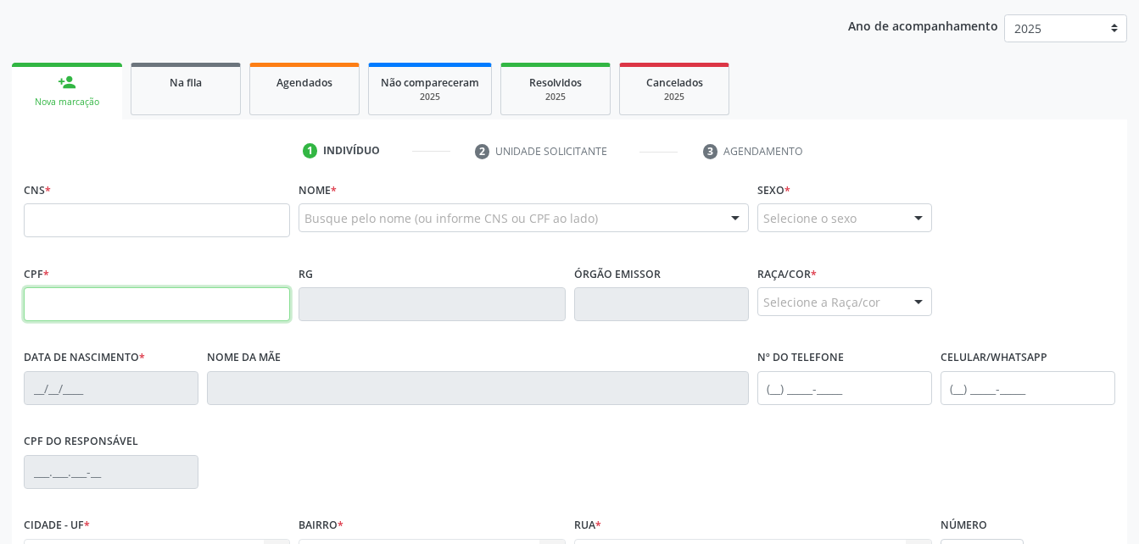
click at [159, 318] on input "text" at bounding box center [157, 304] width 266 height 34
type input "2"
type input "208.512.784-34"
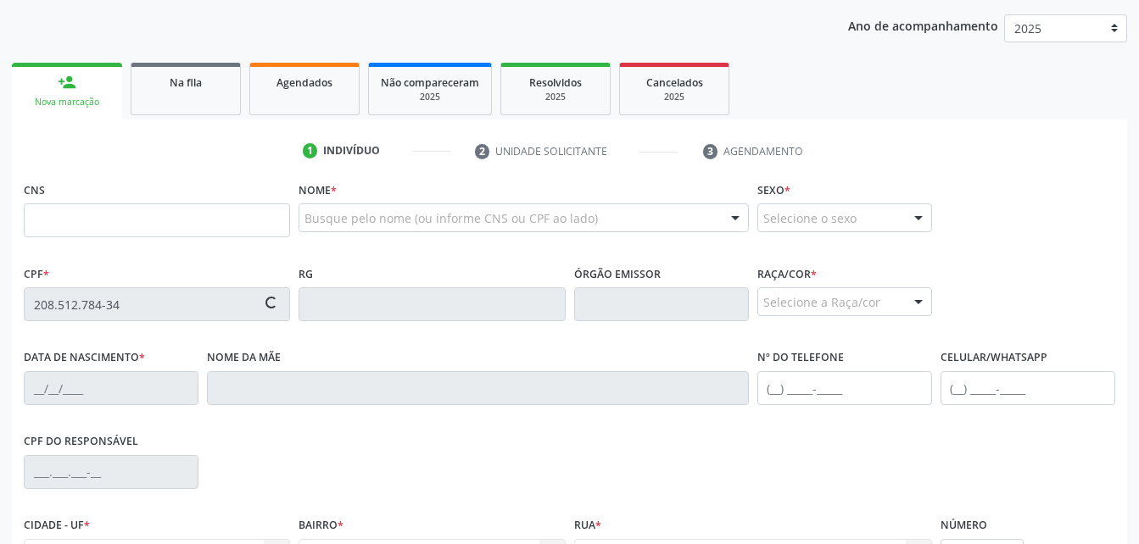
type input "700 5079 5463 4450"
type input "2[DATE]"
type input "[PERSON_NAME]"
type input "[PHONE_NUMBER]"
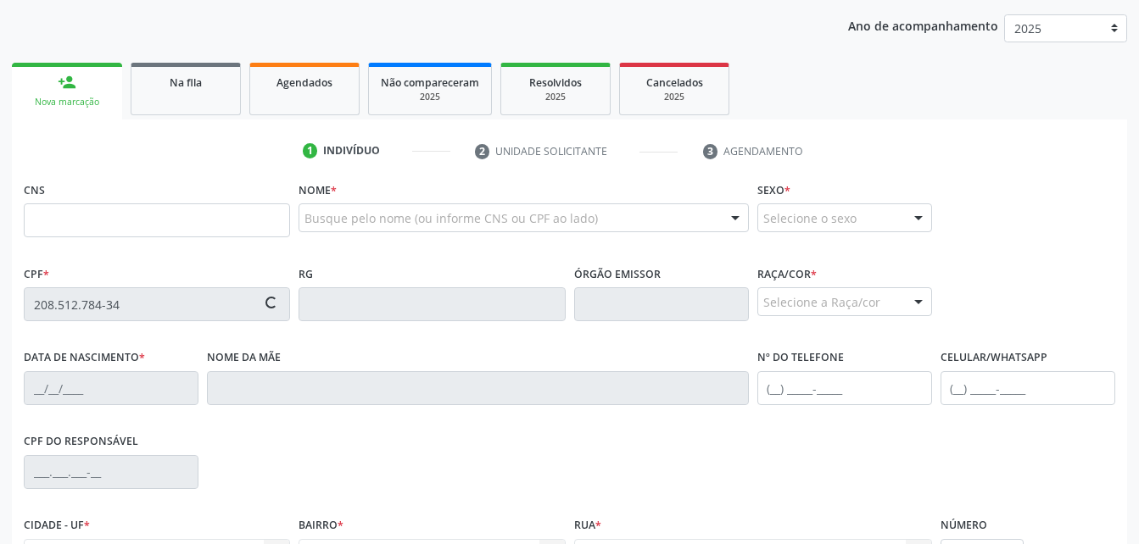
type input "320"
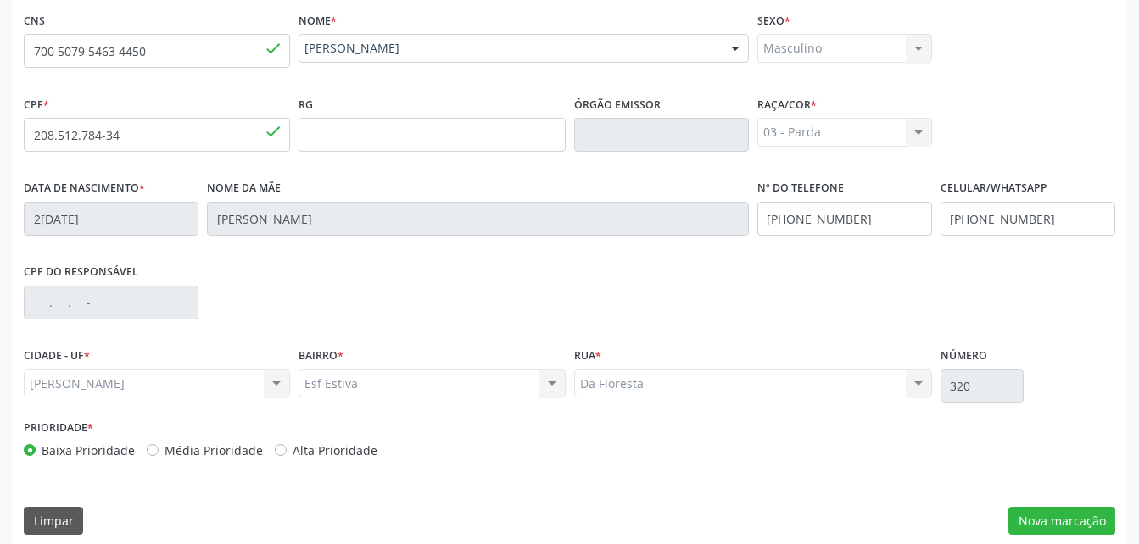
scroll to position [399, 0]
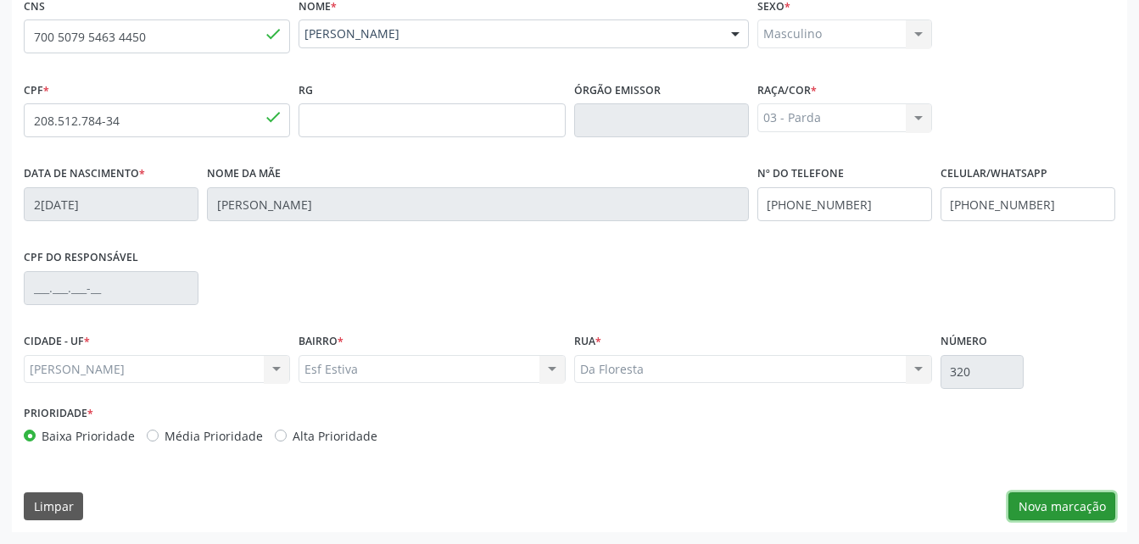
click at [1086, 501] on button "Nova marcação" at bounding box center [1061, 507] width 107 height 29
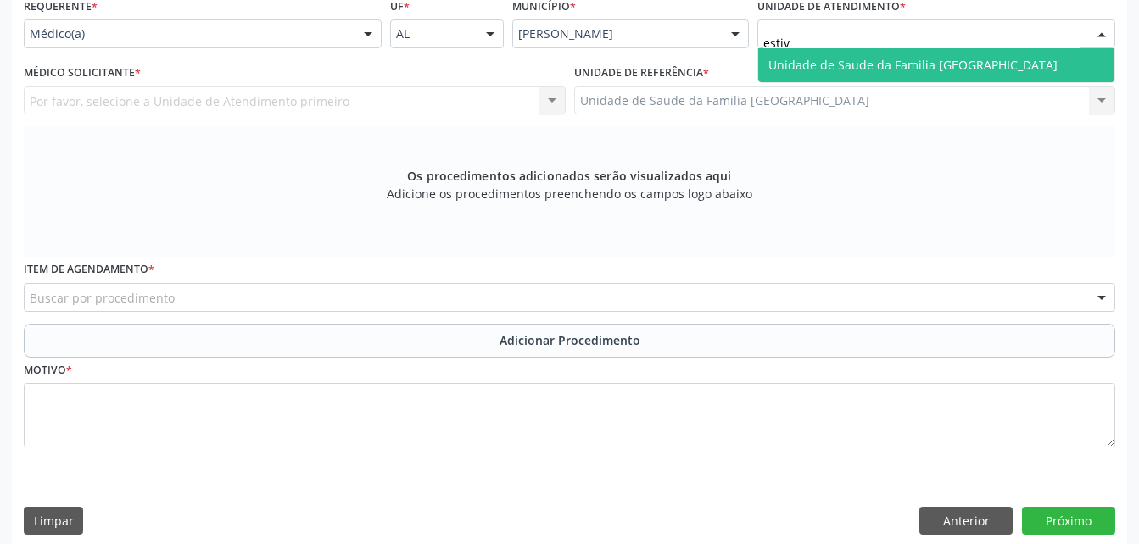
type input "estiva"
click at [843, 60] on span "Unidade de Saude da Familia [GEOGRAPHIC_DATA]" at bounding box center [912, 65] width 289 height 16
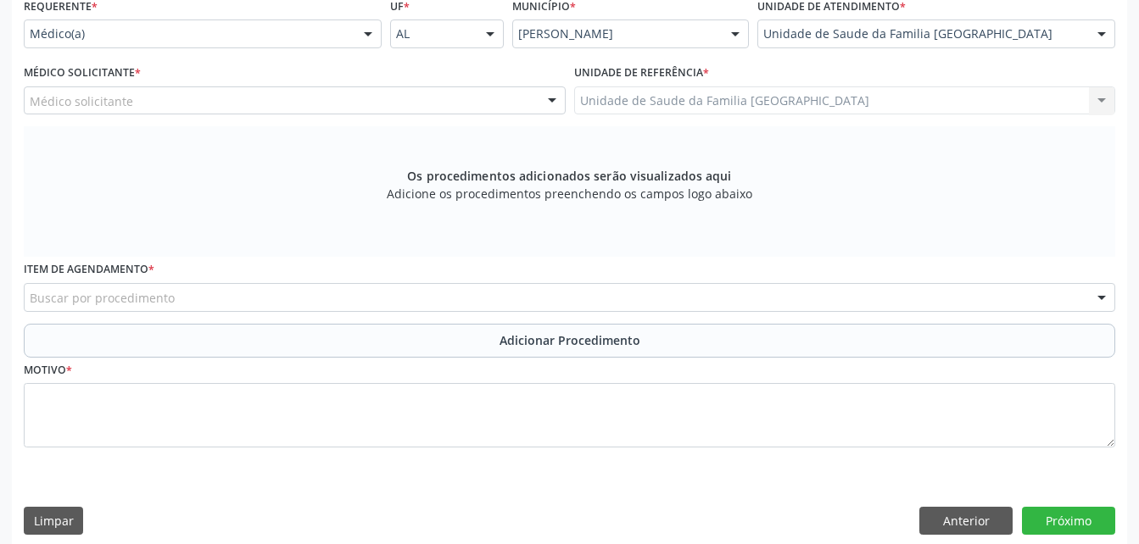
click at [260, 98] on div "Médico solicitante" at bounding box center [295, 100] width 542 height 29
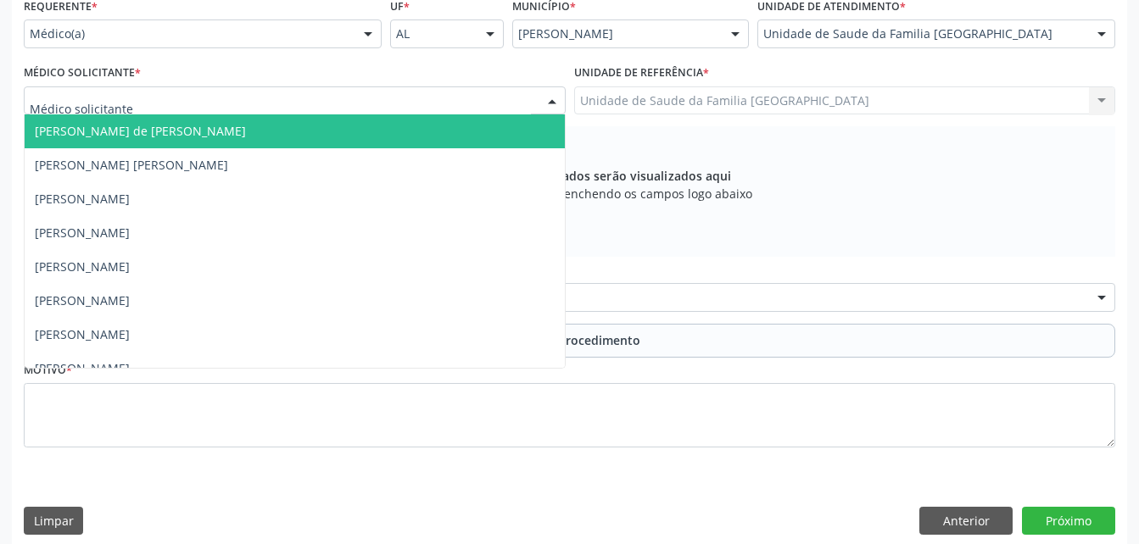
click at [262, 111] on input "text" at bounding box center [280, 109] width 501 height 34
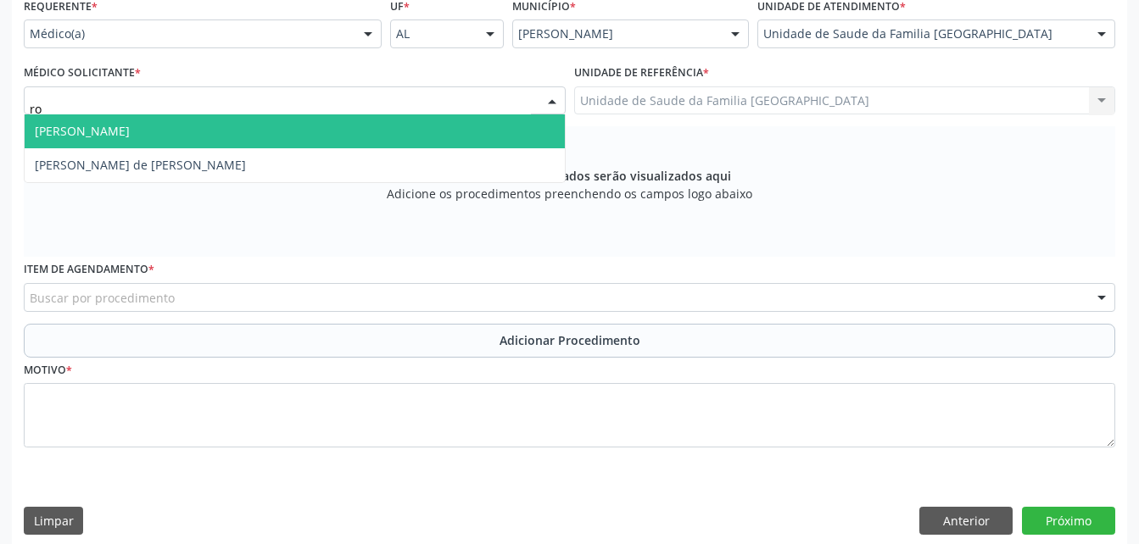
type input "rod"
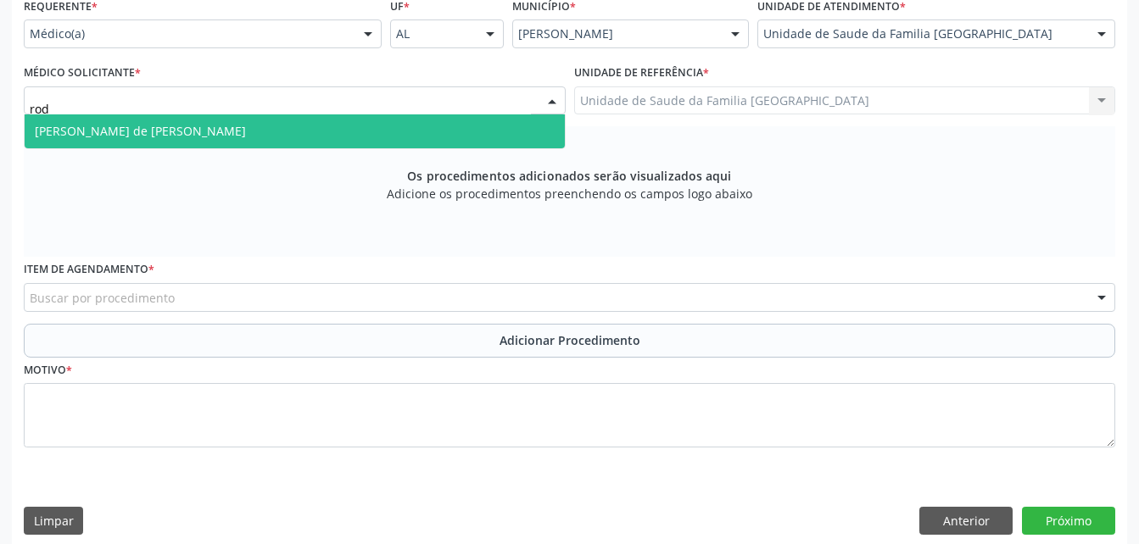
click at [268, 113] on input "rod" at bounding box center [280, 109] width 501 height 34
click at [269, 137] on span "[PERSON_NAME] de [PERSON_NAME]" at bounding box center [295, 131] width 540 height 34
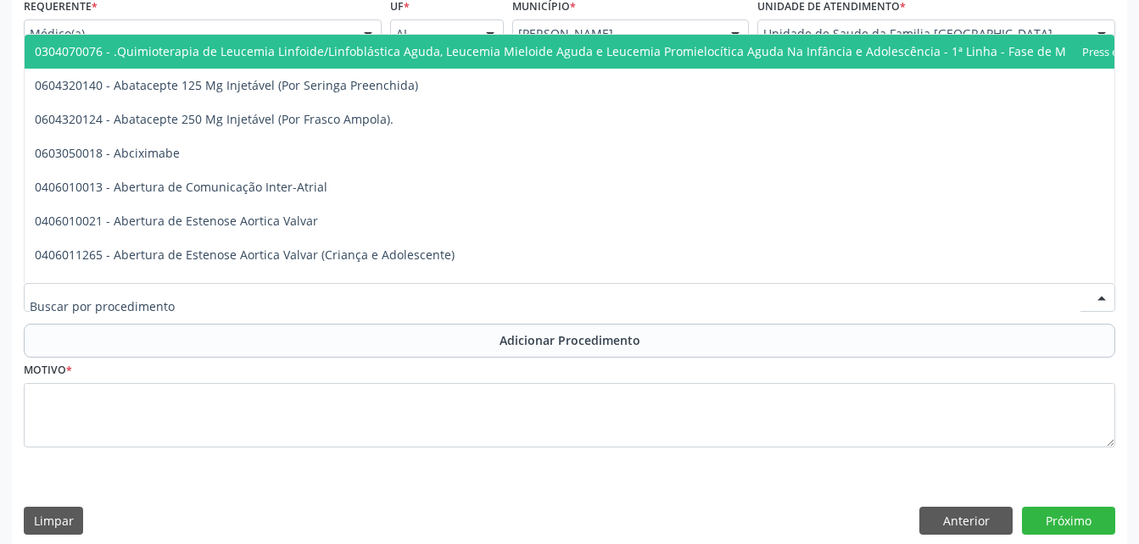
click at [323, 294] on div at bounding box center [569, 297] width 1091 height 29
type input "f"
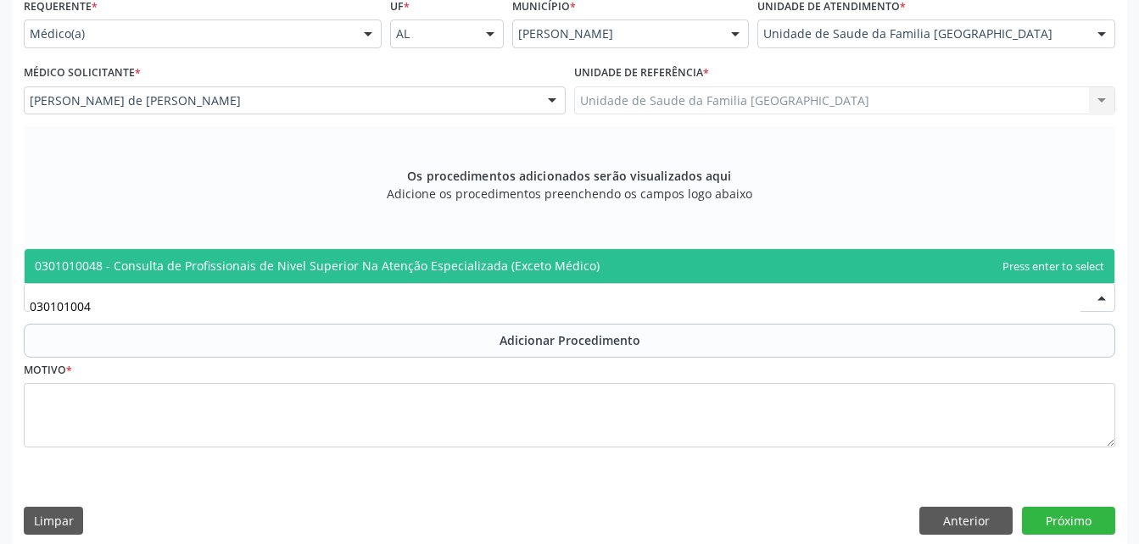
type input "0301010048"
click at [334, 269] on span "0301010048 - Consulta de Profissionais de Nivel Superior Na Atenção Especializa…" at bounding box center [317, 266] width 565 height 16
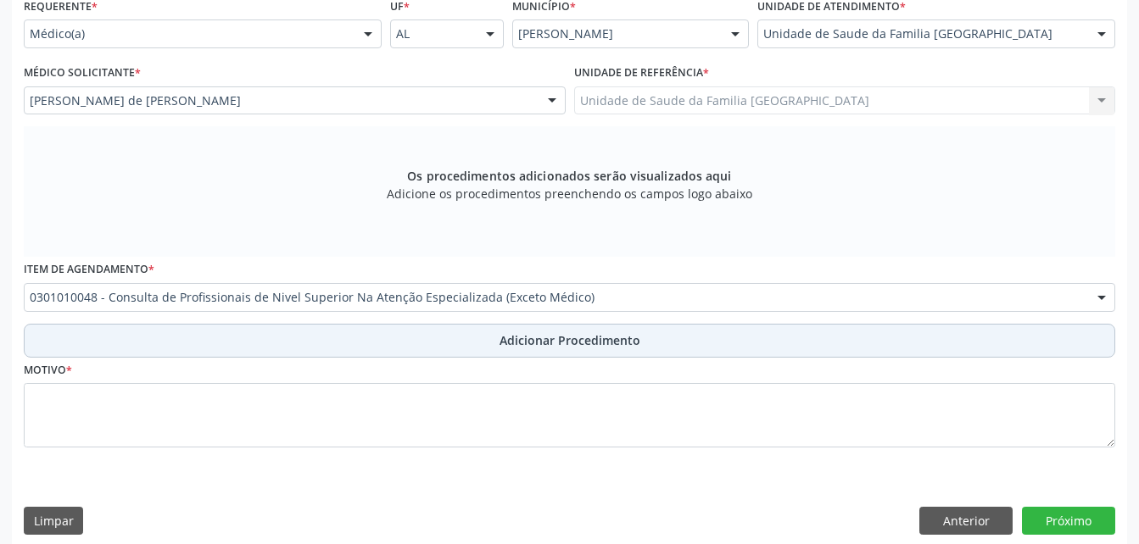
click at [369, 327] on button "Adicionar Procedimento" at bounding box center [569, 341] width 1091 height 34
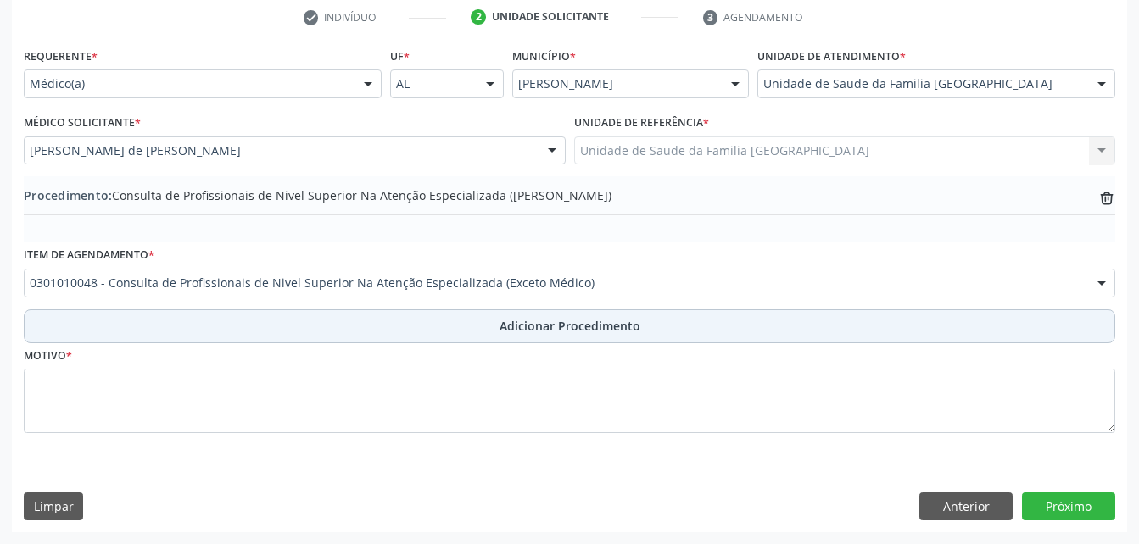
scroll to position [349, 0]
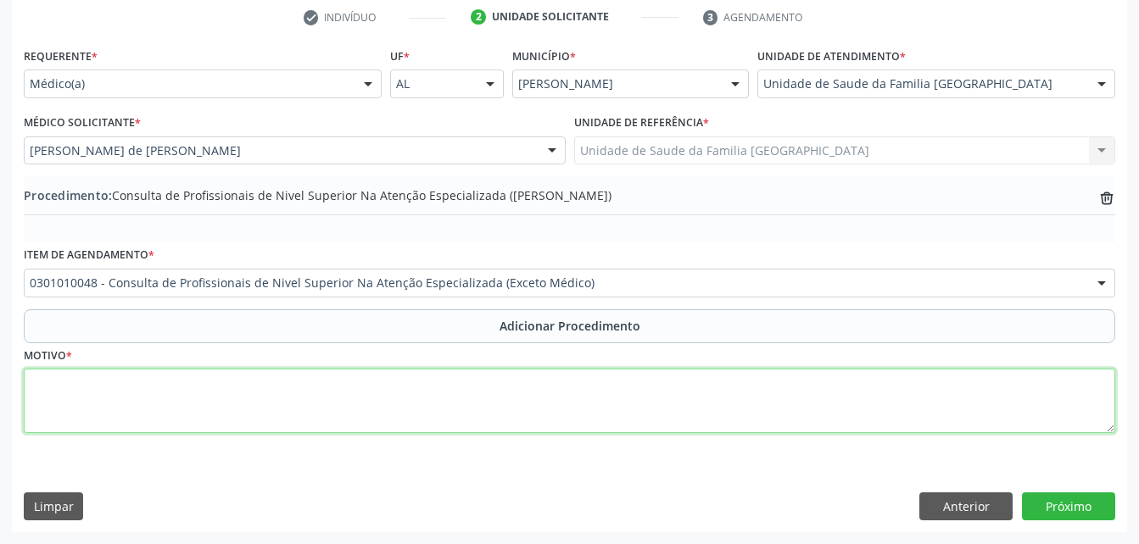
click at [353, 387] on textarea at bounding box center [569, 401] width 1091 height 64
type textarea "FISIOTERAPIA"
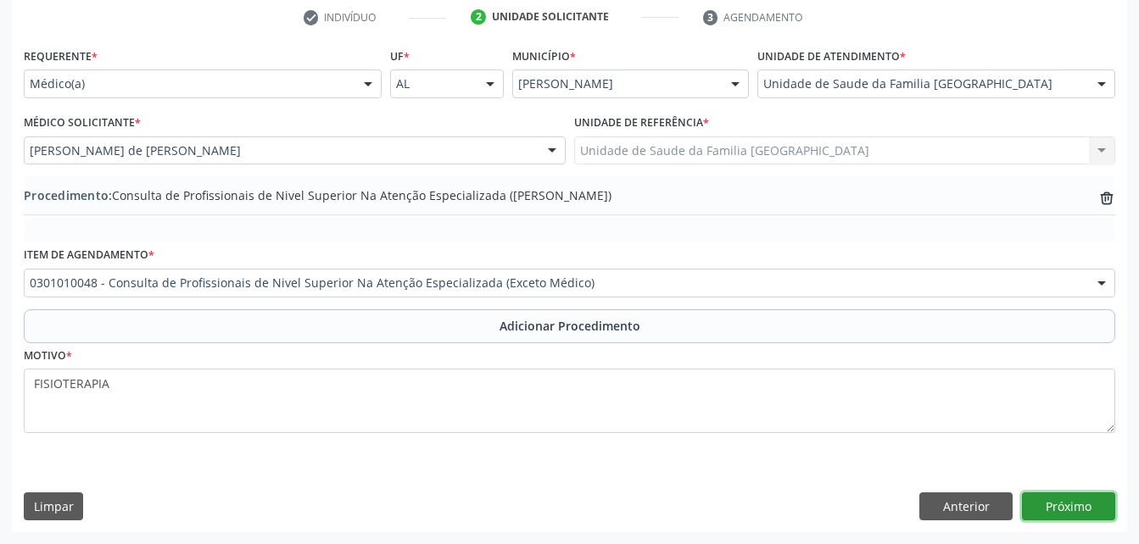
click at [1091, 502] on button "Próximo" at bounding box center [1068, 507] width 93 height 29
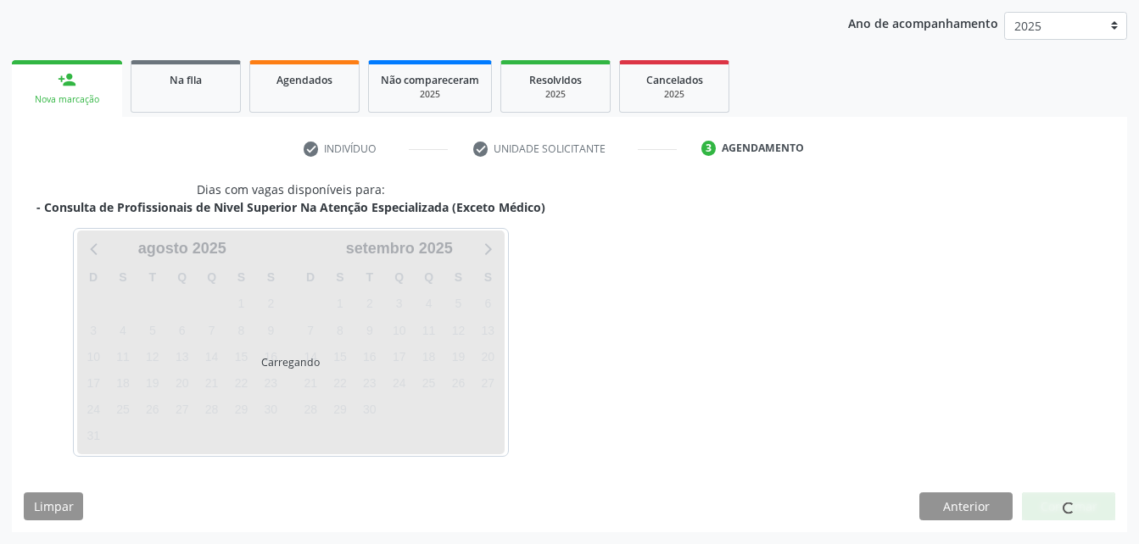
scroll to position [267, 0]
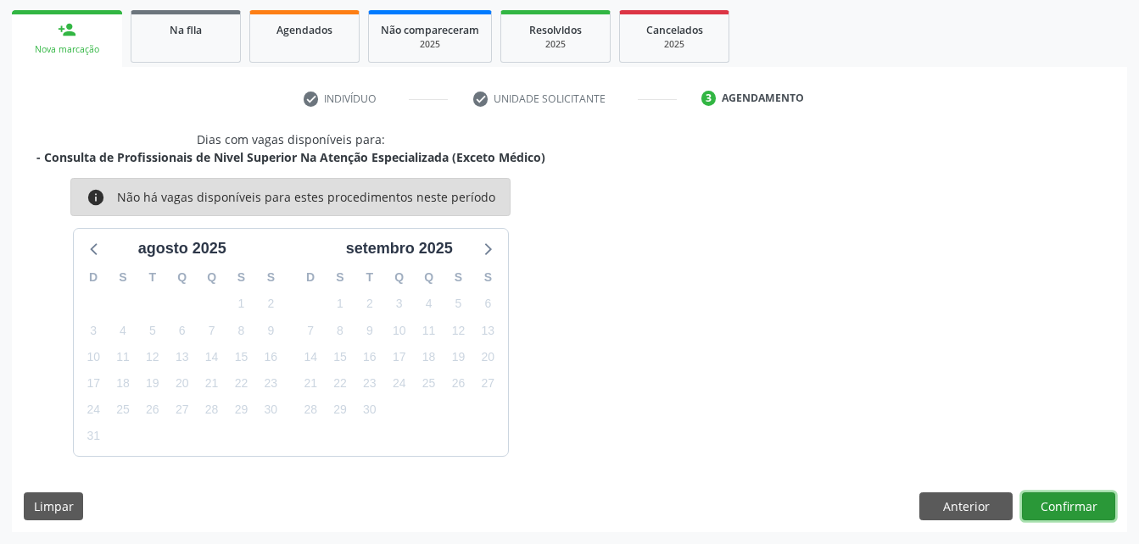
click at [1108, 510] on button "Confirmar" at bounding box center [1068, 507] width 93 height 29
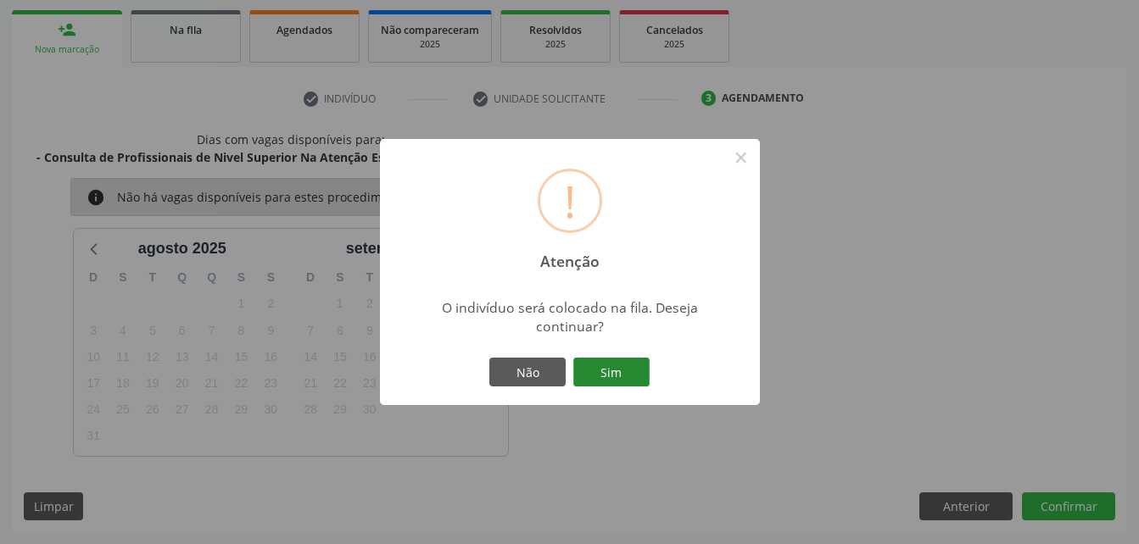
click at [622, 365] on button "Sim" at bounding box center [611, 372] width 76 height 29
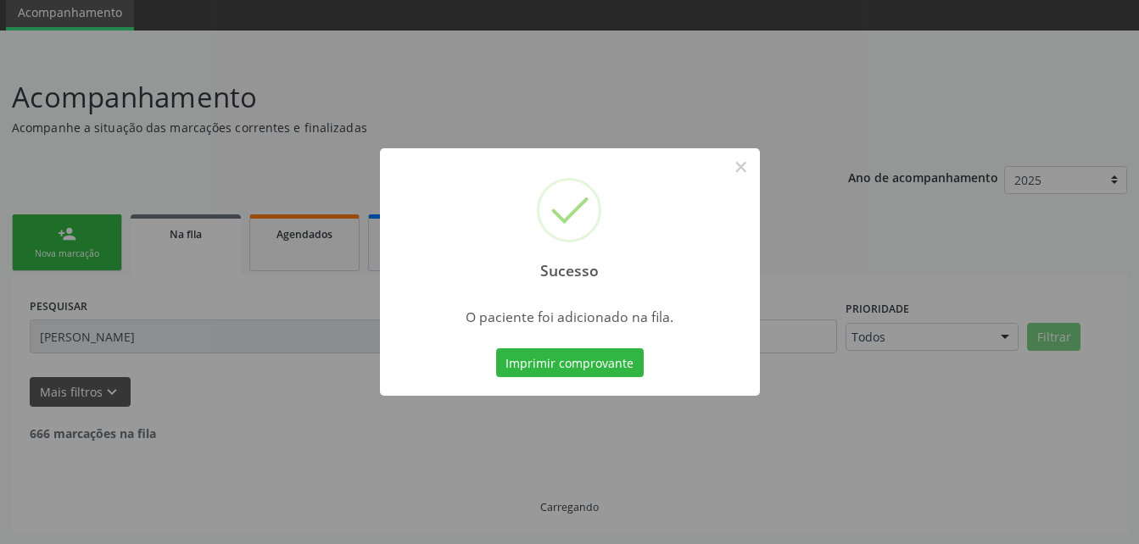
scroll to position [45, 0]
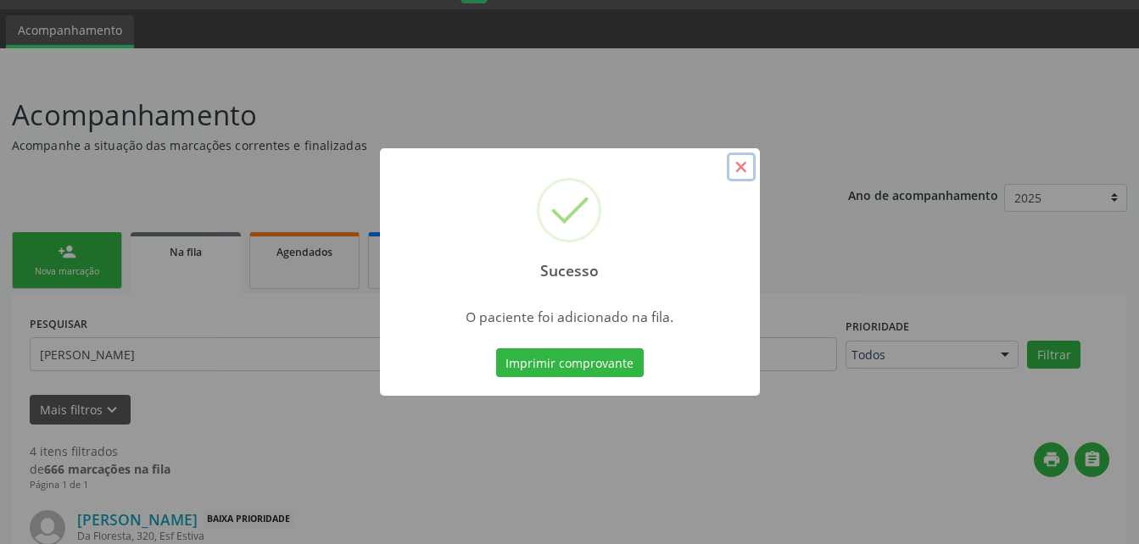
click at [744, 169] on button "×" at bounding box center [741, 167] width 29 height 29
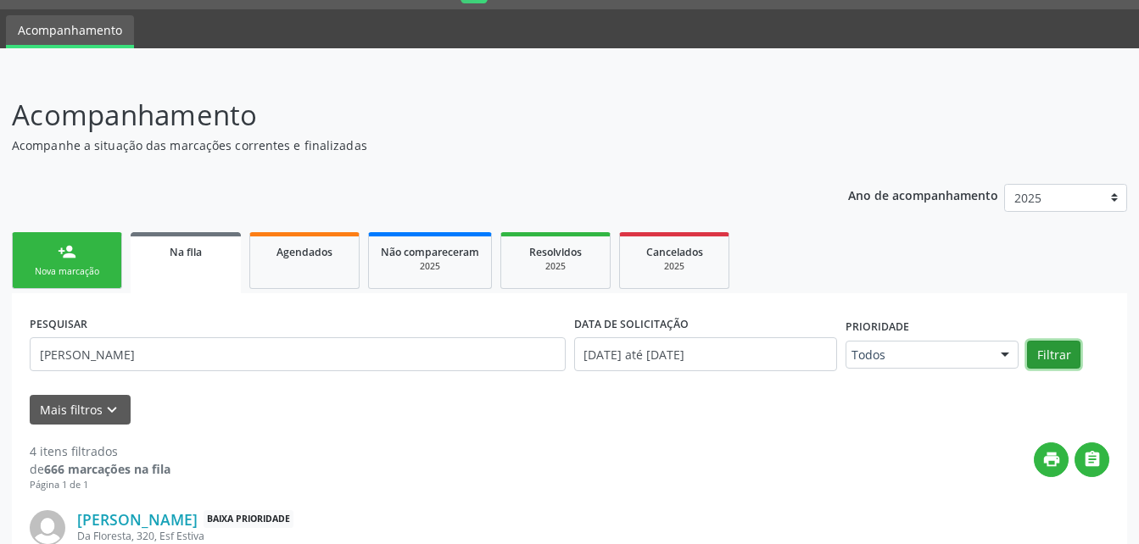
click at [1062, 354] on button "Filtrar" at bounding box center [1053, 355] width 53 height 29
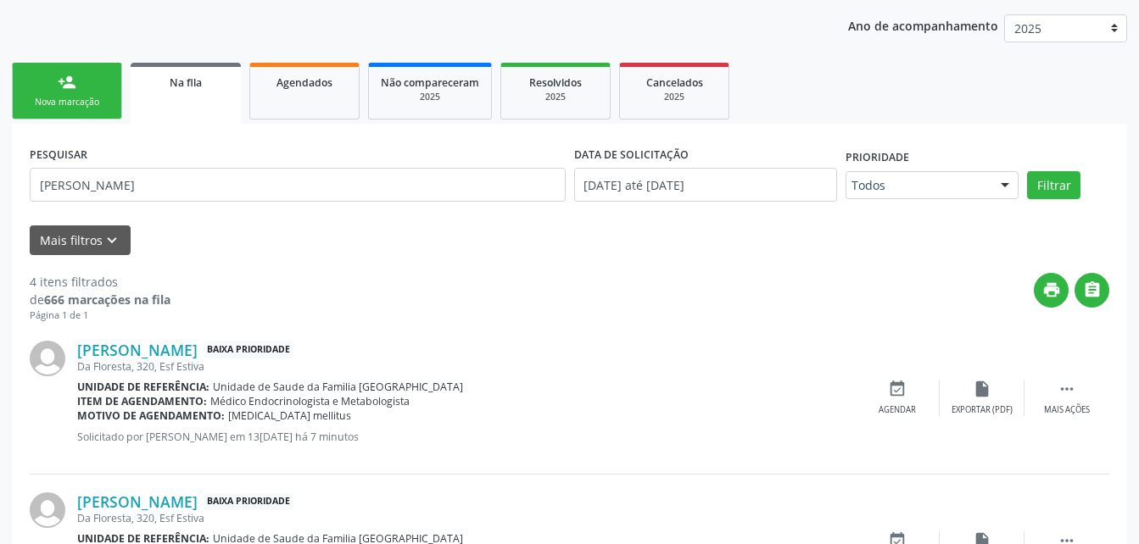
scroll to position [205, 0]
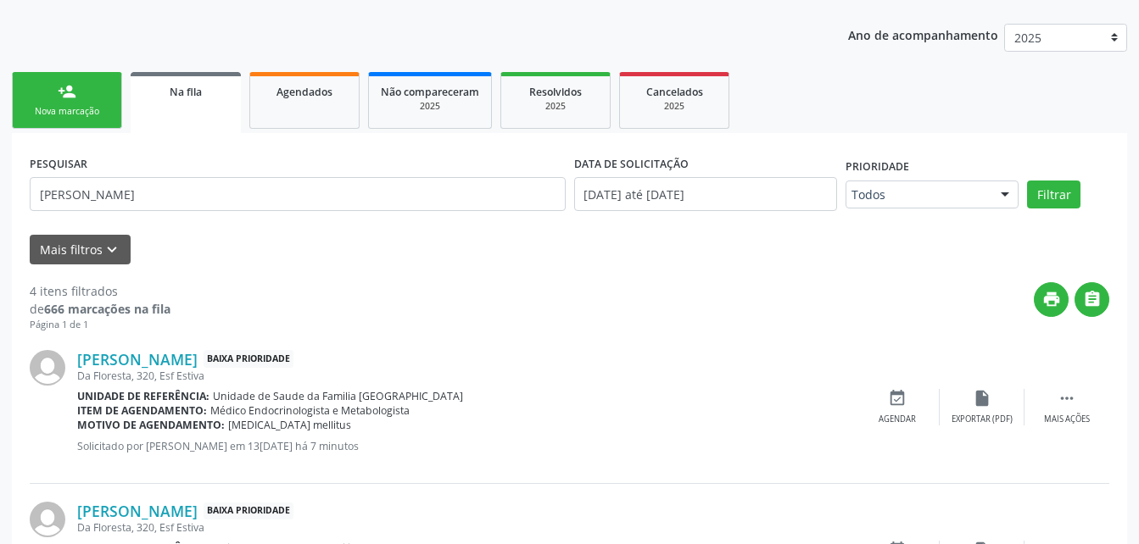
click at [103, 87] on link "person_add Nova marcação" at bounding box center [67, 100] width 110 height 57
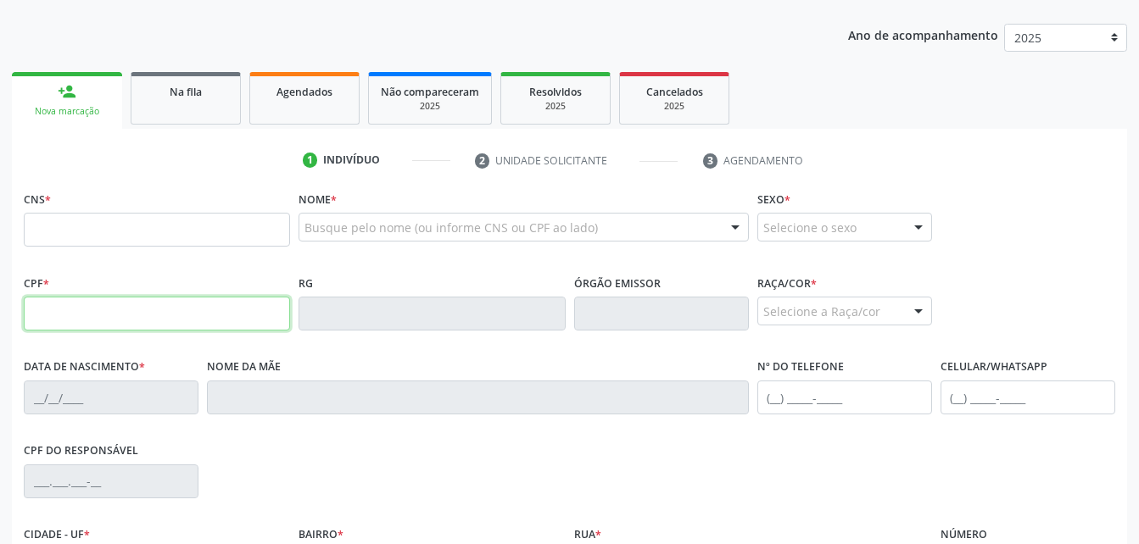
click at [163, 324] on input "text" at bounding box center [157, 314] width 266 height 34
type input "208.512.784-34"
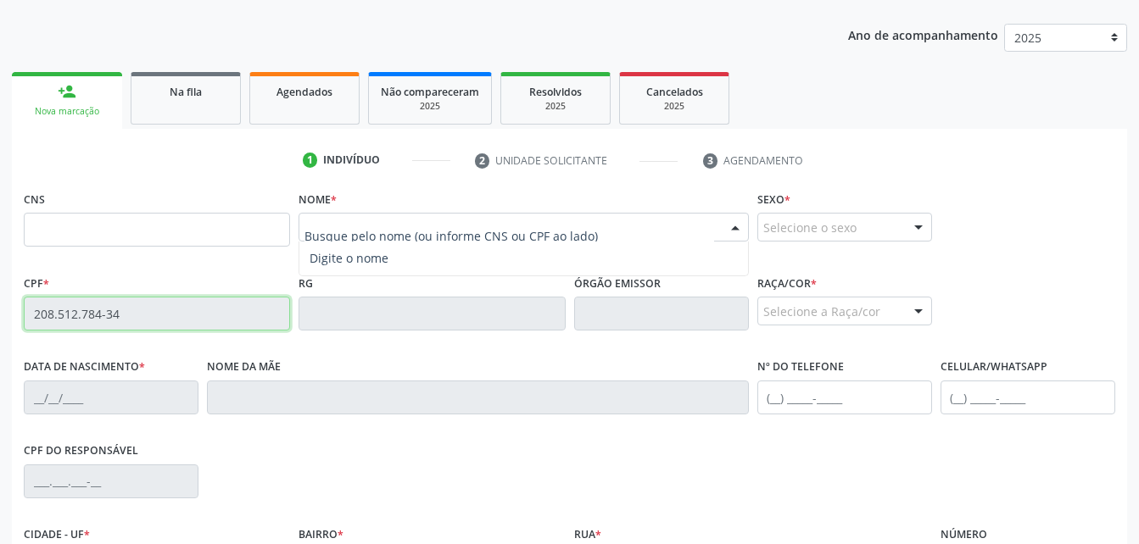
type input "700 5079 5463 4450"
type input "2[DATE]"
type input "[PERSON_NAME]"
type input "[PHONE_NUMBER]"
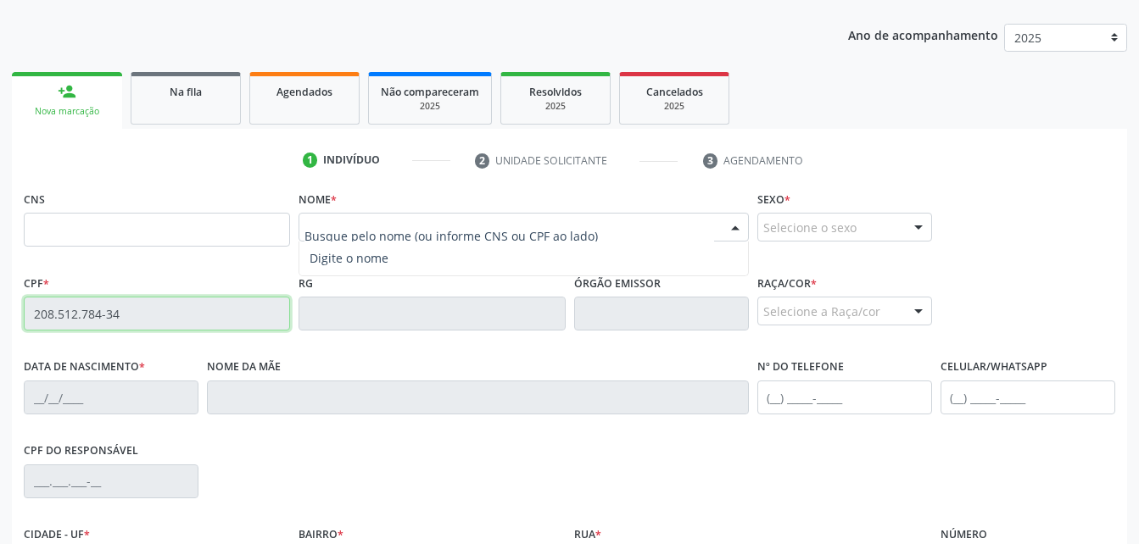
type input "320"
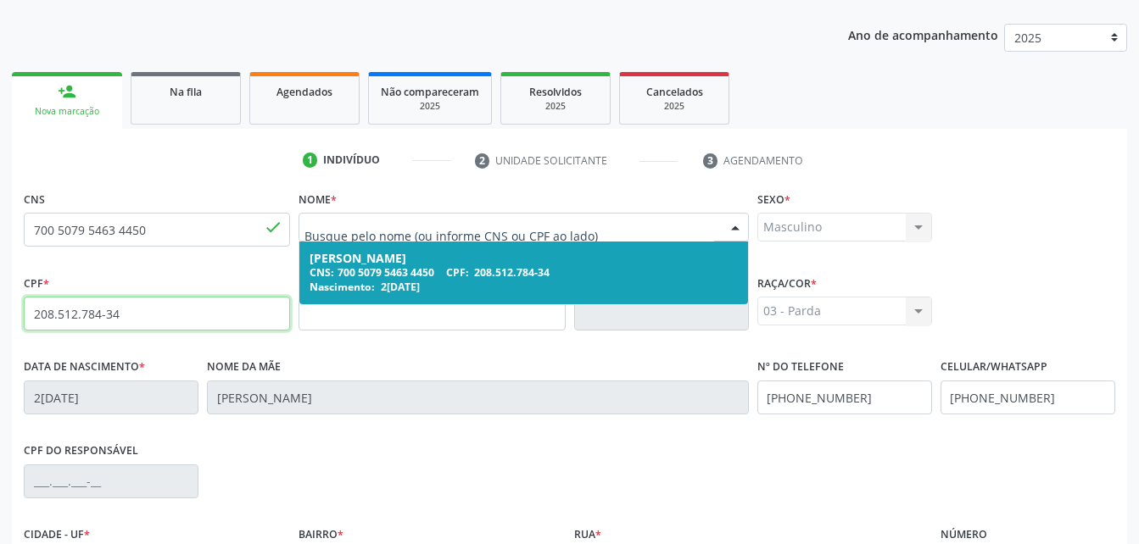
click at [566, 265] on div "CNS: 700 5079 5463 4450 CPF: 208.512.784-34" at bounding box center [523, 272] width 427 height 14
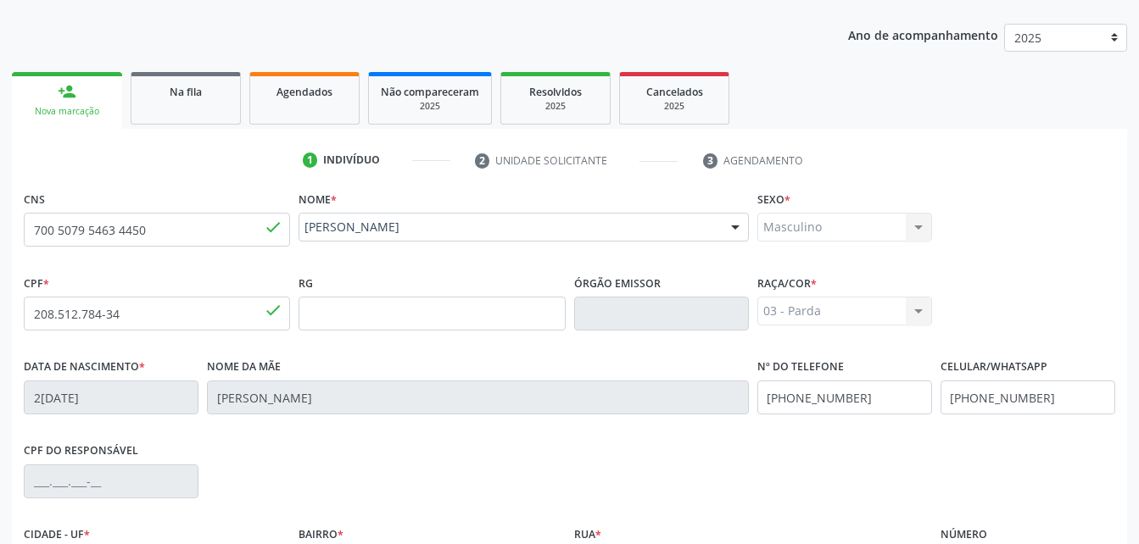
scroll to position [399, 0]
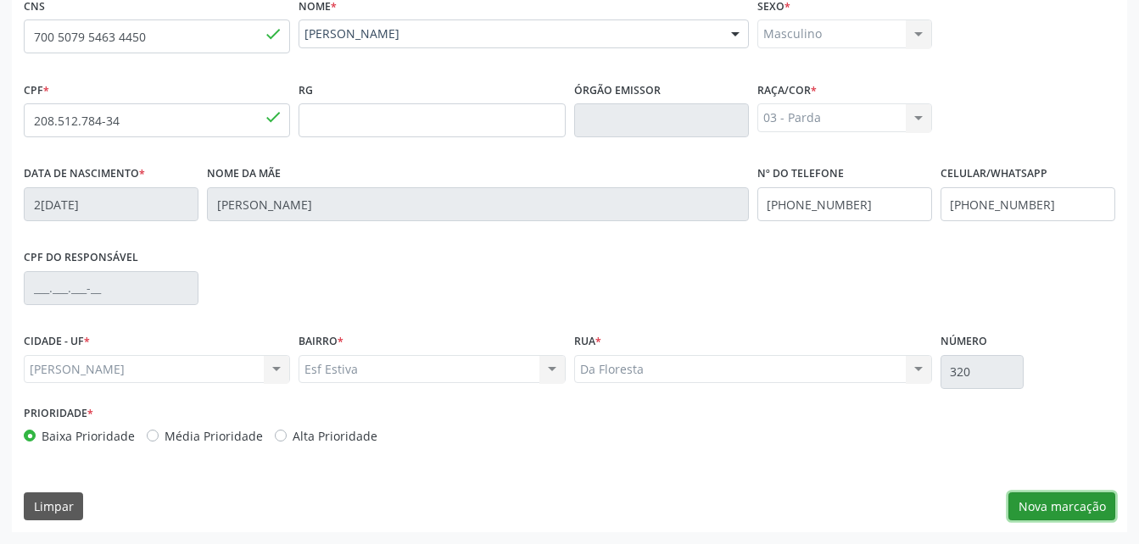
click at [1063, 506] on button "Nova marcação" at bounding box center [1061, 507] width 107 height 29
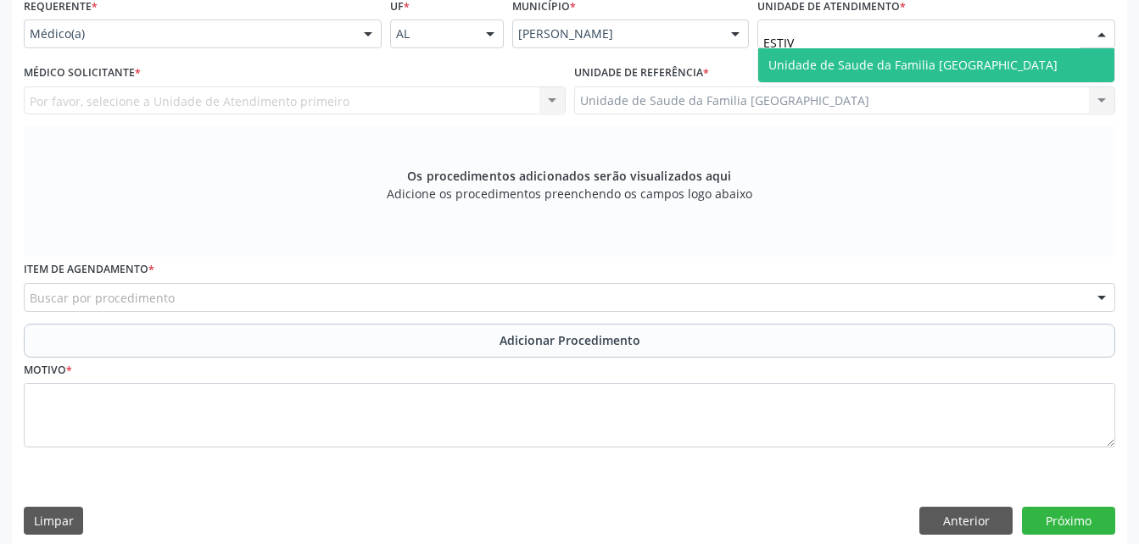
type input "ESTIVA"
click at [893, 64] on span "Unidade de Saude da Familia [GEOGRAPHIC_DATA]" at bounding box center [912, 65] width 289 height 16
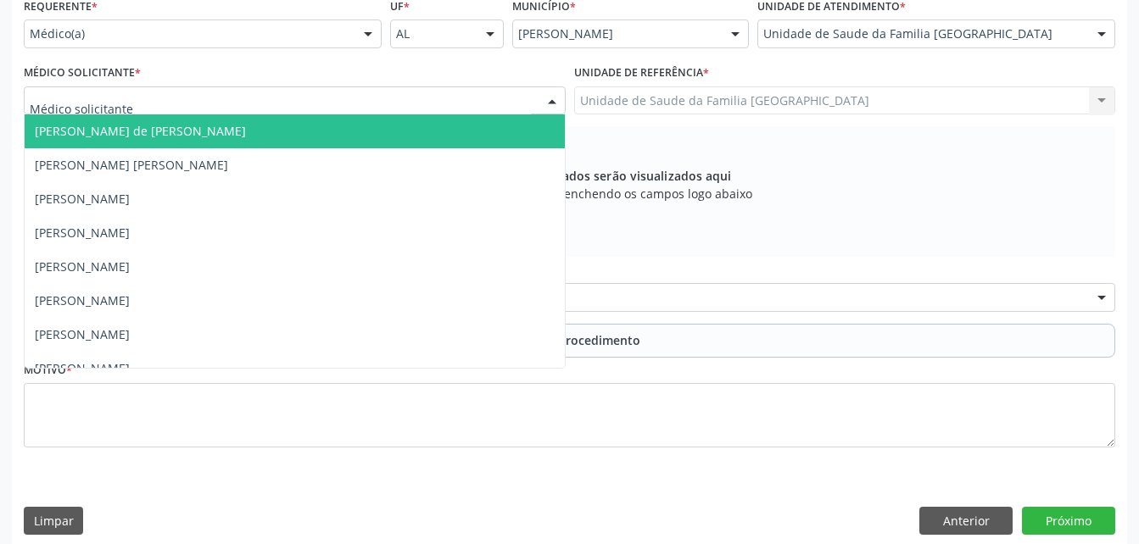
click at [241, 103] on div at bounding box center [295, 100] width 542 height 29
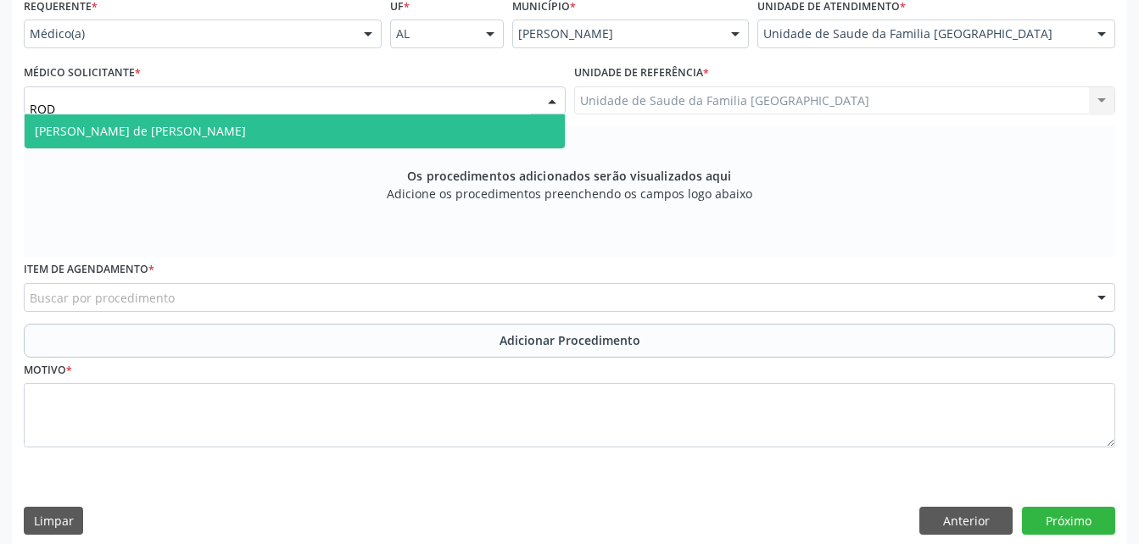
type input "RODR"
click at [238, 137] on span "[PERSON_NAME] de [PERSON_NAME]" at bounding box center [295, 131] width 540 height 34
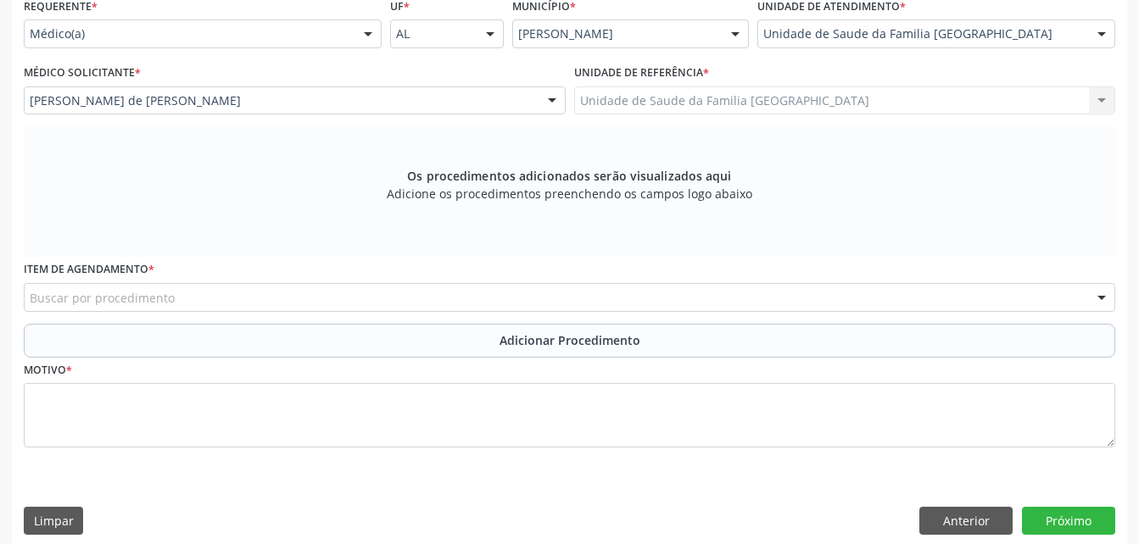
click at [338, 297] on div "Buscar por procedimento" at bounding box center [569, 297] width 1091 height 29
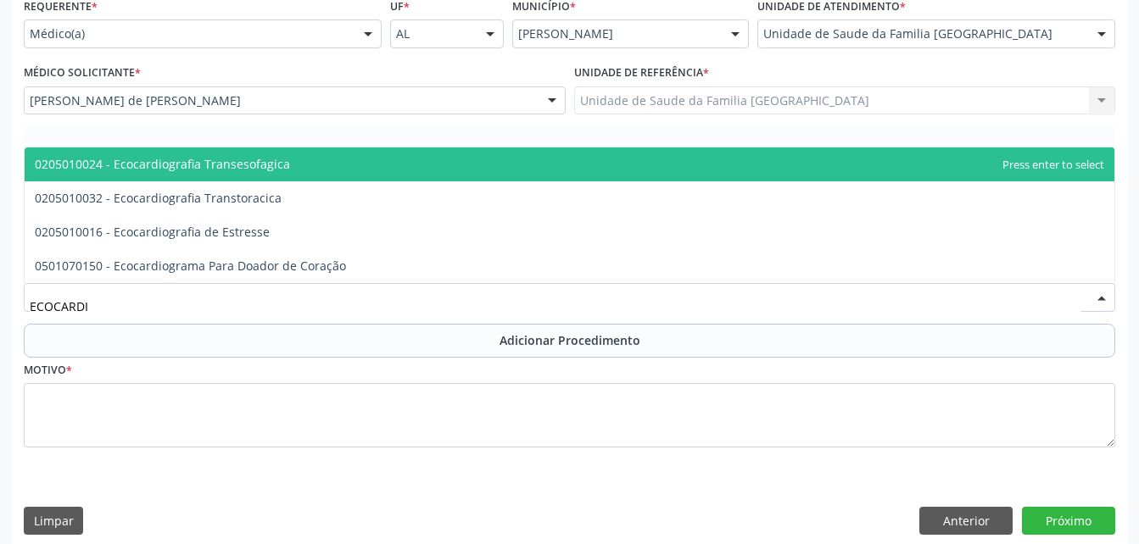
type input "ECOCARDIO"
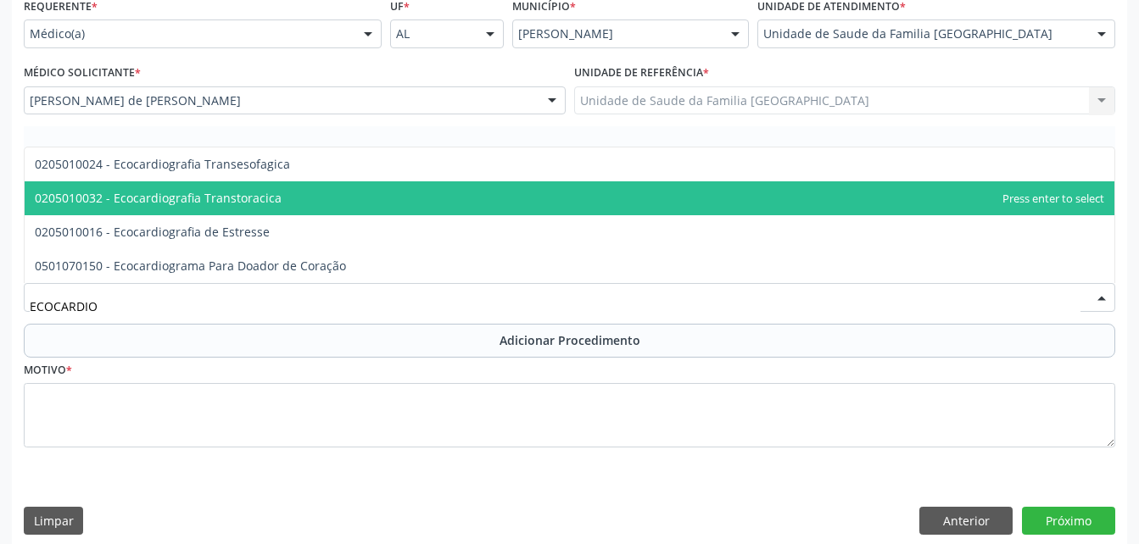
click at [287, 202] on span "0205010032 - Ecocardiografia Transtoracica" at bounding box center [570, 198] width 1090 height 34
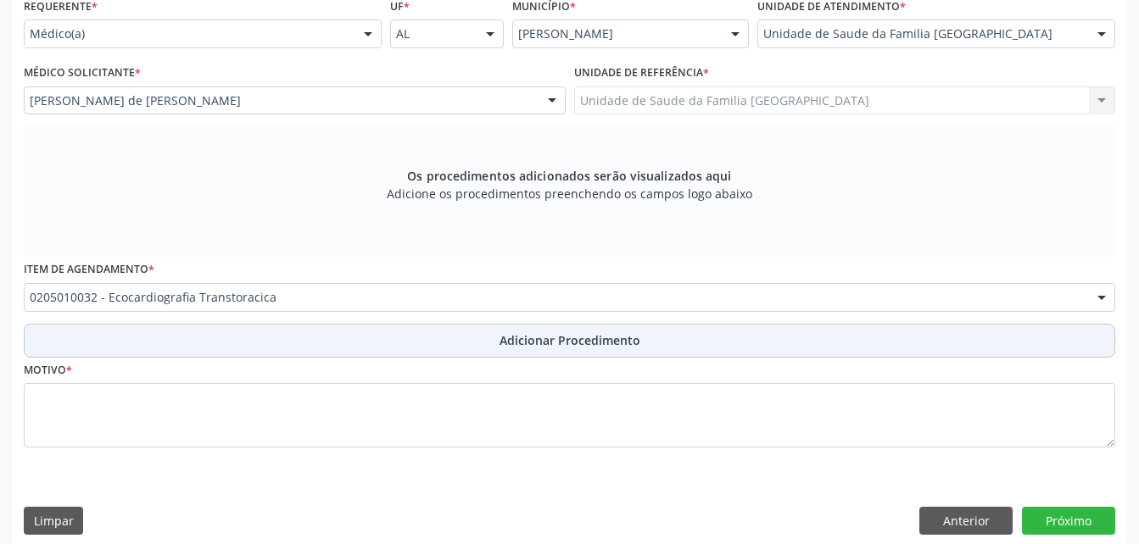
click at [420, 337] on button "Adicionar Procedimento" at bounding box center [569, 341] width 1091 height 34
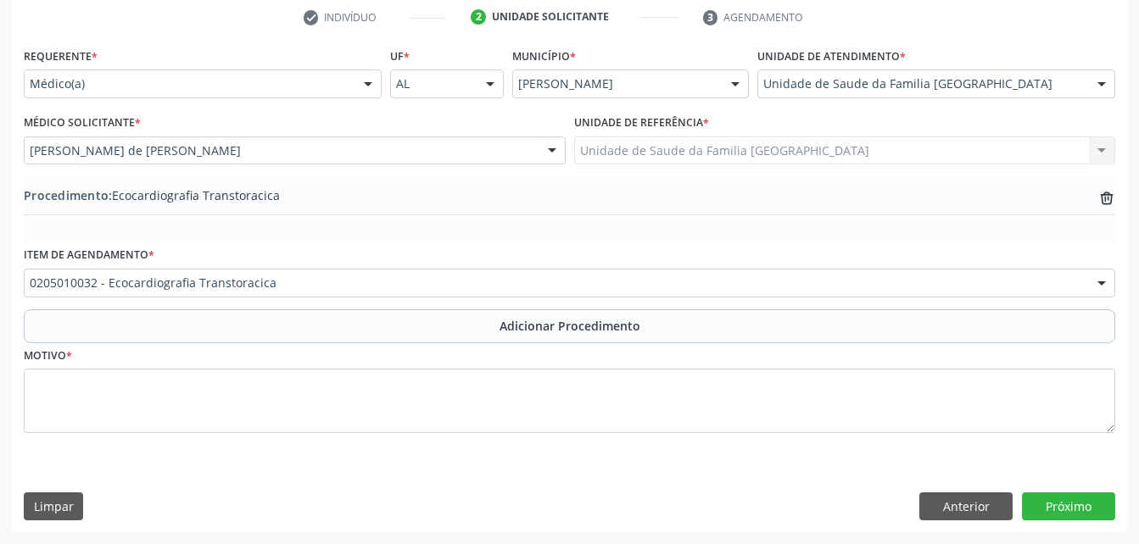
scroll to position [349, 0]
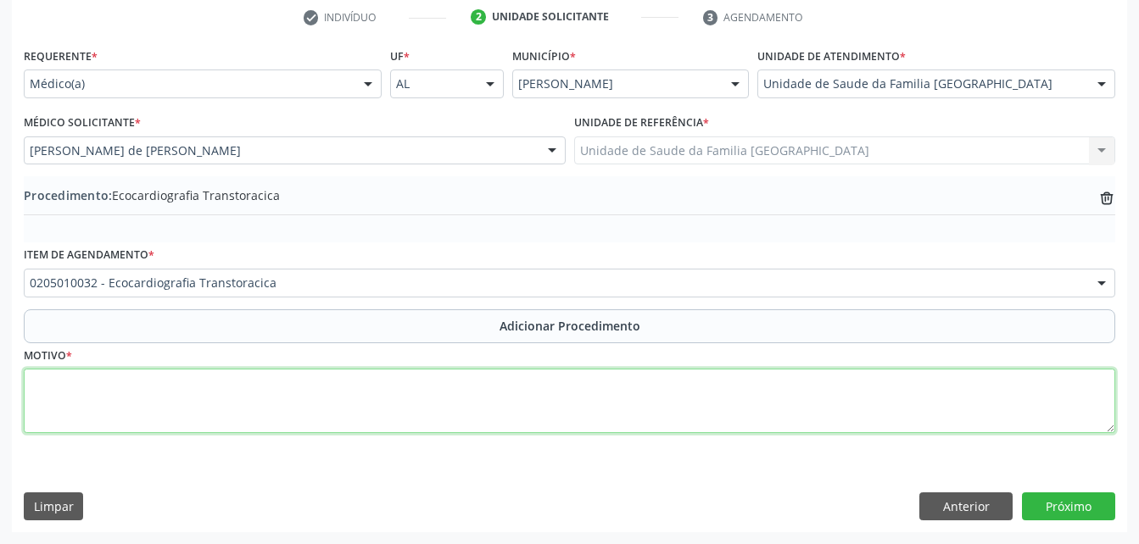
click at [433, 410] on textarea at bounding box center [569, 401] width 1091 height 64
type textarea "HAS"
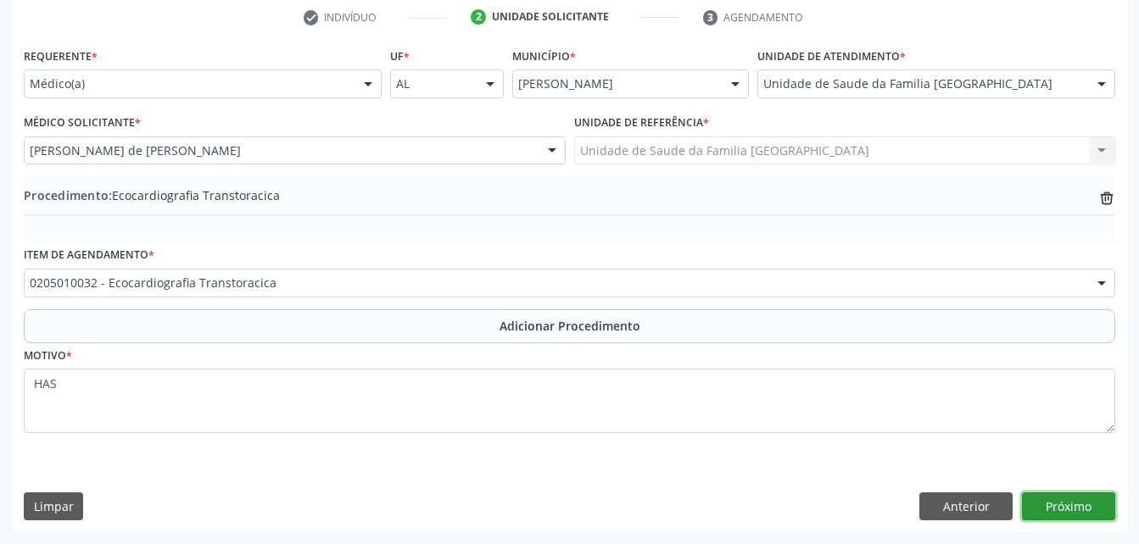
click at [1075, 501] on button "Próximo" at bounding box center [1068, 507] width 93 height 29
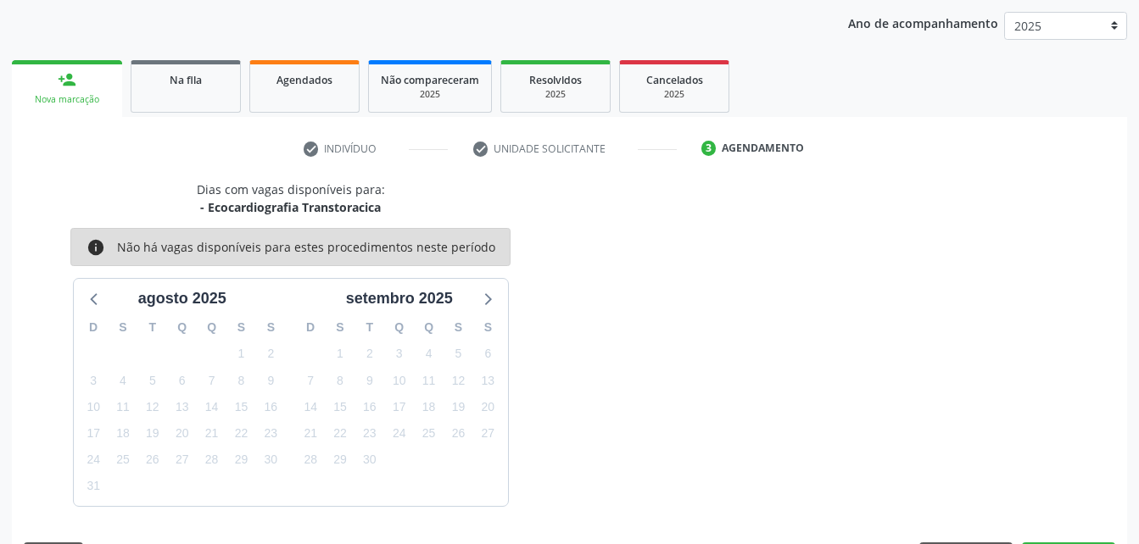
scroll to position [267, 0]
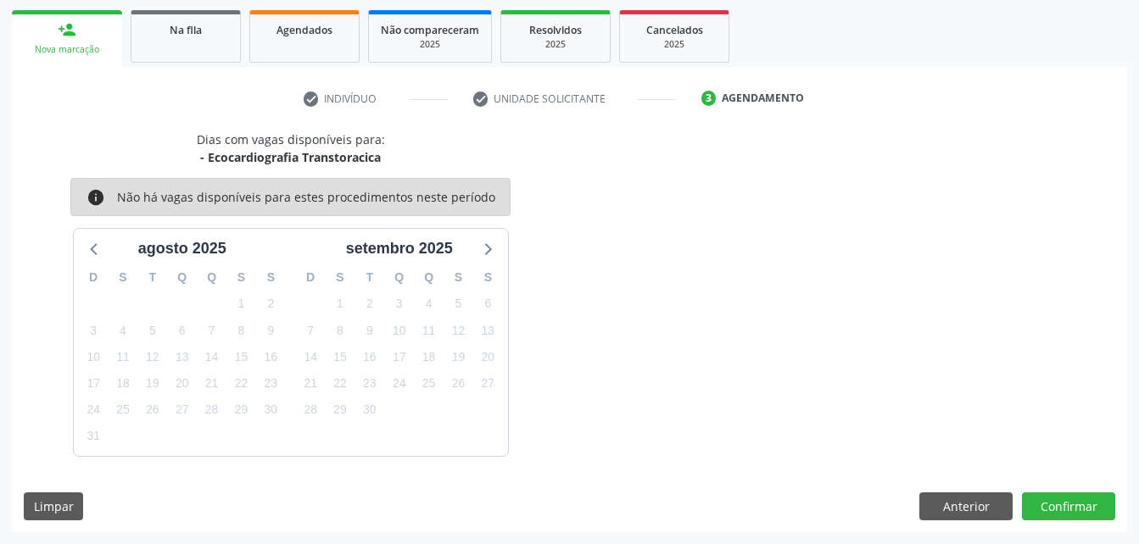
click at [1125, 479] on div "Dias com vagas disponíveis para: - Ecocardiografia Transtoracica info Não há va…" at bounding box center [569, 332] width 1115 height 402
click at [1101, 508] on button "Confirmar" at bounding box center [1068, 507] width 93 height 29
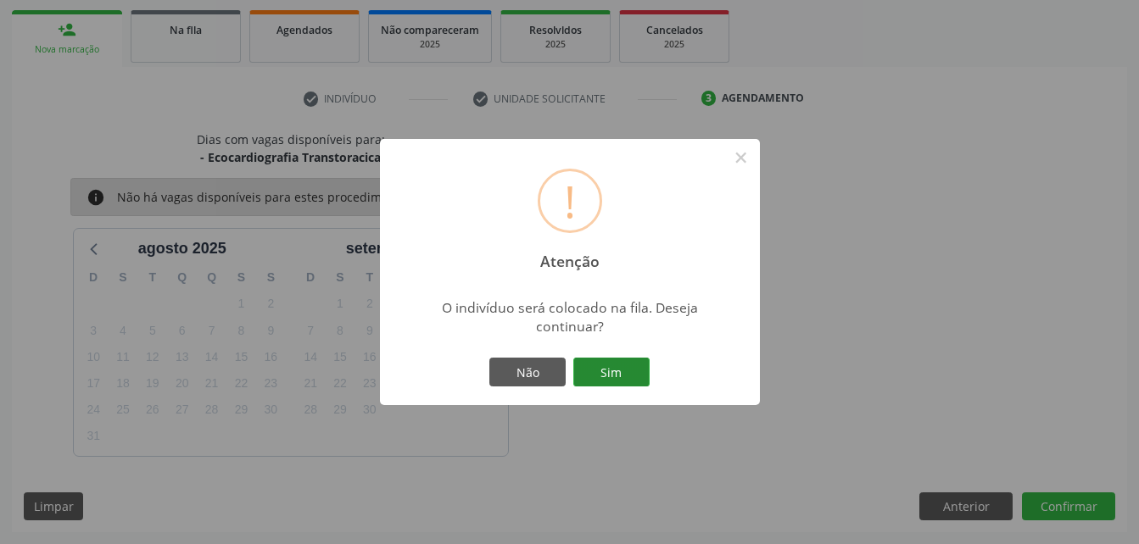
click at [623, 381] on button "Sim" at bounding box center [611, 372] width 76 height 29
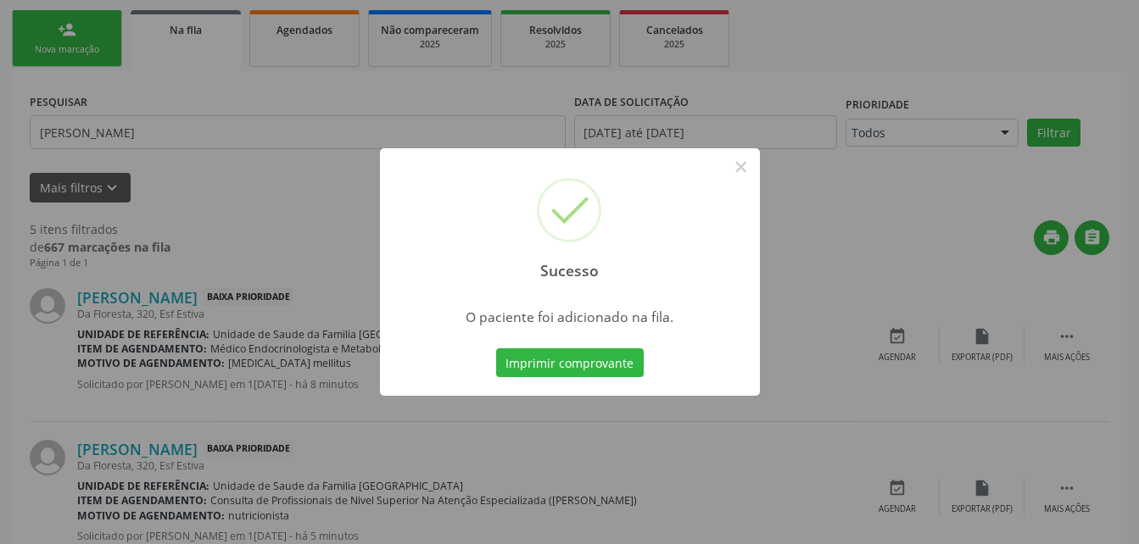
scroll to position [45, 0]
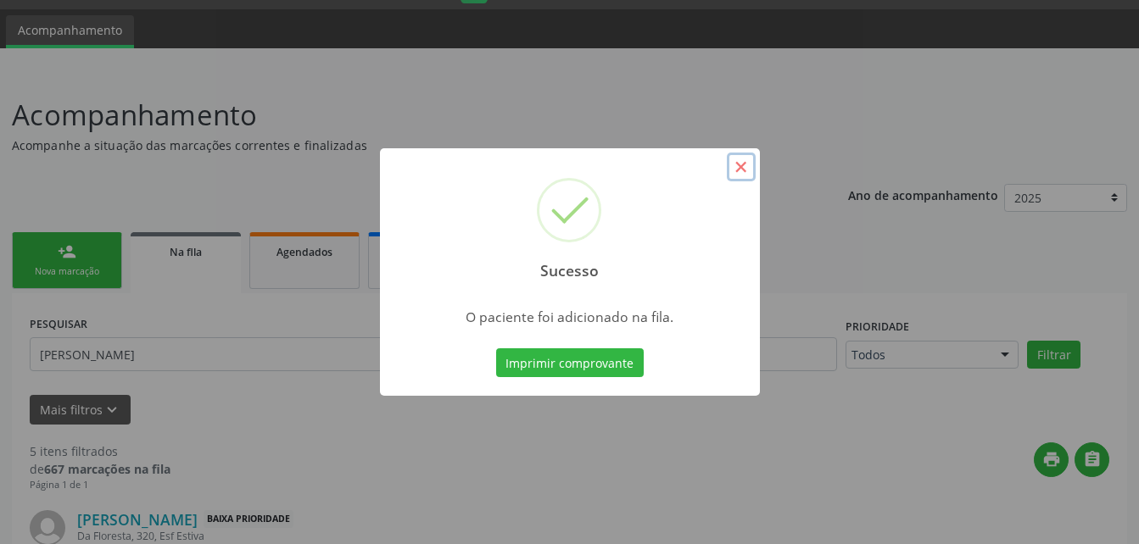
click at [740, 170] on button "×" at bounding box center [741, 167] width 29 height 29
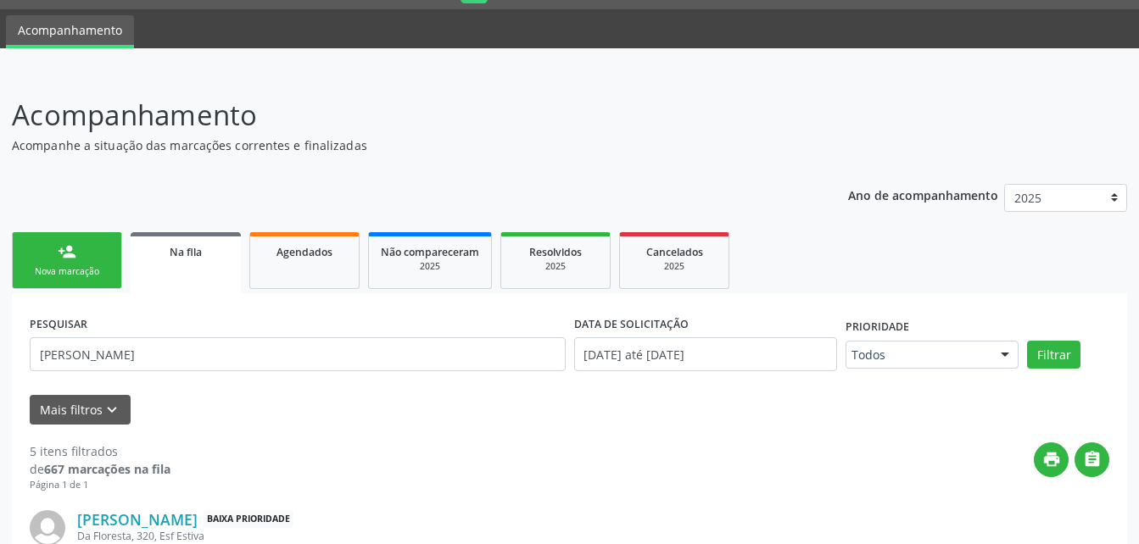
click at [97, 264] on link "person_add Nova marcação" at bounding box center [67, 260] width 110 height 57
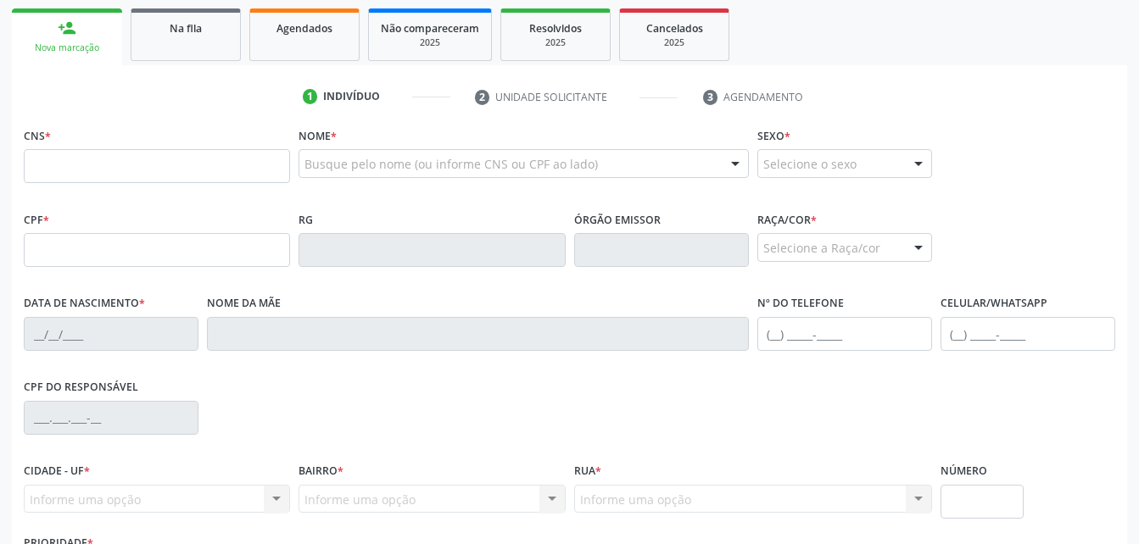
scroll to position [299, 0]
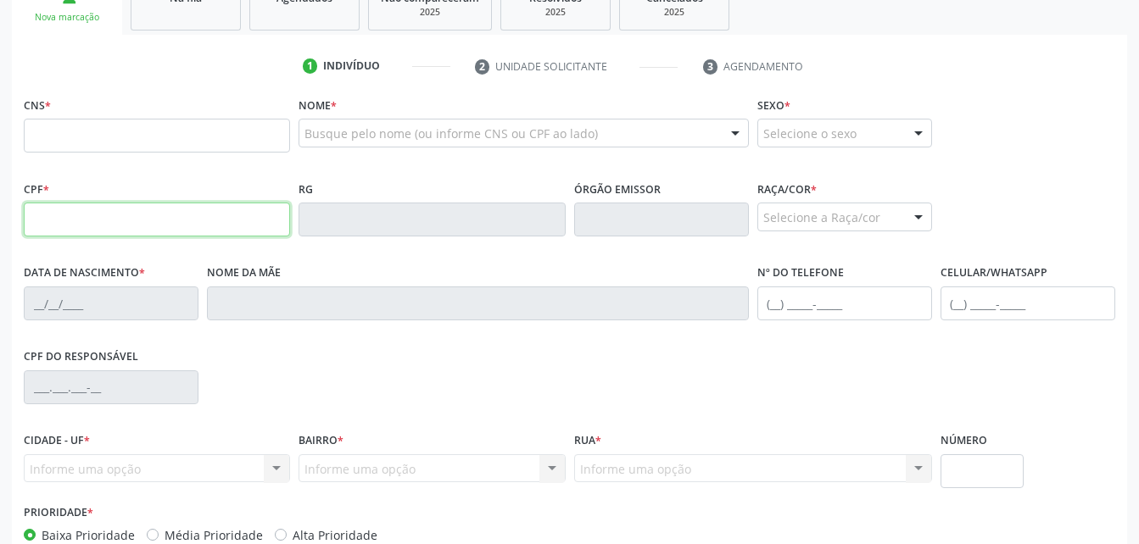
click at [201, 220] on input "text" at bounding box center [157, 220] width 266 height 34
type input "208.512.784-34"
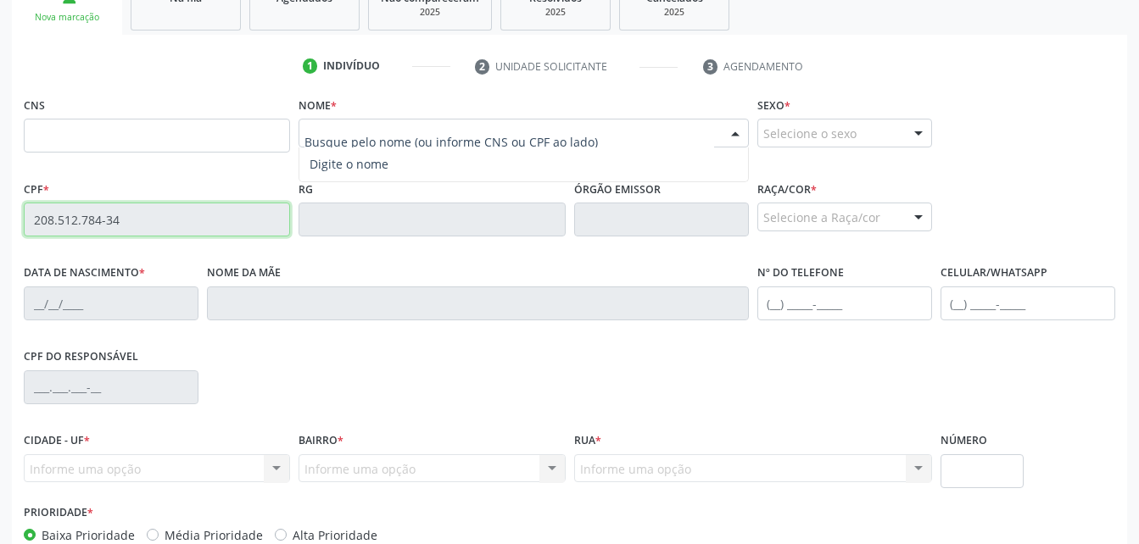
type input "700 5079 5463 4450"
type input "2[DATE]"
type input "[PERSON_NAME]"
type input "[PHONE_NUMBER]"
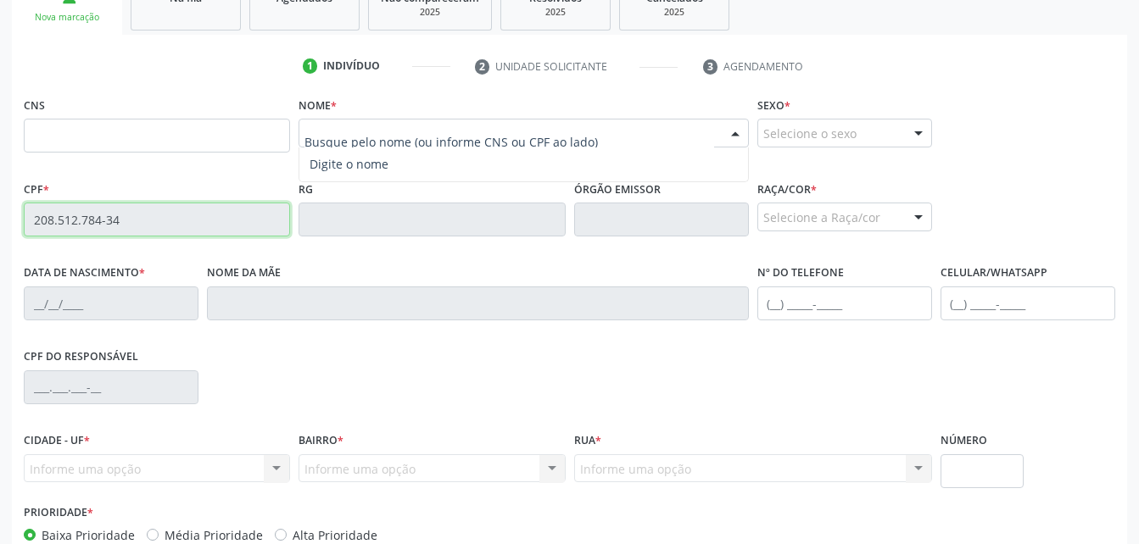
type input "320"
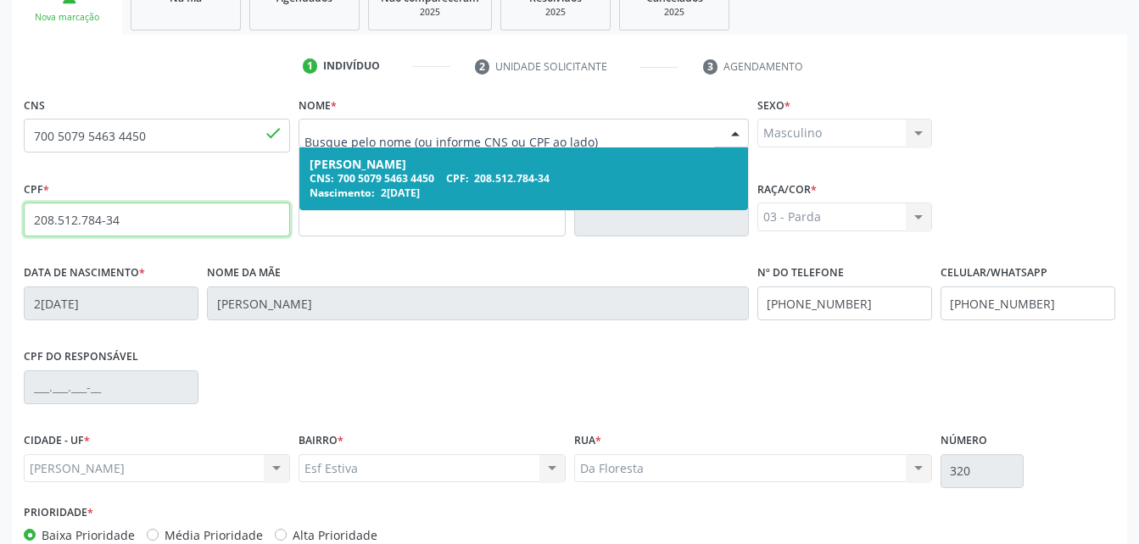
click at [461, 187] on div "Nascimento: [DATE]" at bounding box center [523, 193] width 427 height 14
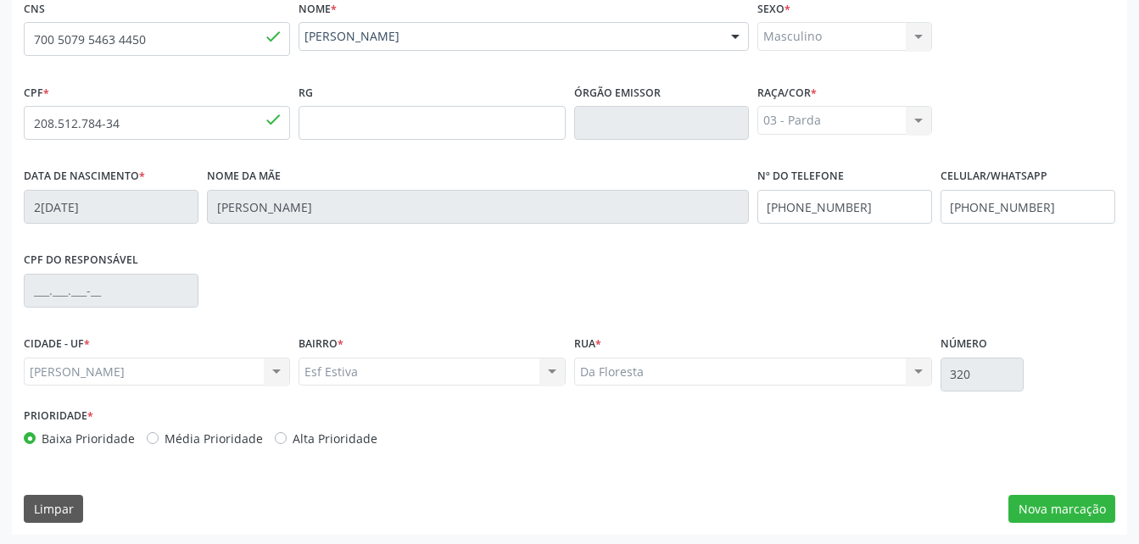
scroll to position [399, 0]
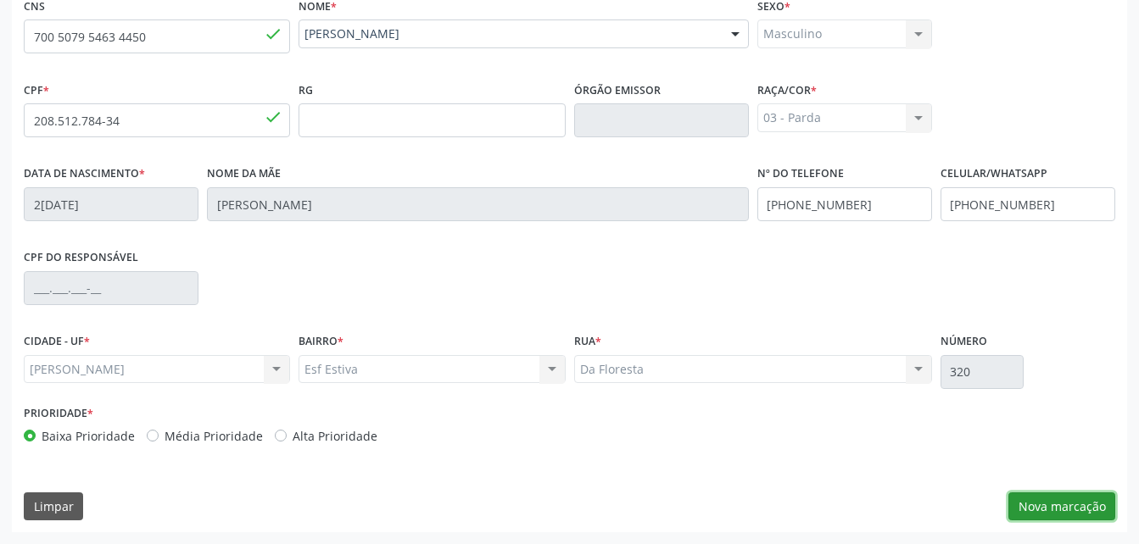
click at [1095, 508] on button "Nova marcação" at bounding box center [1061, 507] width 107 height 29
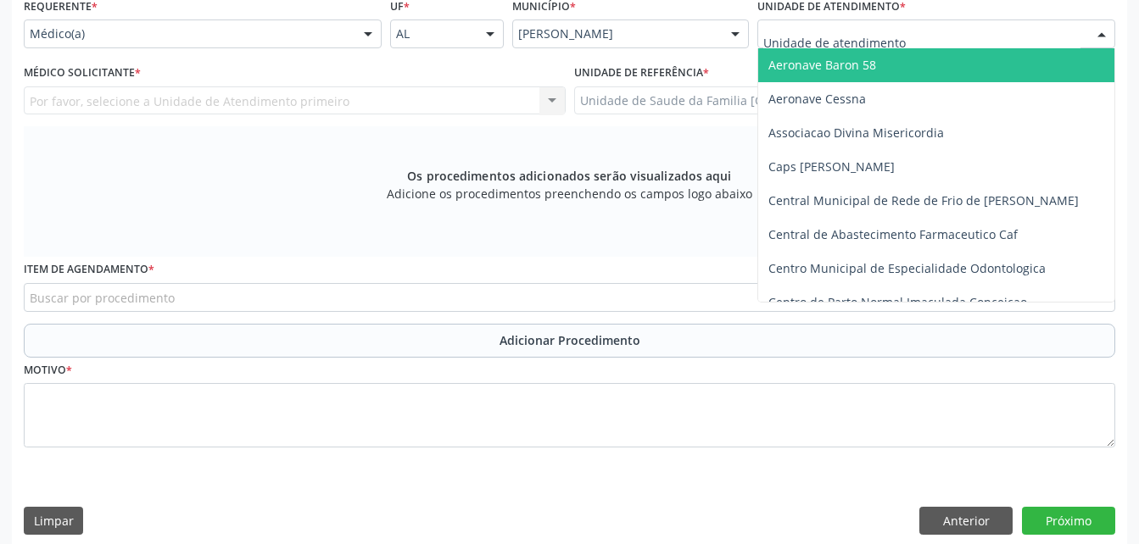
click at [990, 31] on div at bounding box center [936, 34] width 358 height 29
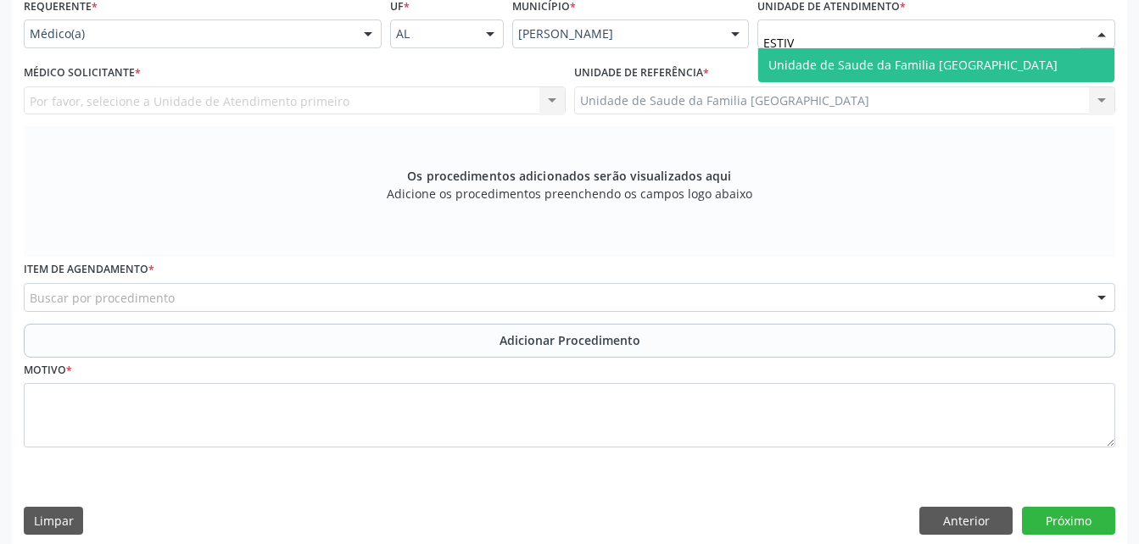
type input "ESTIVA"
click at [1045, 65] on span "Unidade de Saude da Familia [GEOGRAPHIC_DATA]" at bounding box center [936, 65] width 356 height 34
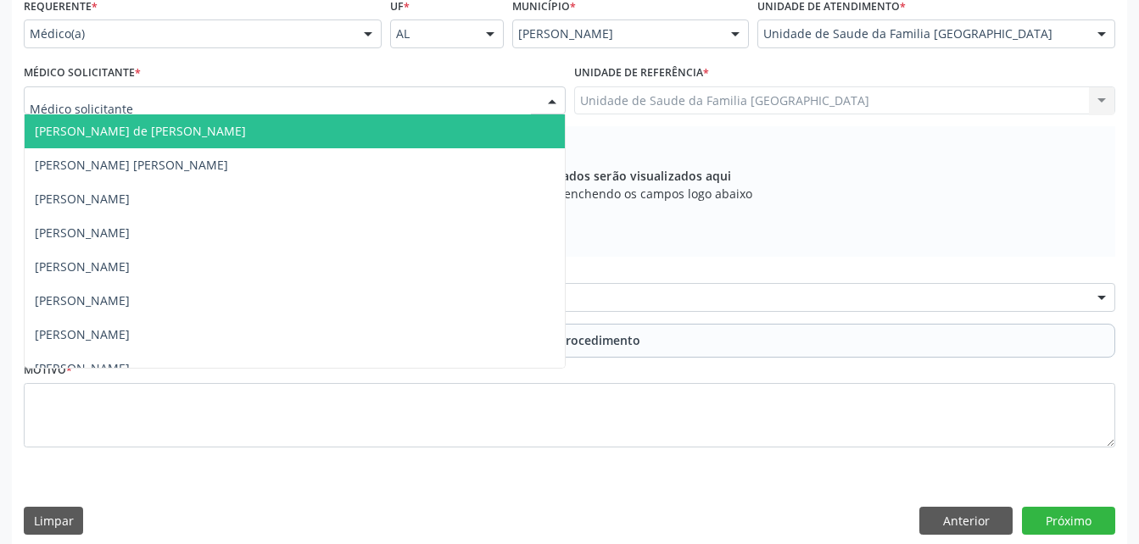
click at [502, 107] on div at bounding box center [295, 100] width 542 height 29
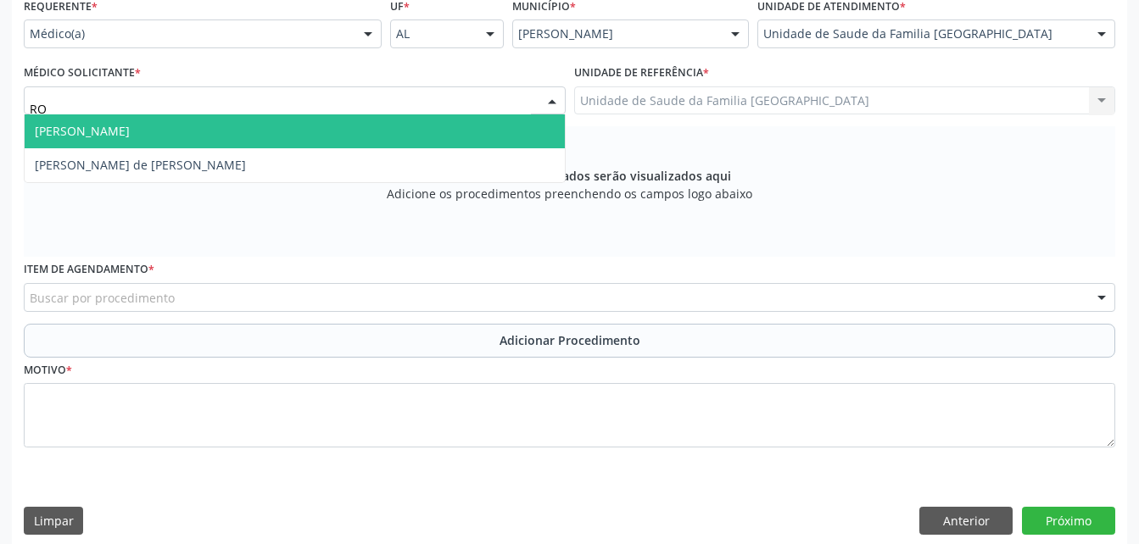
type input "ROD"
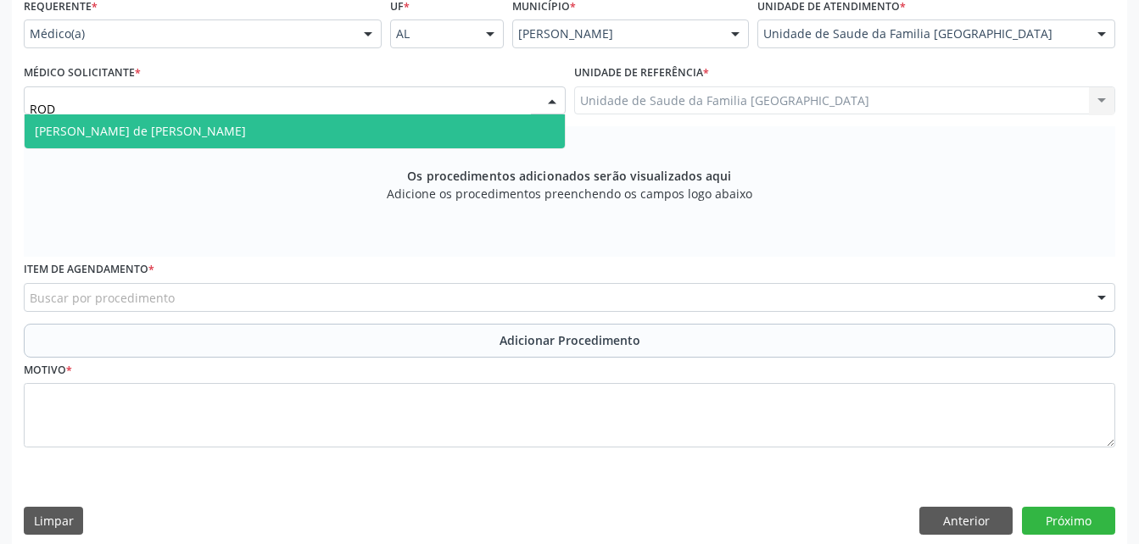
click at [460, 129] on span "[PERSON_NAME] de [PERSON_NAME]" at bounding box center [295, 131] width 540 height 34
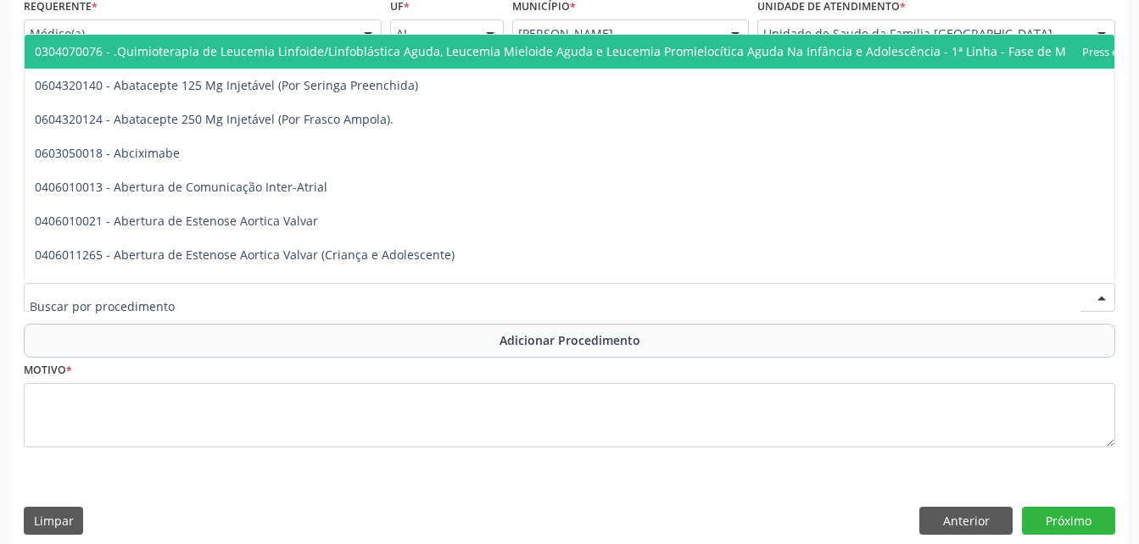
click at [451, 290] on div at bounding box center [569, 297] width 1091 height 29
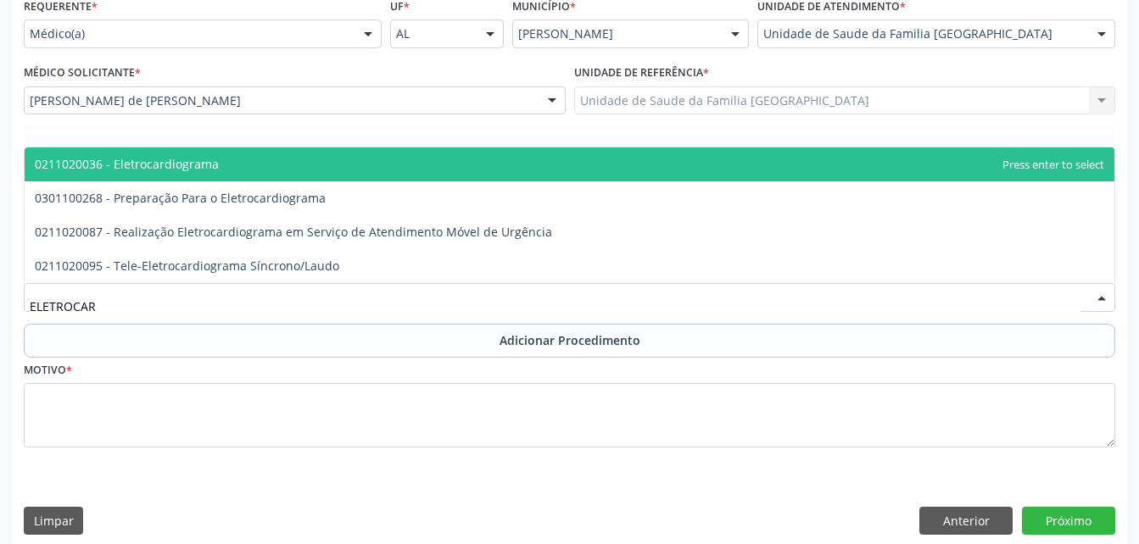
type input "ELETROCARD"
click at [558, 173] on span "0211020036 - Eletrocardiograma" at bounding box center [570, 165] width 1090 height 34
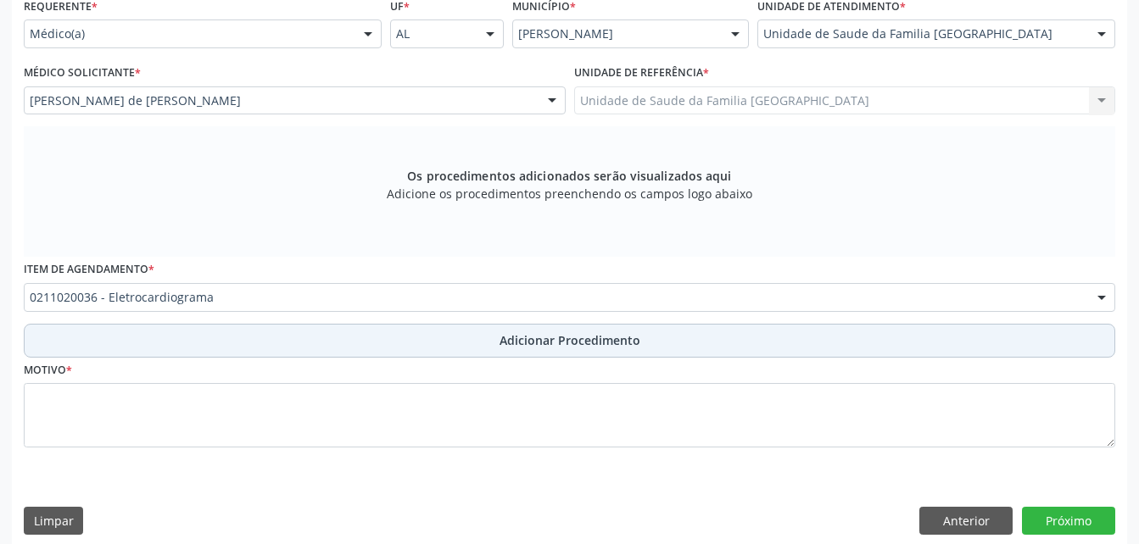
click at [625, 351] on button "Adicionar Procedimento" at bounding box center [569, 341] width 1091 height 34
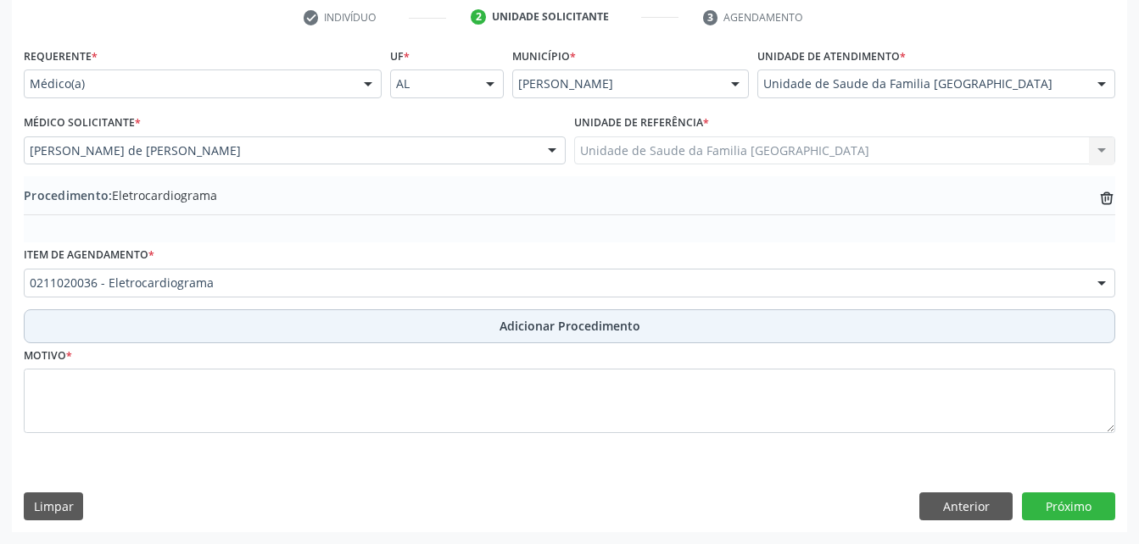
scroll to position [349, 0]
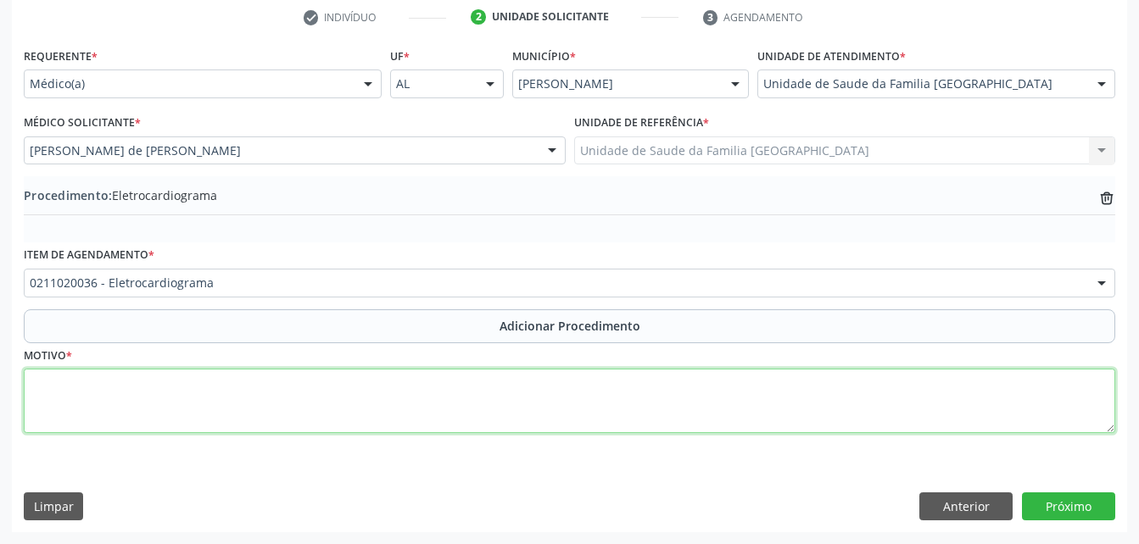
click at [643, 399] on textarea at bounding box center [569, 401] width 1091 height 64
type textarea "HAS"
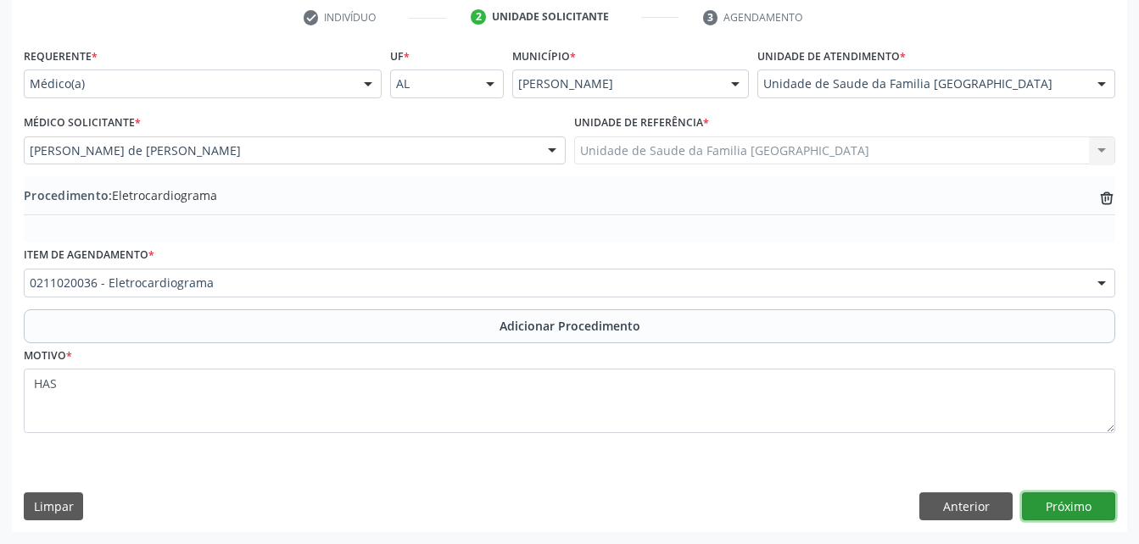
click at [1096, 505] on button "Próximo" at bounding box center [1068, 507] width 93 height 29
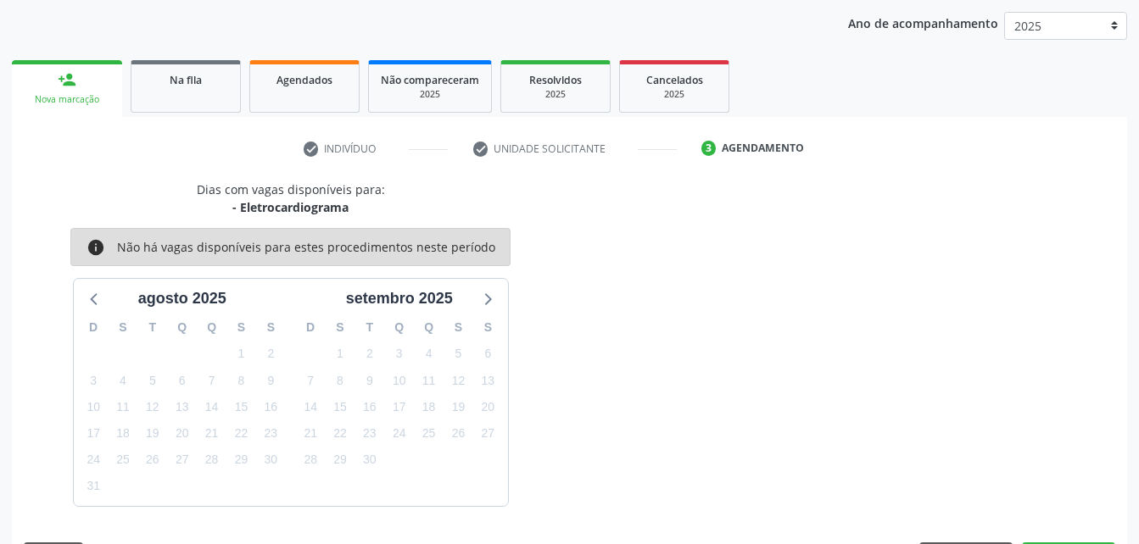
scroll to position [267, 0]
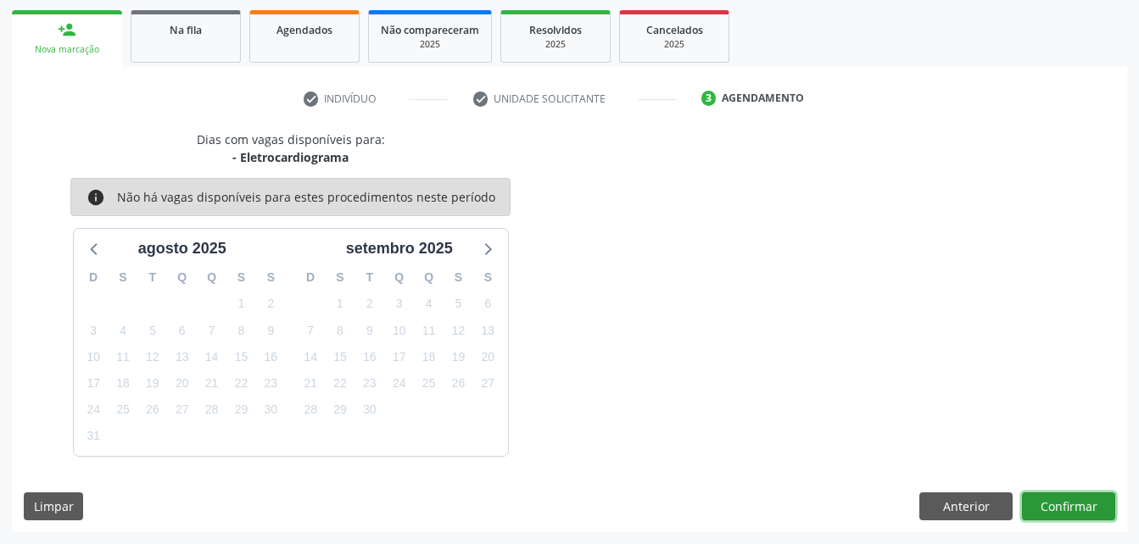
click at [1096, 505] on button "Confirmar" at bounding box center [1068, 507] width 93 height 29
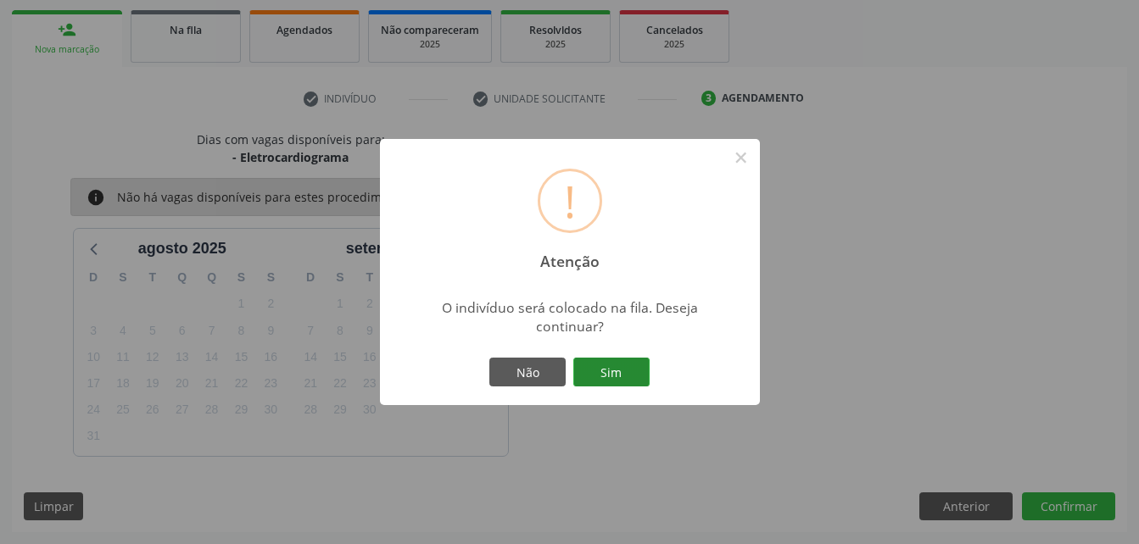
click at [639, 365] on button "Sim" at bounding box center [611, 372] width 76 height 29
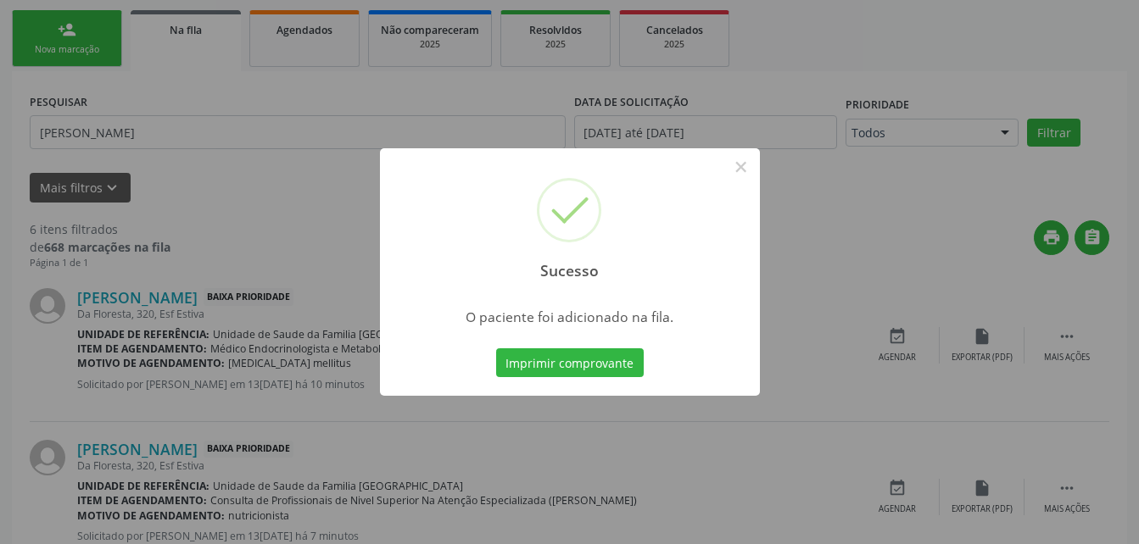
scroll to position [45, 0]
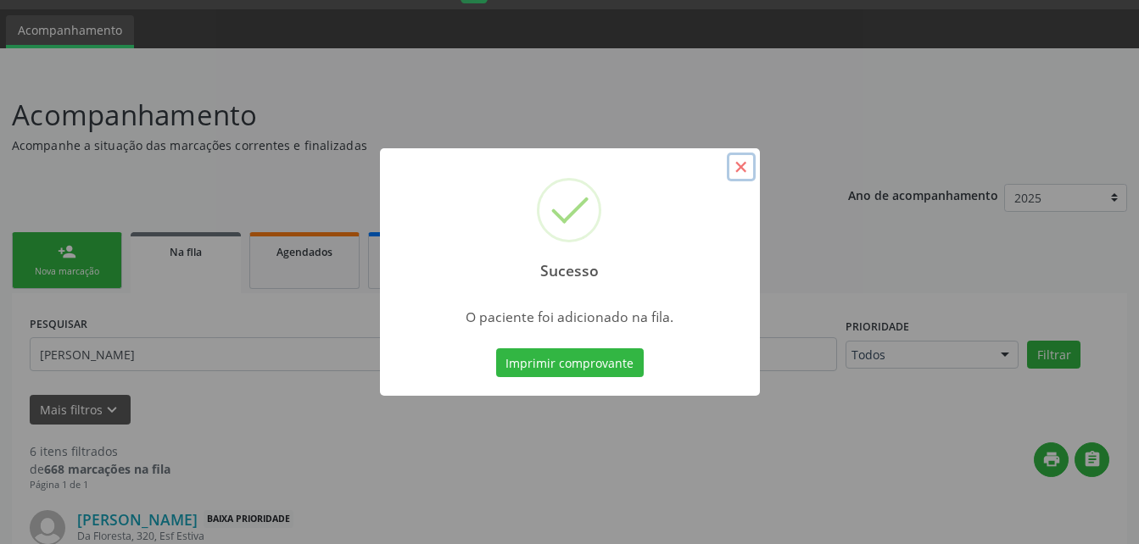
click at [736, 172] on button "×" at bounding box center [741, 167] width 29 height 29
